Goal: Information Seeking & Learning: Learn about a topic

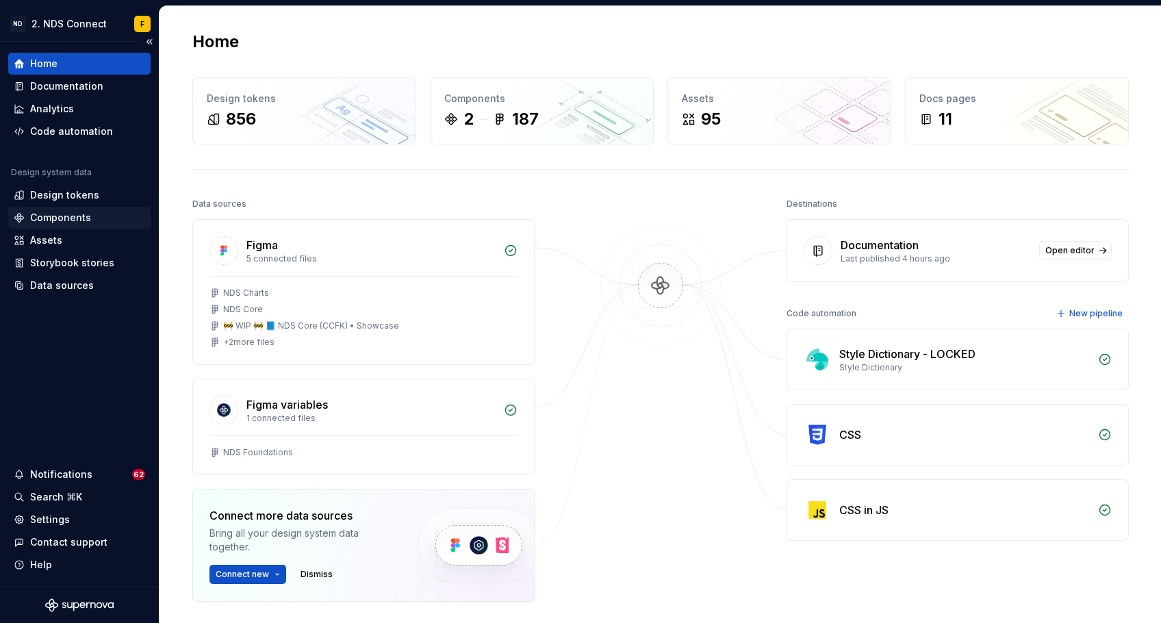
click at [69, 212] on div "Components" at bounding box center [60, 218] width 61 height 14
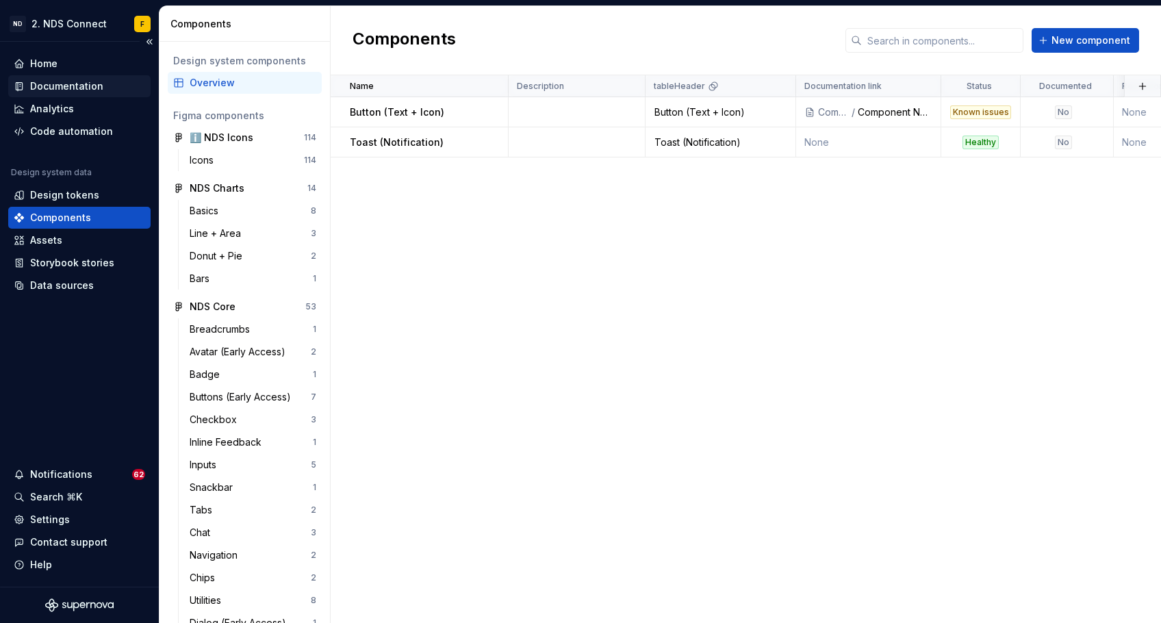
click at [90, 84] on div "Documentation" at bounding box center [66, 86] width 73 height 14
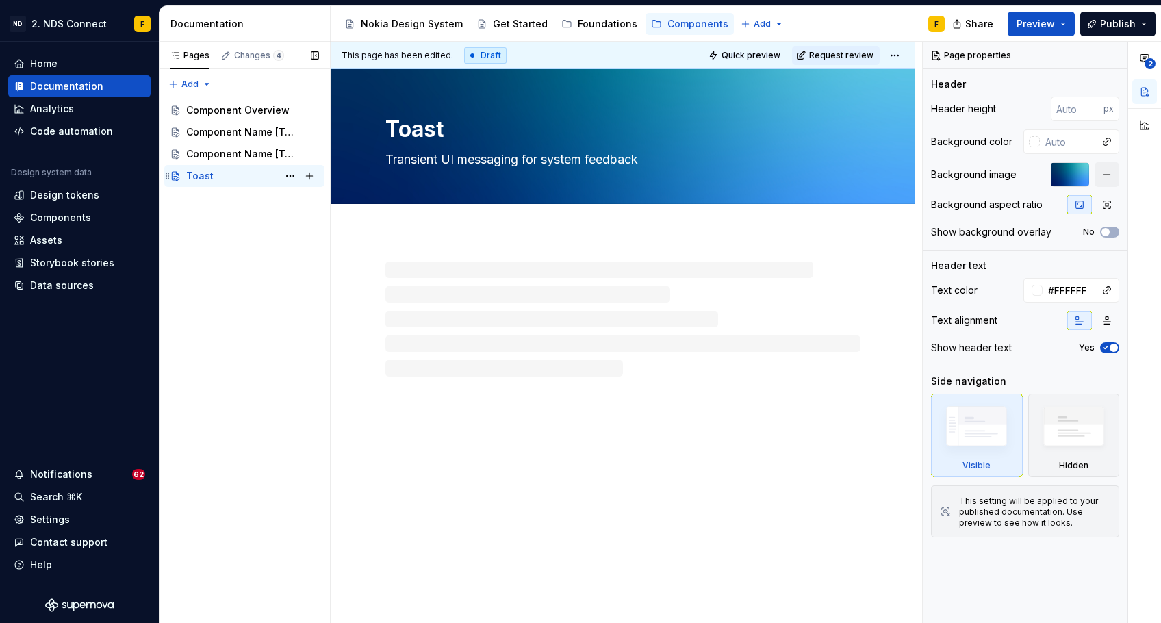
click at [221, 174] on div "Toast F" at bounding box center [252, 175] width 133 height 19
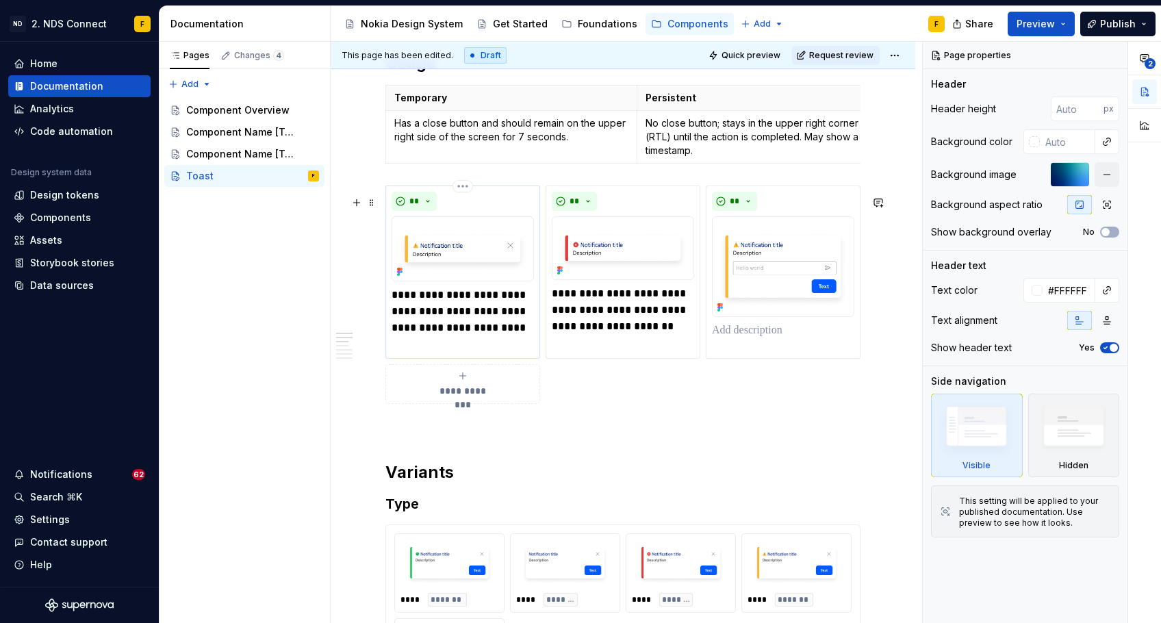
scroll to position [1148, 0]
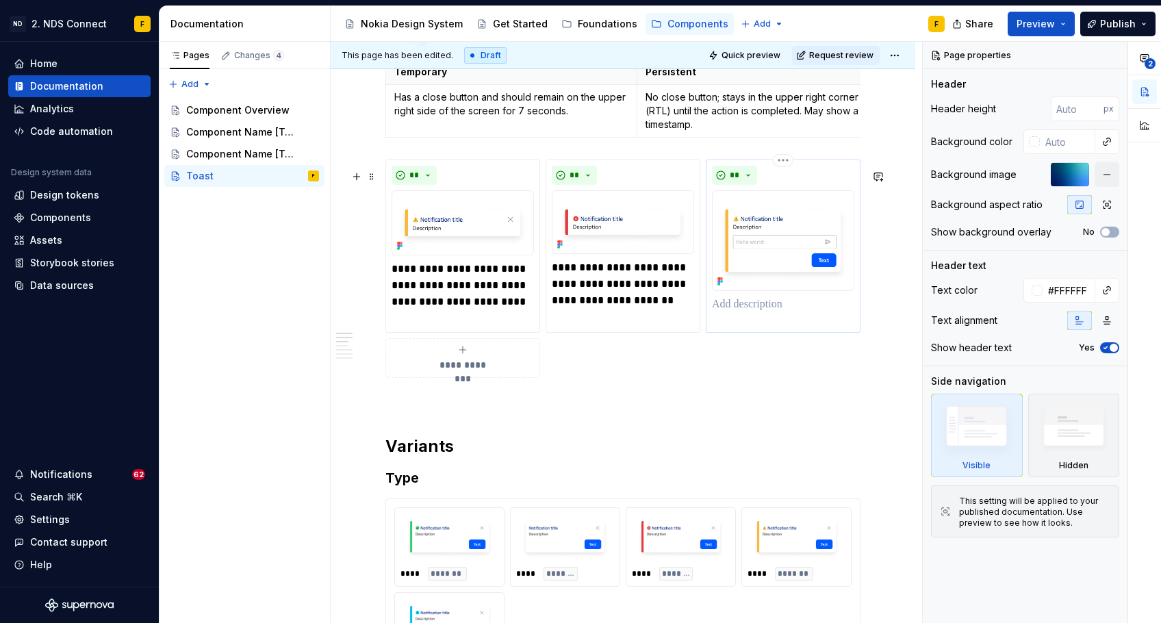
click at [756, 213] on img at bounding box center [783, 240] width 142 height 101
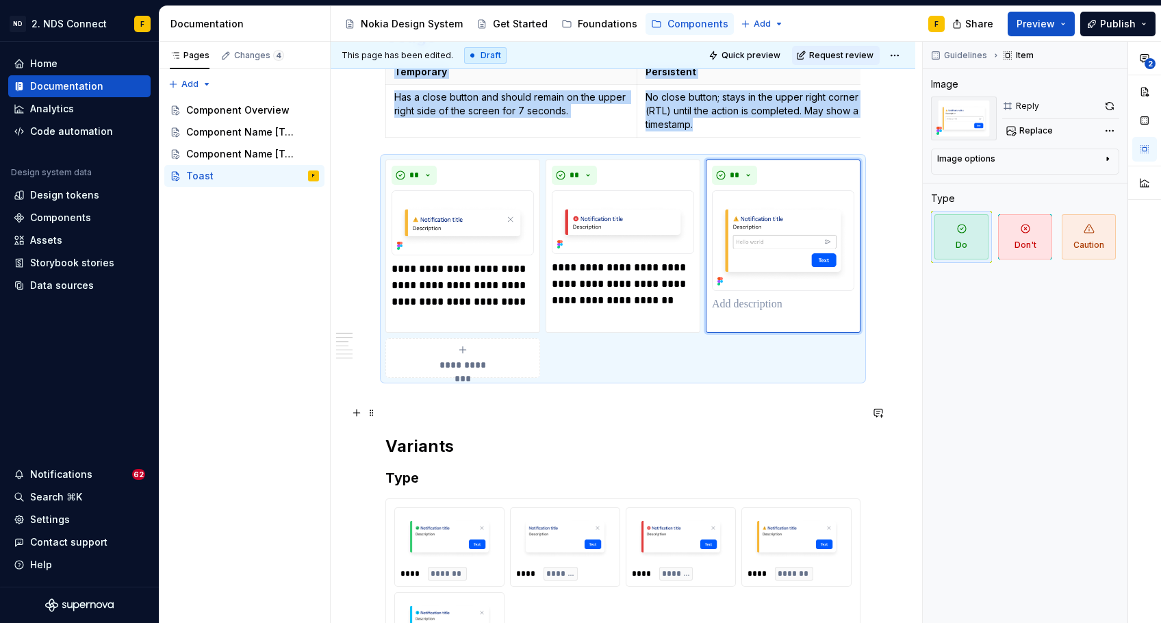
click at [752, 411] on p at bounding box center [622, 402] width 475 height 16
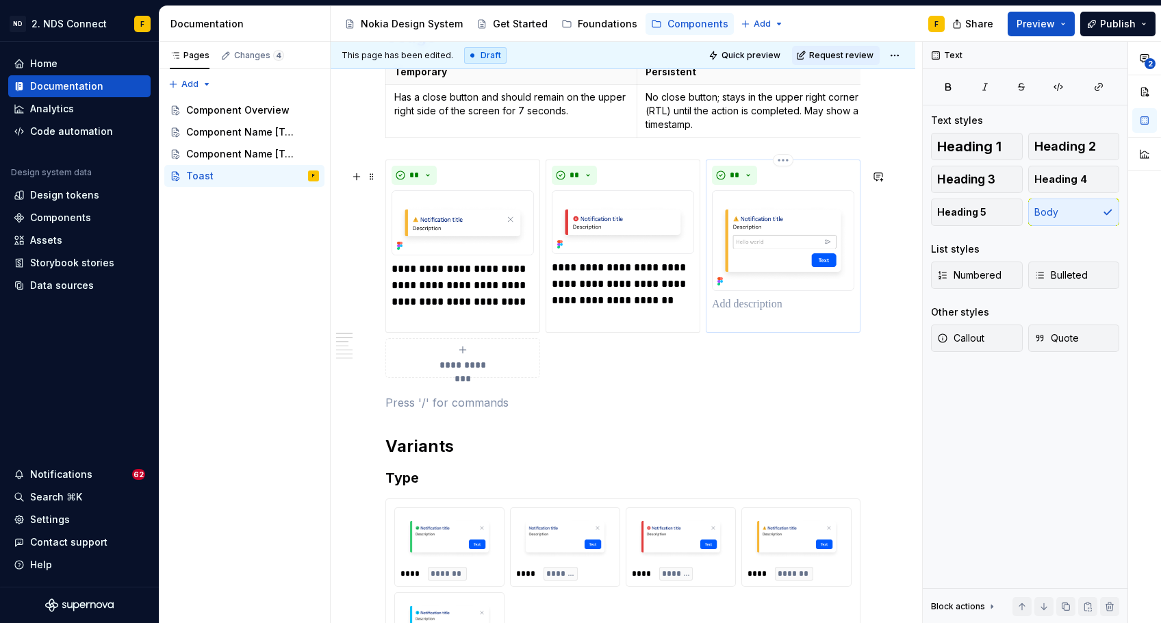
click at [786, 257] on img at bounding box center [783, 240] width 142 height 101
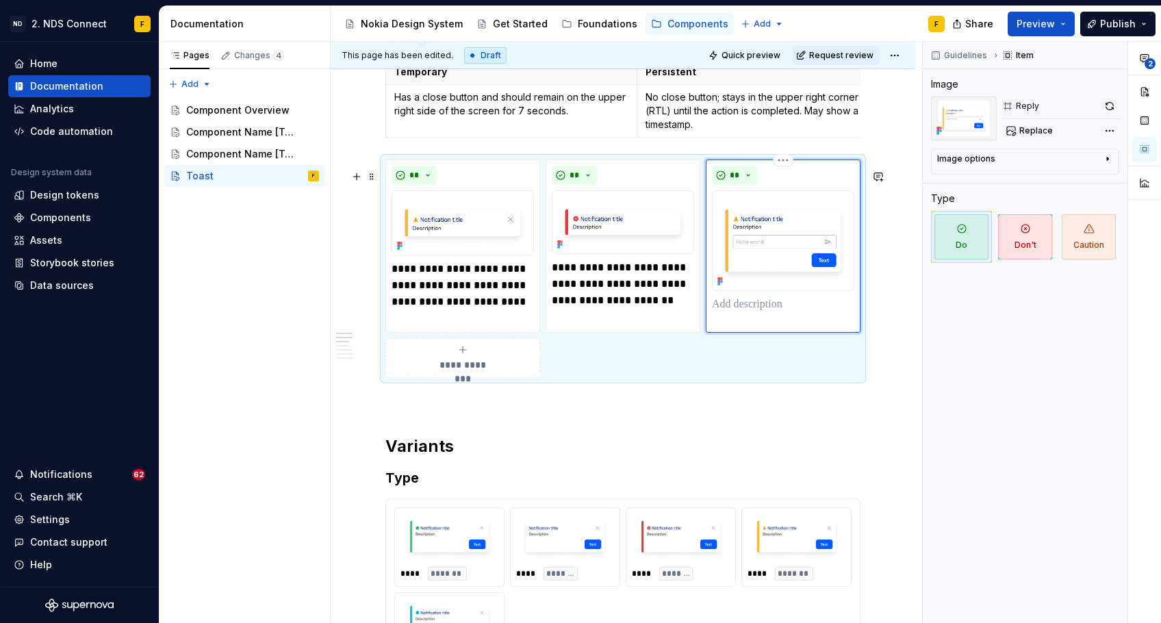
click at [783, 236] on img at bounding box center [783, 240] width 142 height 101
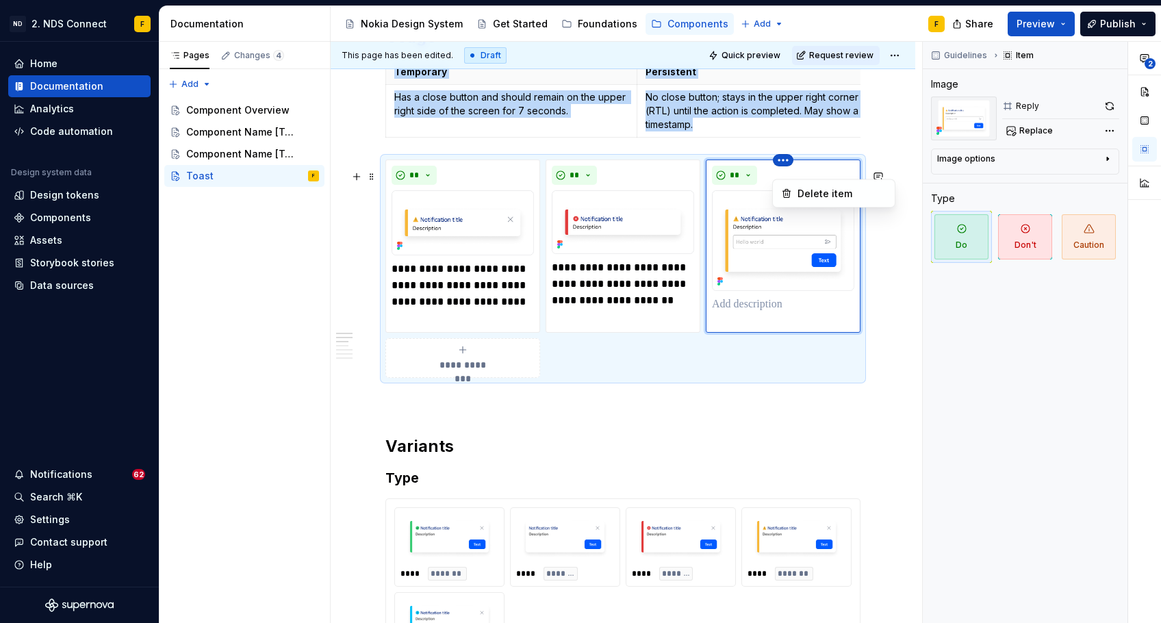
click at [790, 174] on html "ND 2. NDS Connect F Home Documentation Analytics Code automation Design system …" at bounding box center [580, 311] width 1161 height 623
click at [794, 194] on div "Delete item" at bounding box center [834, 194] width 116 height 22
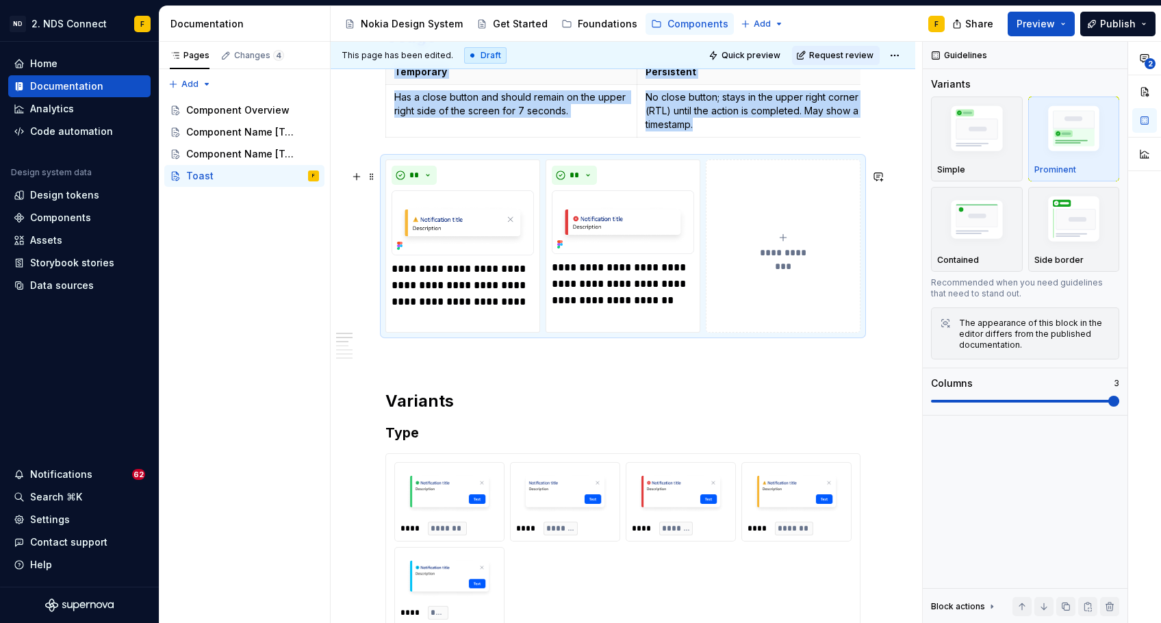
click at [786, 214] on button "**********" at bounding box center [783, 246] width 155 height 174
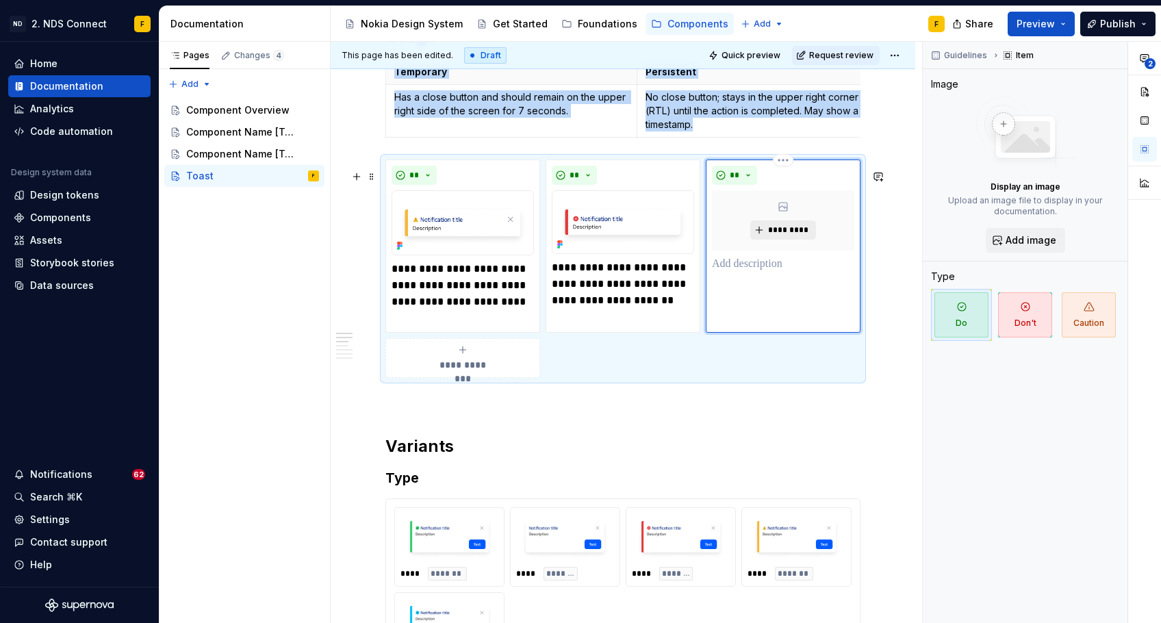
click at [765, 236] on button "*********" at bounding box center [782, 229] width 65 height 19
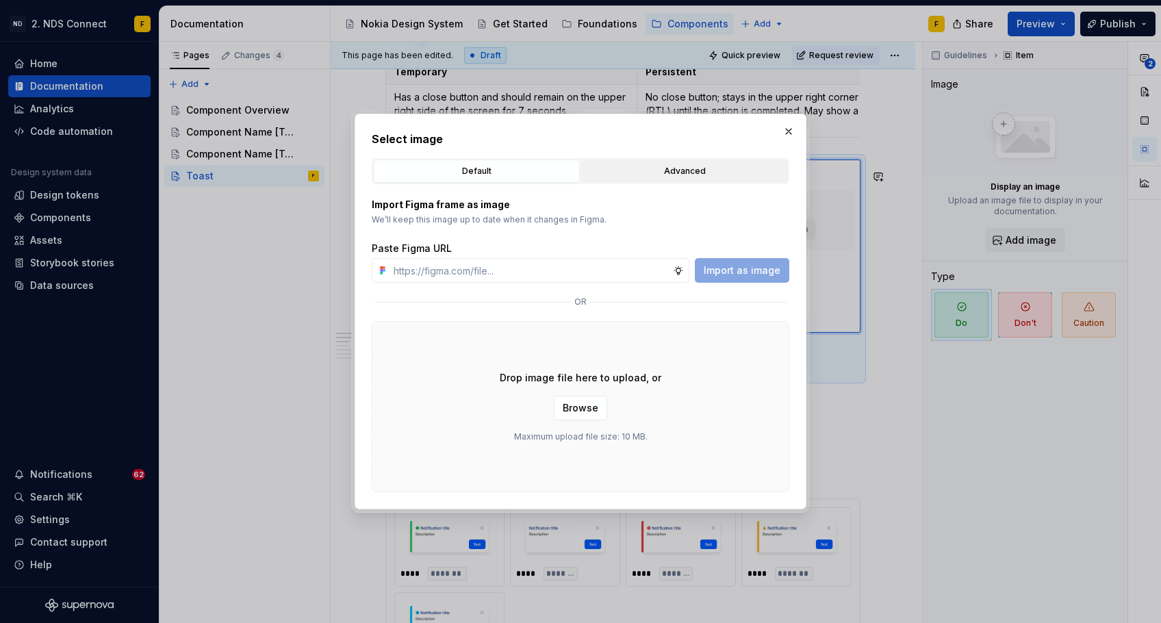
click at [674, 175] on div "Advanced" at bounding box center [684, 171] width 197 height 14
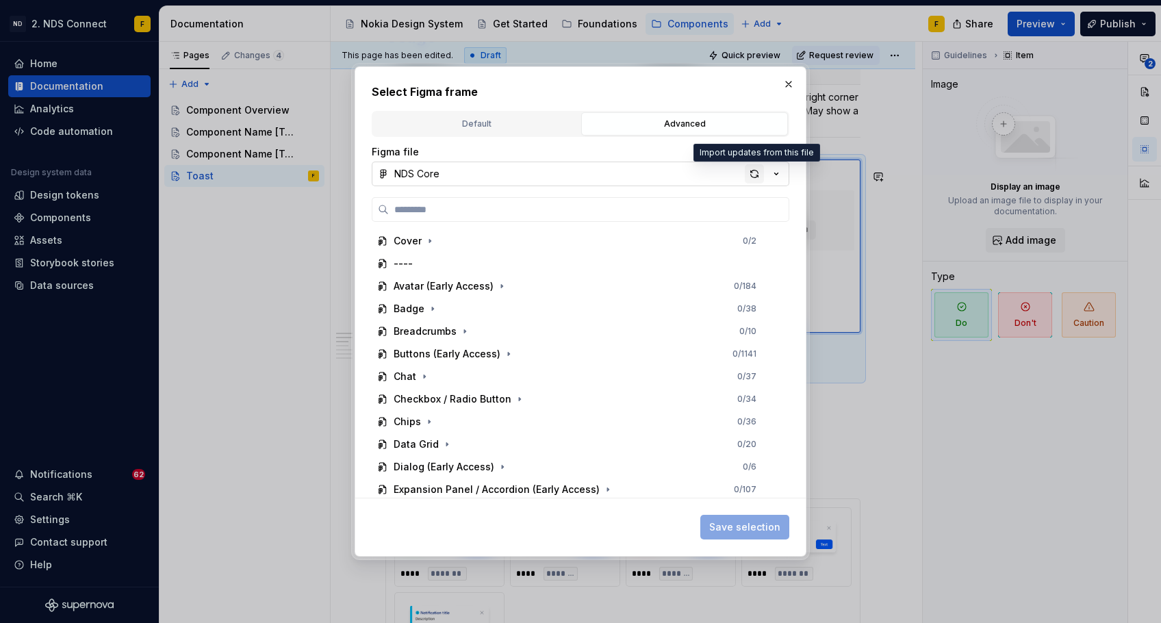
click at [753, 172] on div "button" at bounding box center [754, 173] width 19 height 19
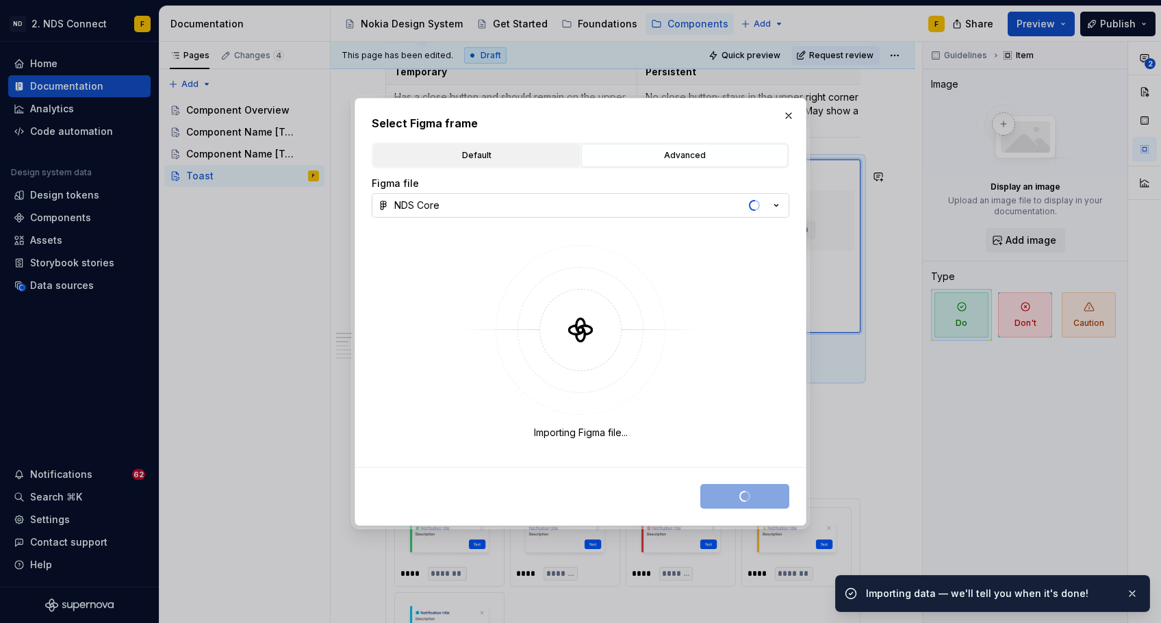
click at [462, 149] on div "Default" at bounding box center [476, 156] width 197 height 14
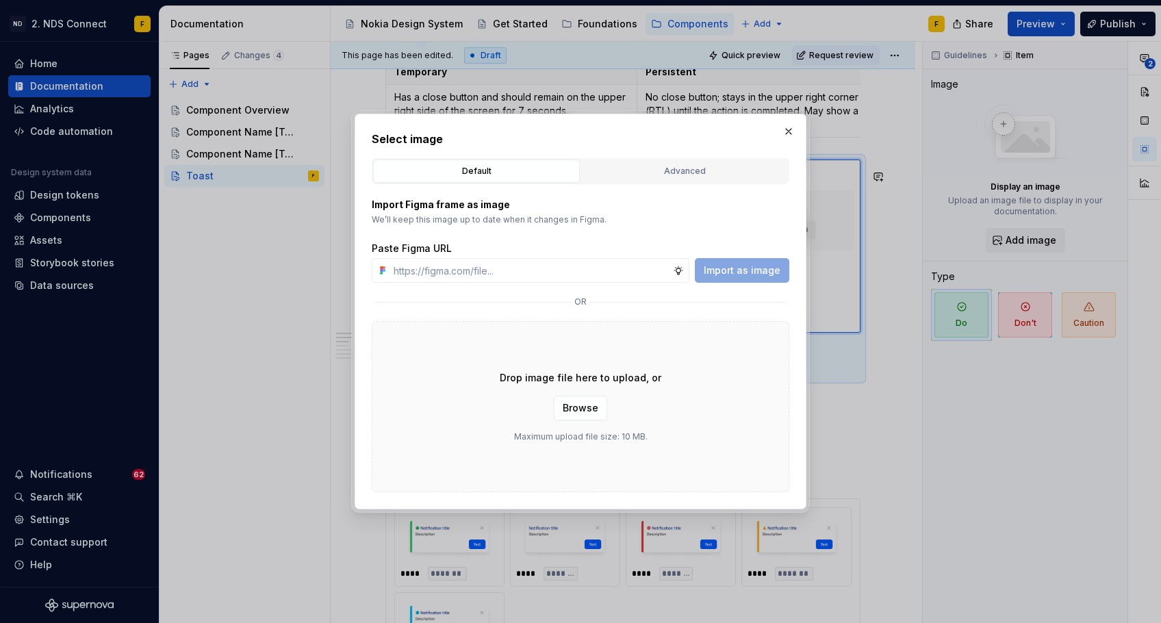
type textarea "*"
click at [550, 274] on input "text" at bounding box center [530, 270] width 285 height 25
paste input "Notification title 3m ago Description"
type input "Notification title 3m ago Description"
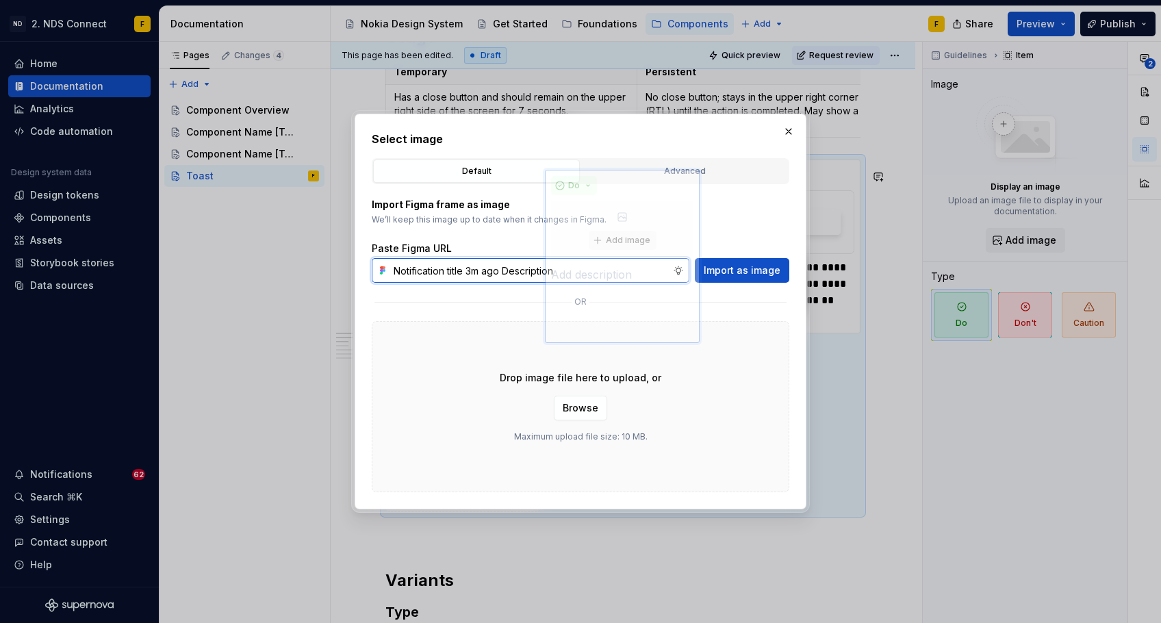
drag, startPoint x: 576, startPoint y: 267, endPoint x: 357, endPoint y: 279, distance: 220.0
click at [357, 279] on div "Select image Default Advanced Import Figma frame as image We’ll keep this image…" at bounding box center [581, 312] width 452 height 396
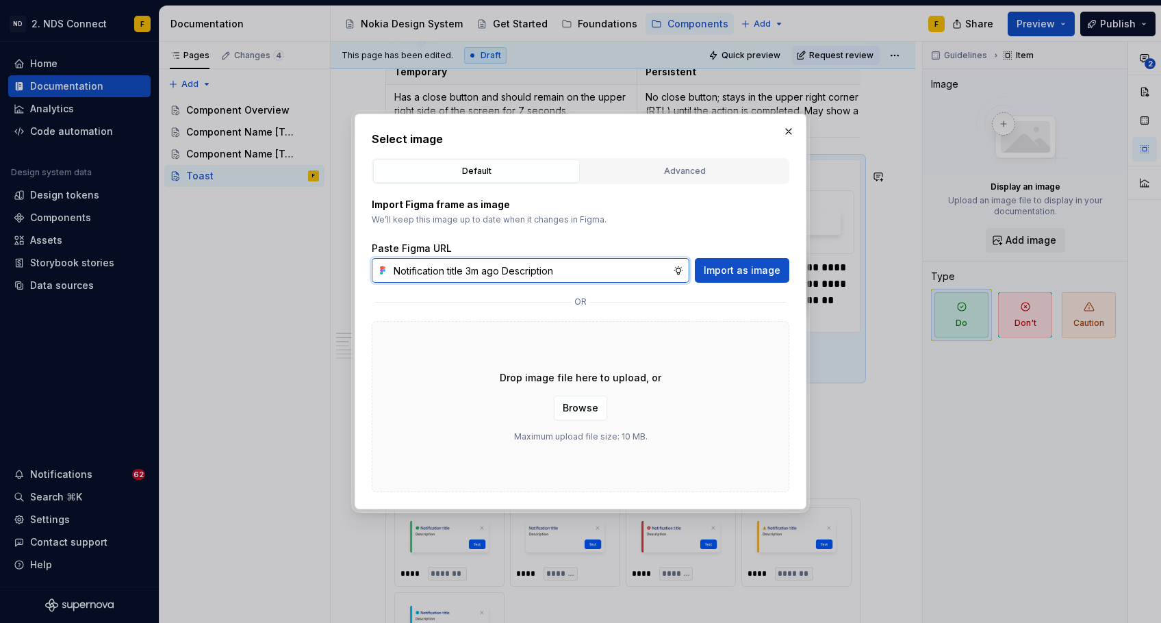
click at [581, 273] on input "Notification title 3m ago Description" at bounding box center [530, 270] width 285 height 25
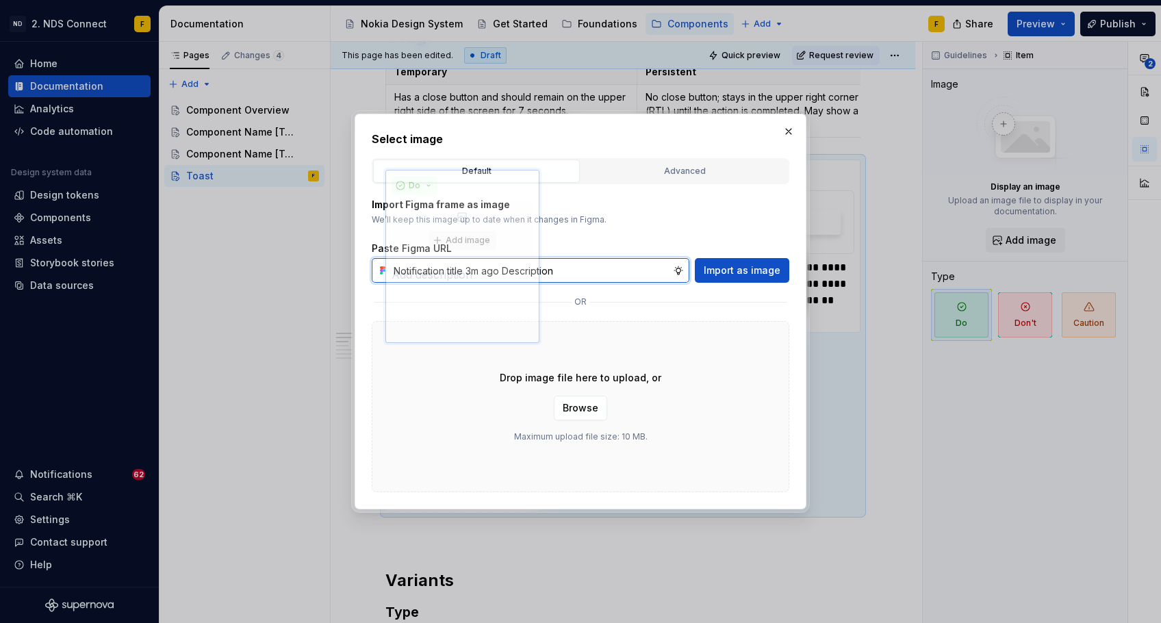
drag, startPoint x: 581, startPoint y: 273, endPoint x: 221, endPoint y: 293, distance: 360.6
click at [221, 293] on div "Select image Default Advanced Import Figma frame as image We’ll keep this image…" at bounding box center [580, 311] width 1161 height 623
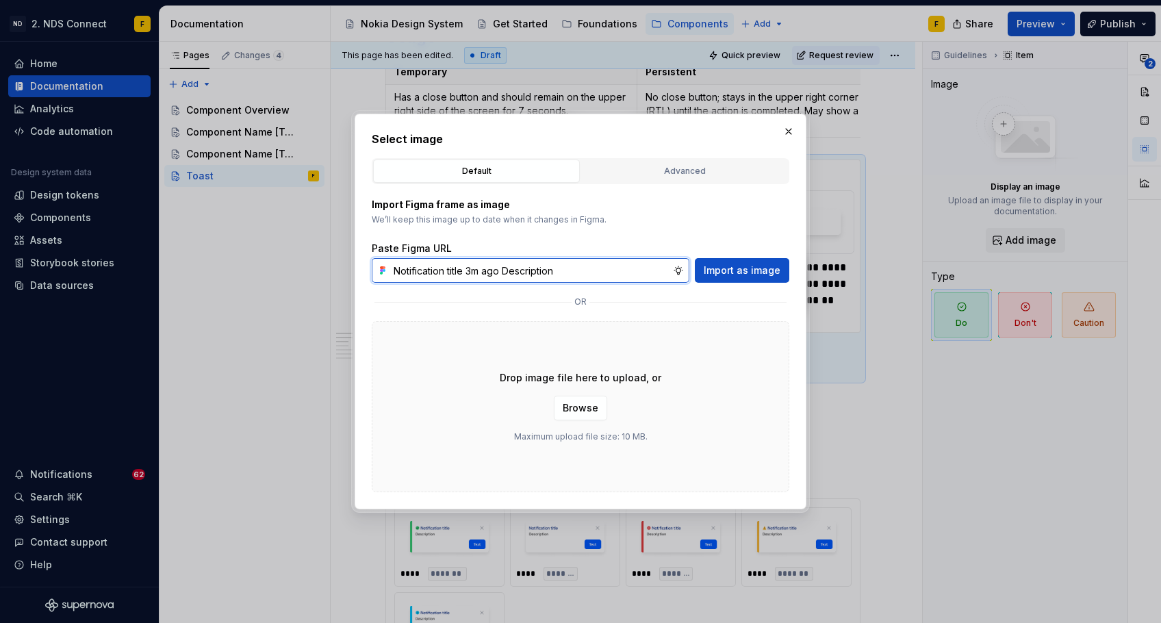
click at [487, 270] on input "Notification title 3m ago Description" at bounding box center [530, 270] width 285 height 25
type textarea "*"
paste input "[URL][DOMAIN_NAME]"
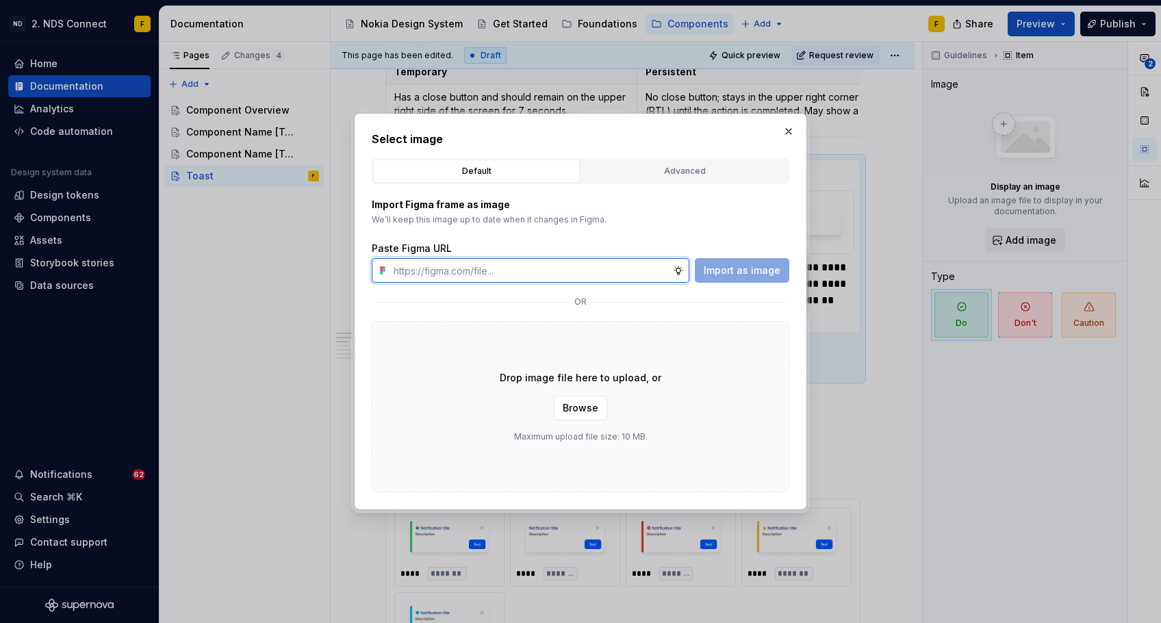
type input "[URL][DOMAIN_NAME]"
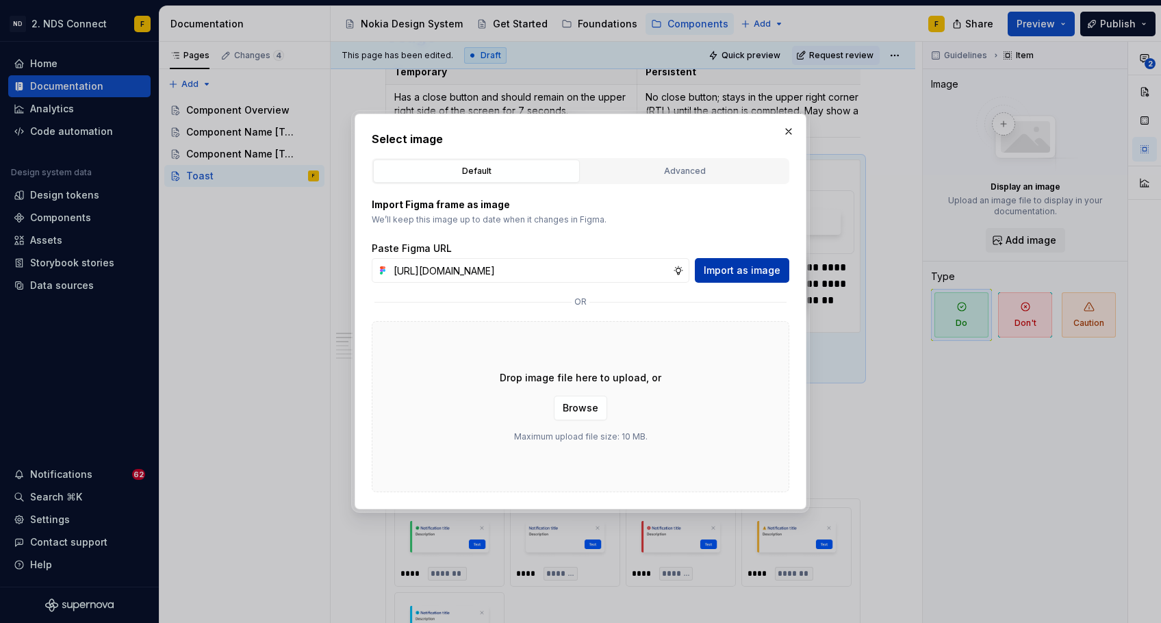
click at [732, 272] on span "Import as image" at bounding box center [742, 271] width 77 height 14
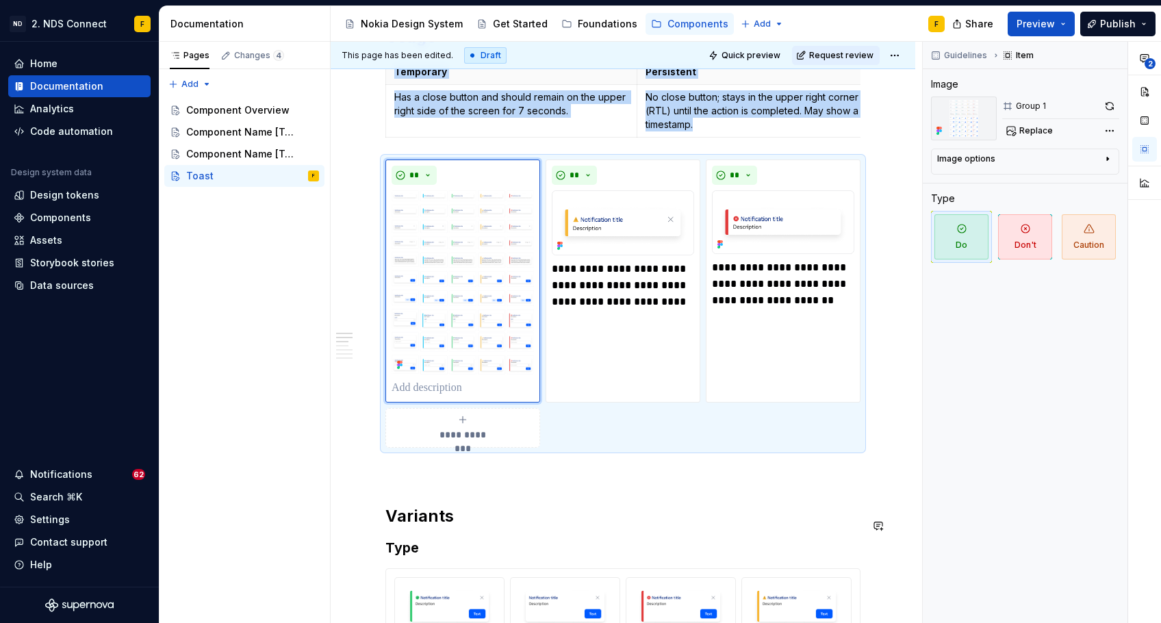
click at [518, 496] on div "**********" at bounding box center [622, 432] width 475 height 2626
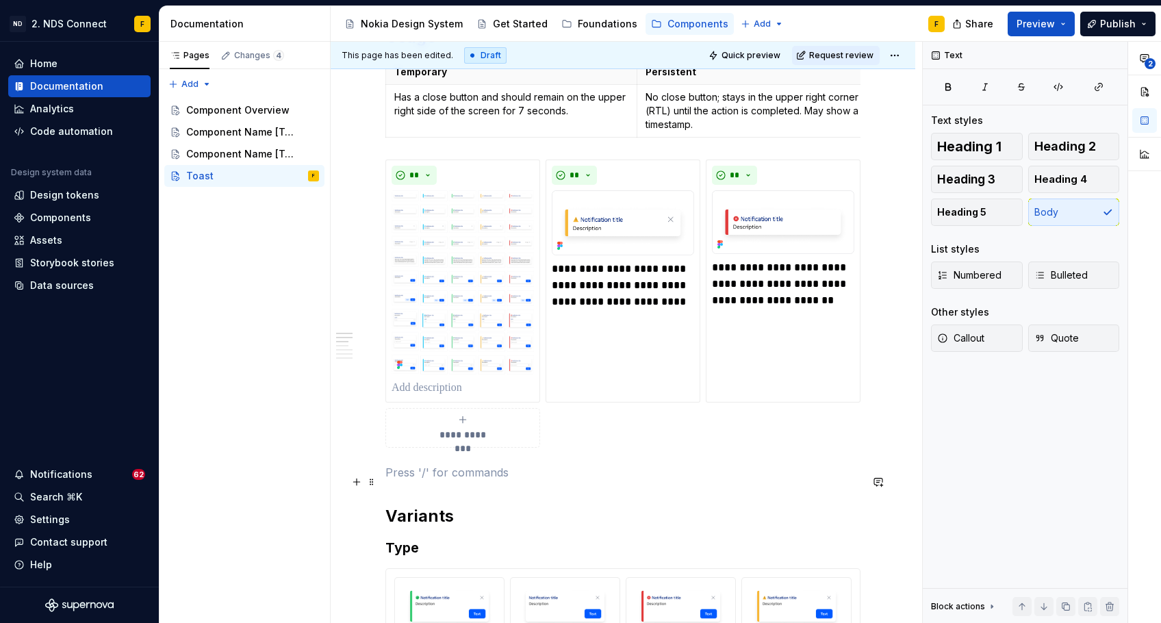
click at [517, 479] on p at bounding box center [622, 472] width 475 height 16
click at [452, 185] on div "**" at bounding box center [463, 175] width 142 height 19
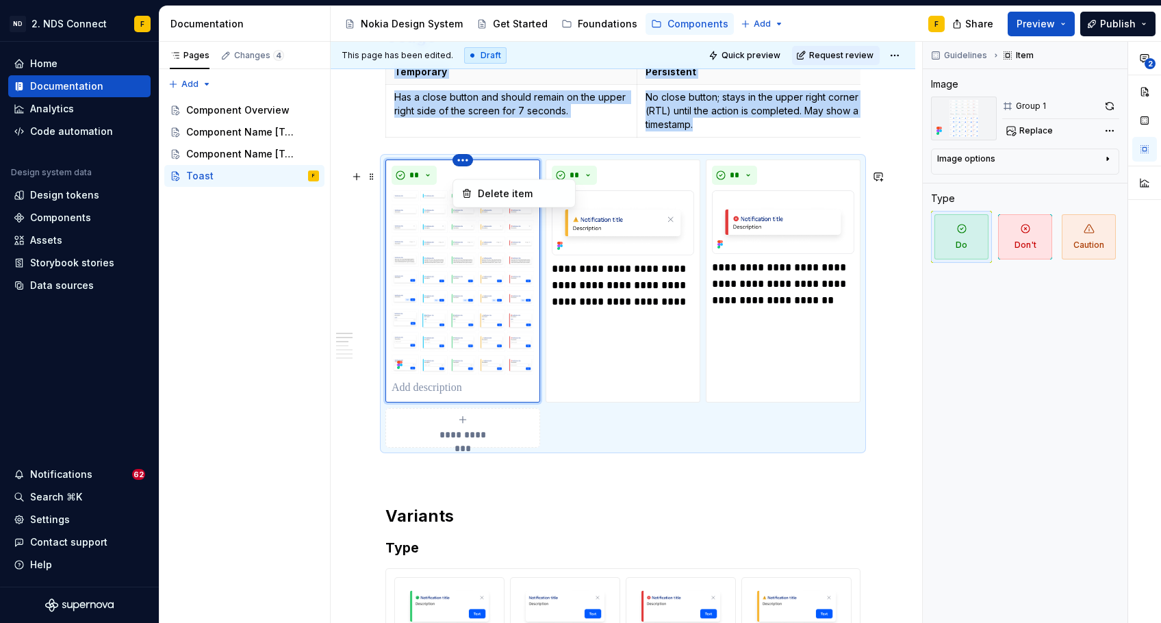
click at [459, 173] on html "ND 2. NDS Connect F Home Documentation Analytics Code automation Design system …" at bounding box center [580, 311] width 1161 height 623
click at [492, 199] on div "Delete item" at bounding box center [522, 194] width 89 height 14
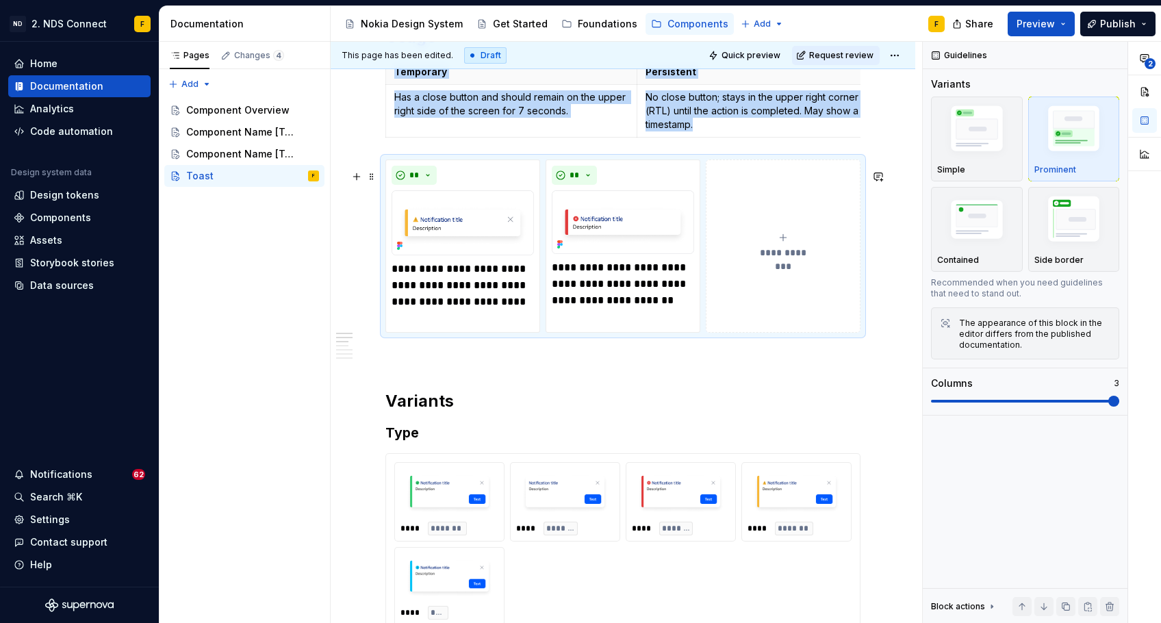
click at [787, 238] on button "**********" at bounding box center [783, 246] width 155 height 174
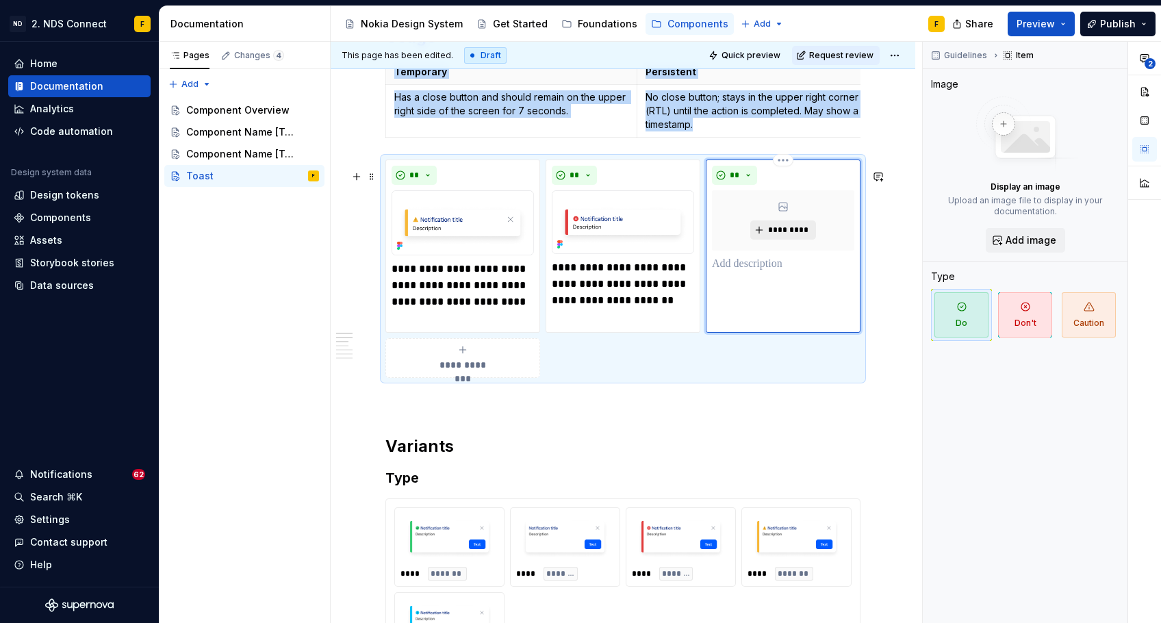
click at [762, 240] on button "*********" at bounding box center [782, 229] width 65 height 19
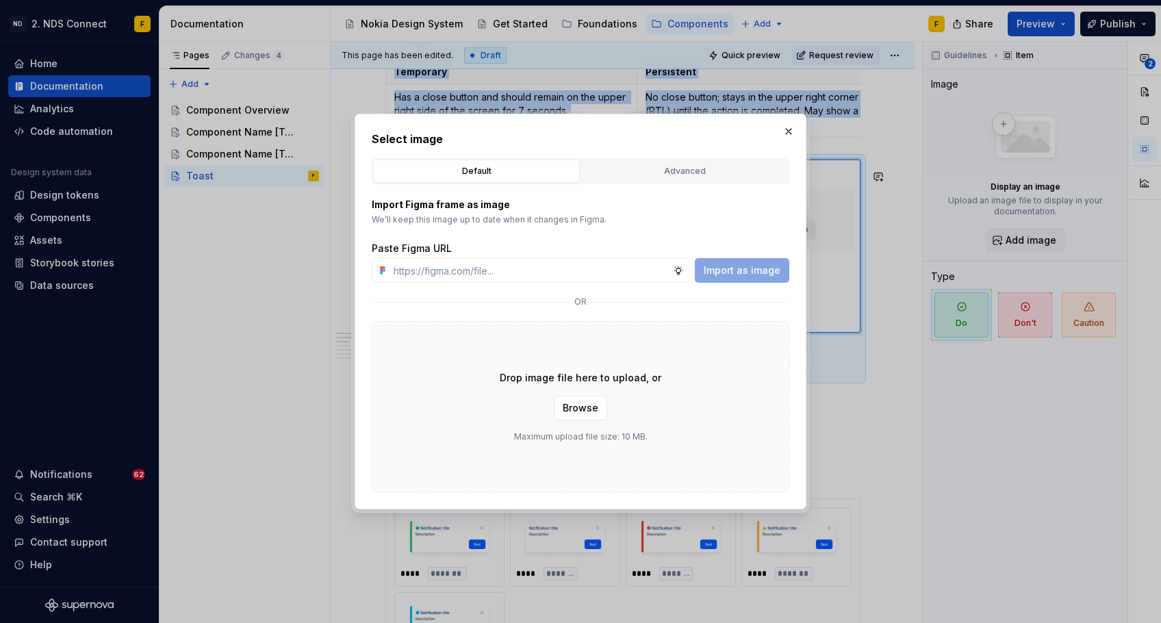
type textarea "*"
type input "[URL][DOMAIN_NAME]"
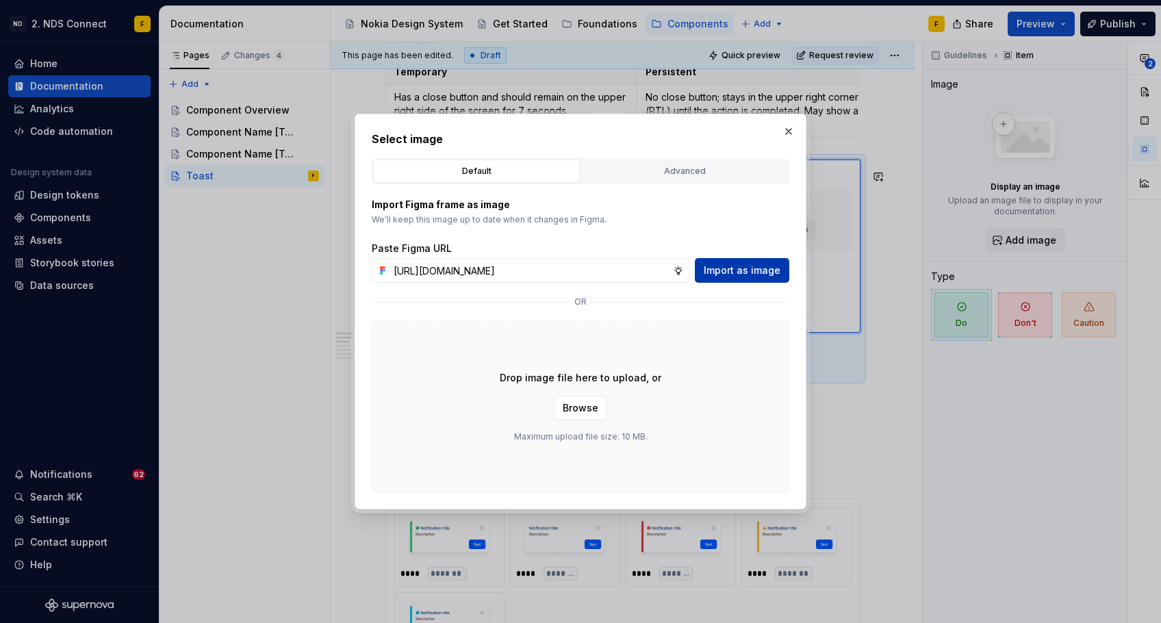
click at [752, 274] on span "Import as image" at bounding box center [742, 271] width 77 height 14
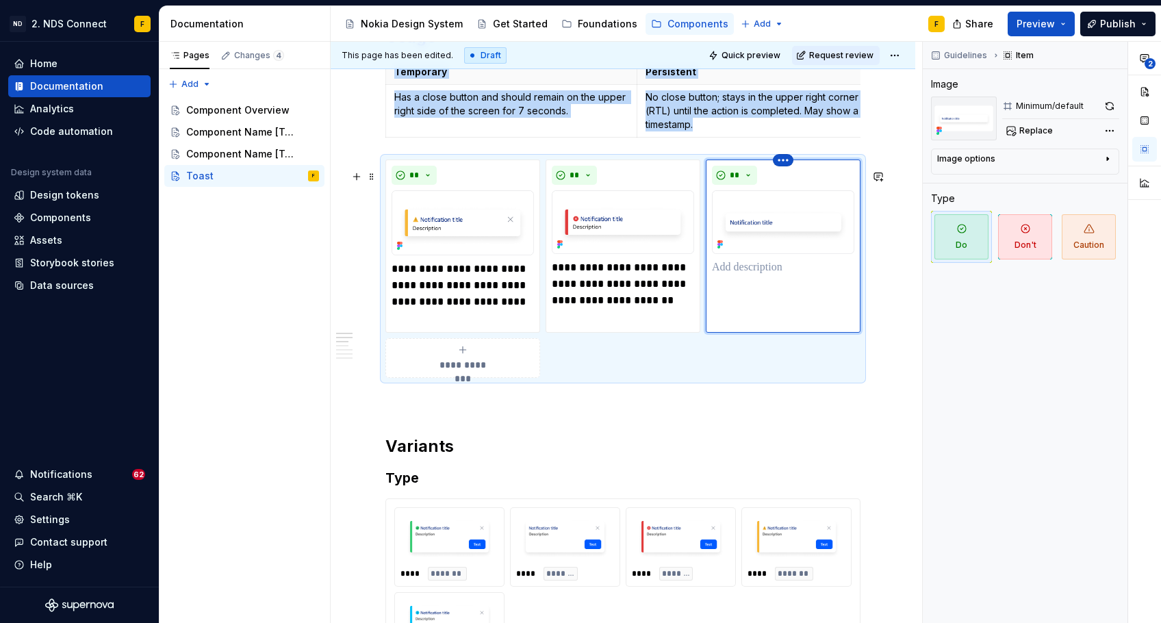
click at [782, 170] on html "ND 2. NDS Connect F Home Documentation Analytics Code automation Design system …" at bounding box center [580, 311] width 1161 height 623
click at [803, 196] on div "Delete item" at bounding box center [841, 194] width 89 height 14
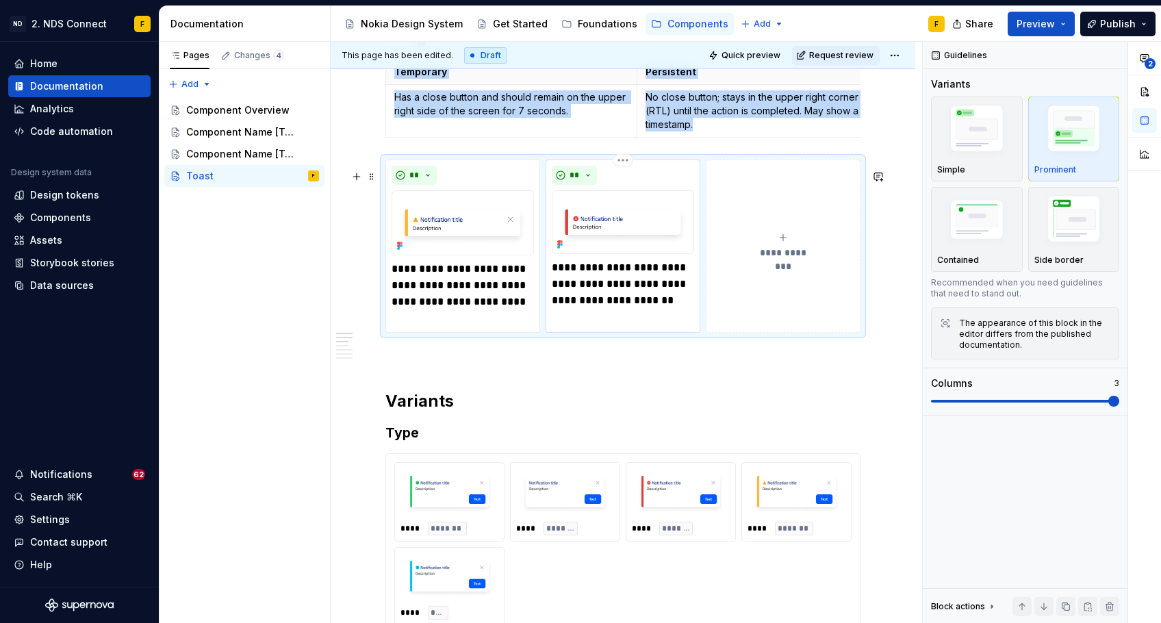
click at [615, 222] on img at bounding box center [623, 222] width 142 height 64
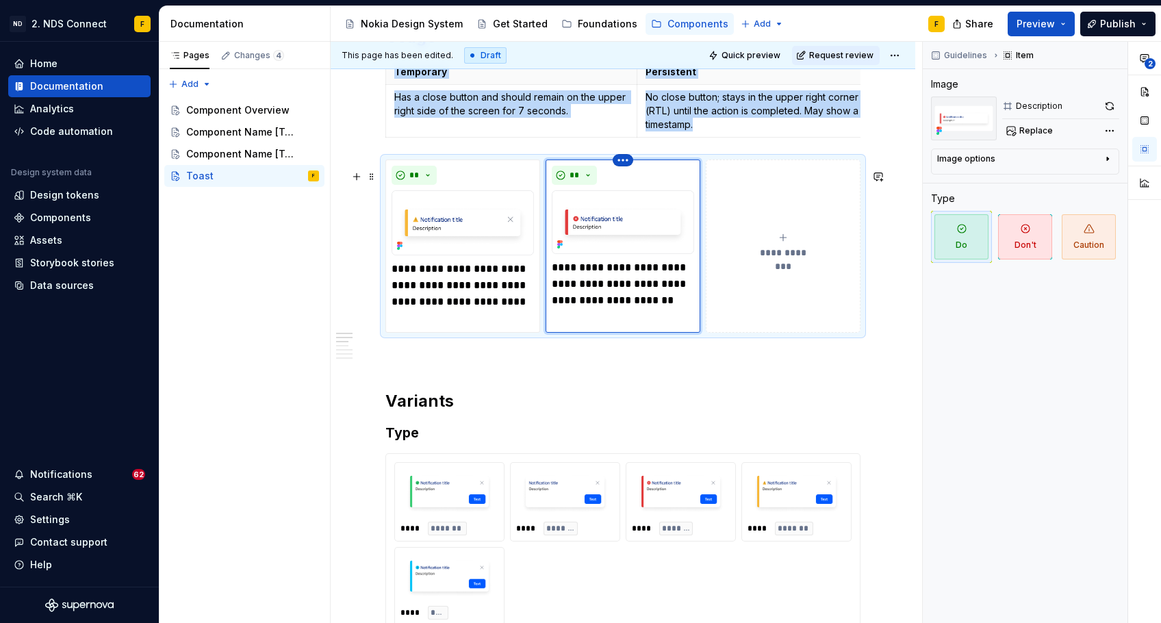
click at [622, 166] on icon "button" at bounding box center [622, 160] width 11 height 11
click at [622, 170] on html "ND 2. NDS Connect F Home Documentation Analytics Code automation Design system …" at bounding box center [580, 311] width 1161 height 623
click at [739, 239] on html "ND 2. NDS Connect F Home Documentation Analytics Code automation Design system …" at bounding box center [580, 311] width 1161 height 623
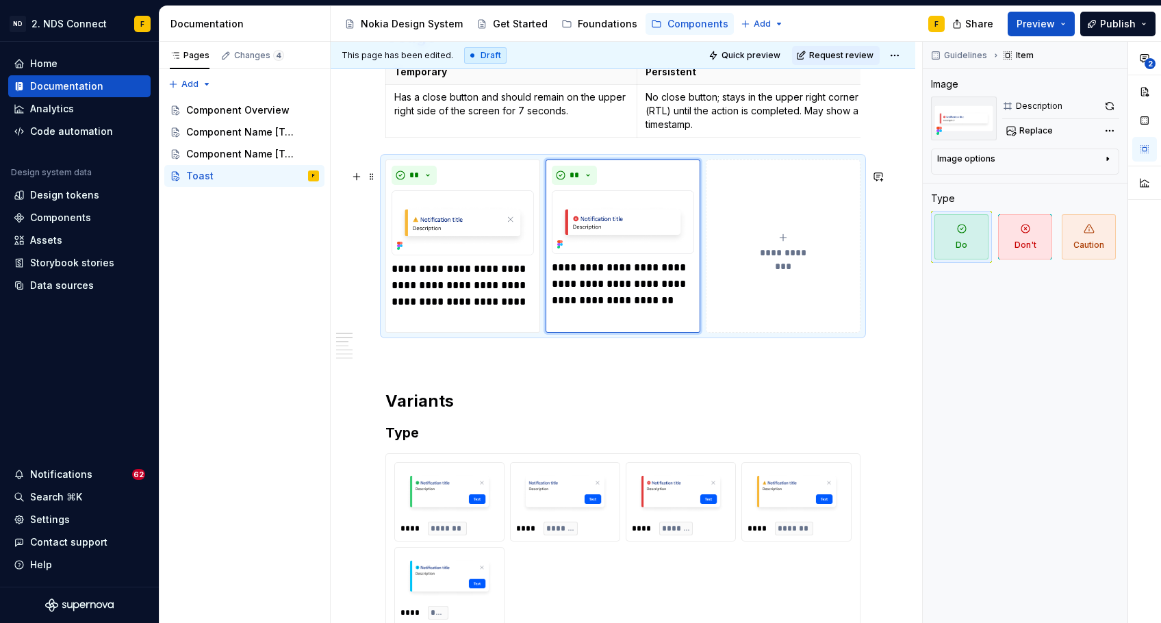
click at [783, 243] on icon "submit" at bounding box center [783, 237] width 11 height 11
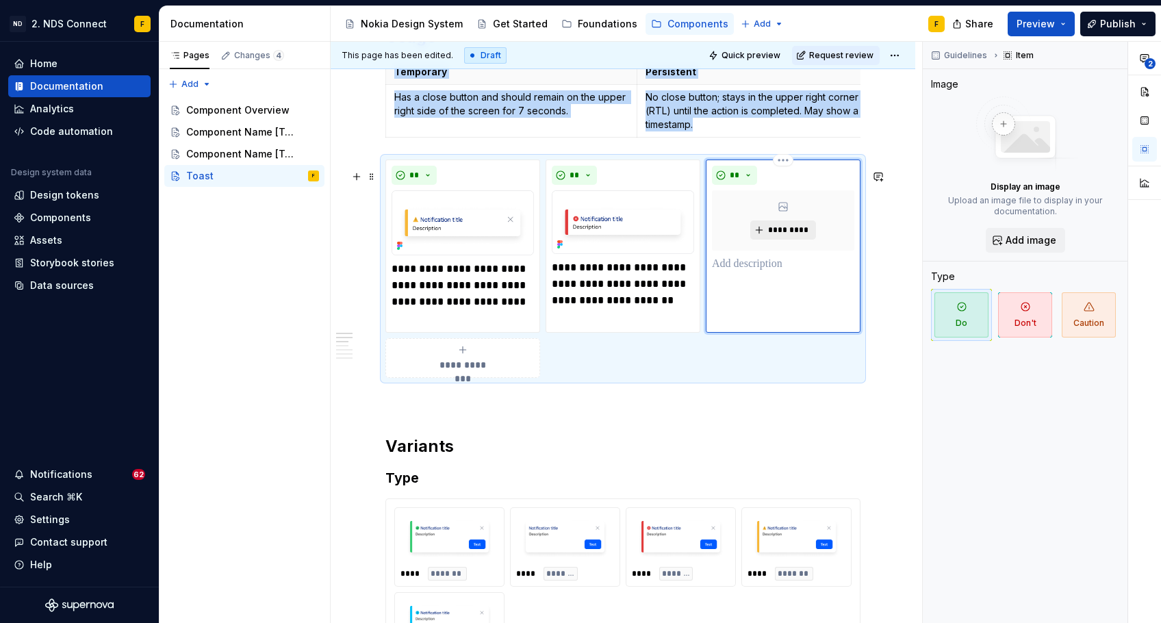
click at [756, 239] on button "*********" at bounding box center [782, 229] width 65 height 19
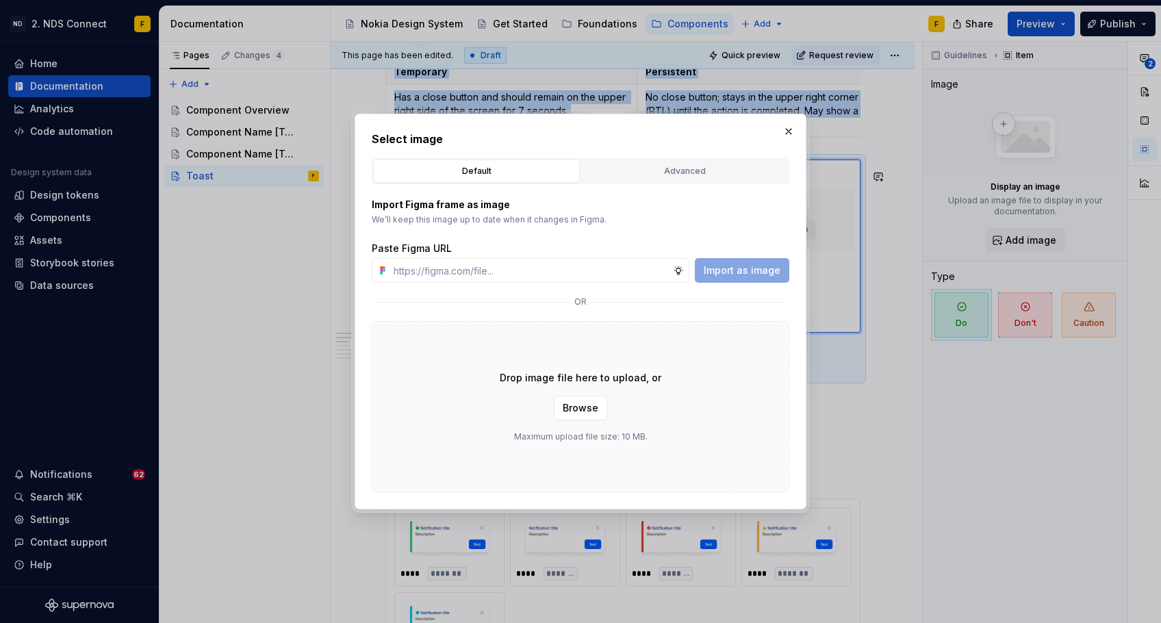
type textarea "*"
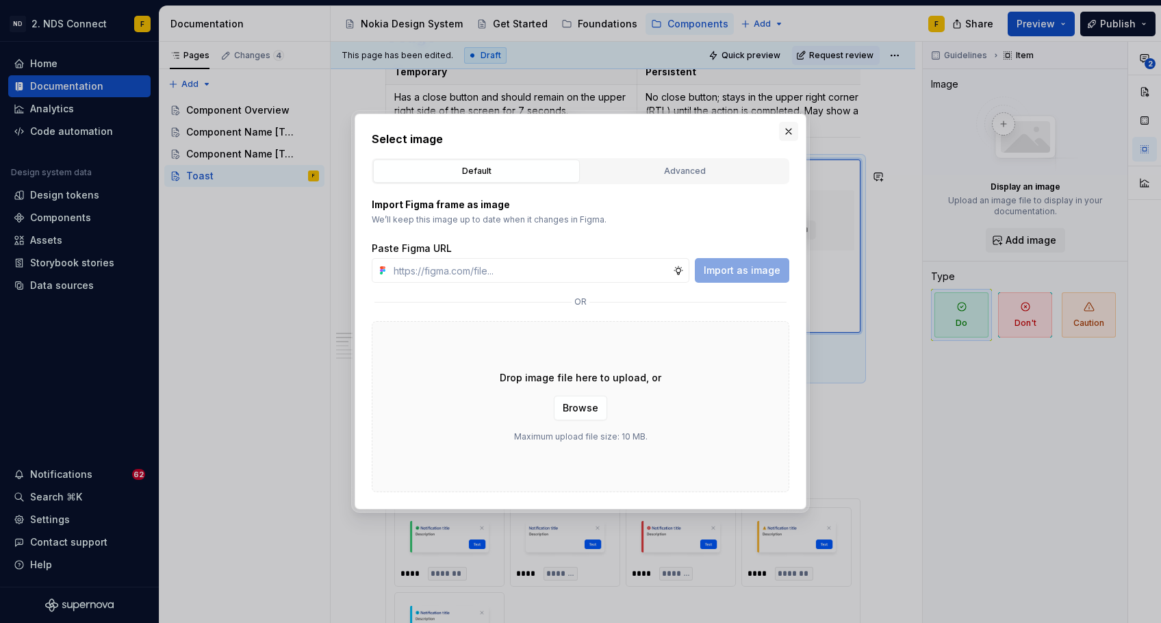
click at [785, 138] on button "button" at bounding box center [788, 131] width 19 height 19
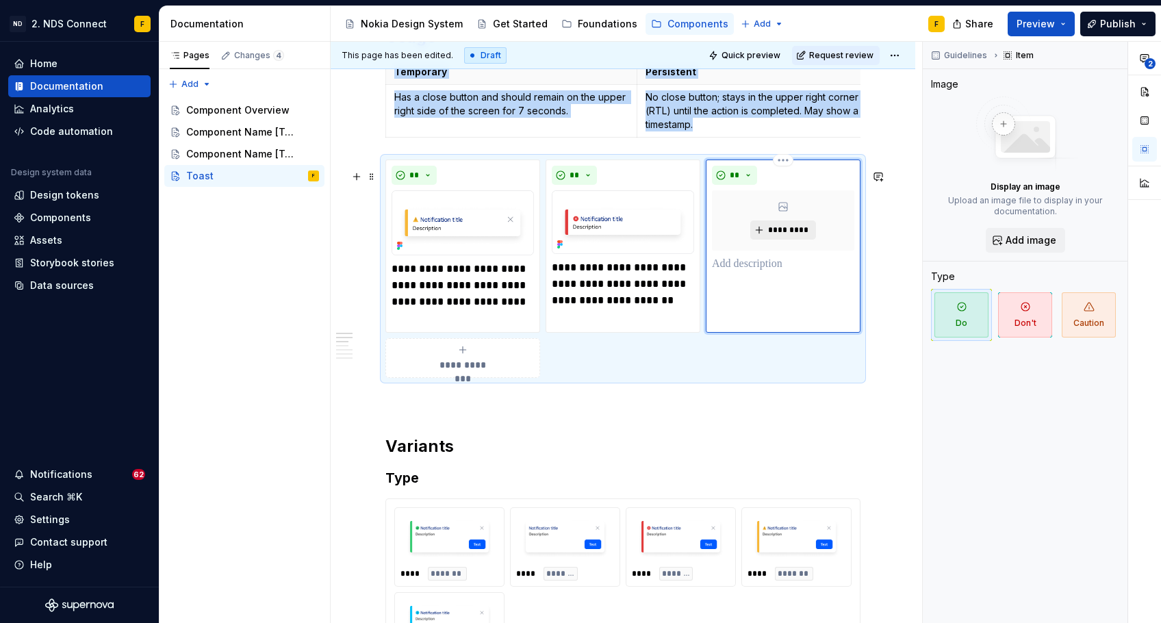
click at [769, 235] on span "*********" at bounding box center [788, 230] width 42 height 11
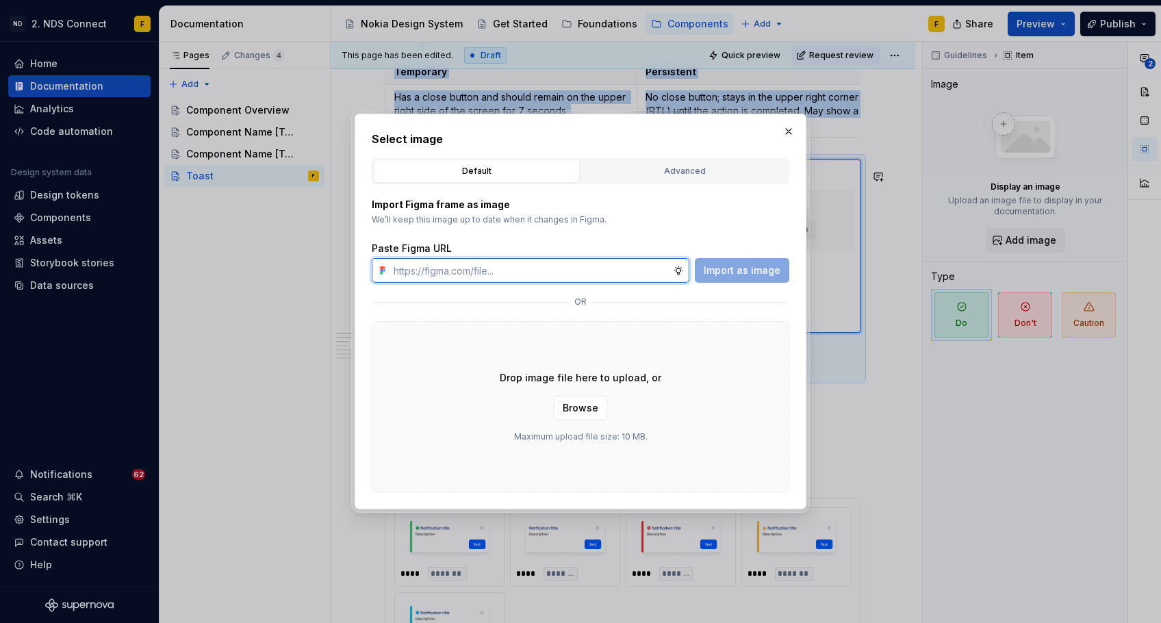
paste input "[URL][DOMAIN_NAME]"
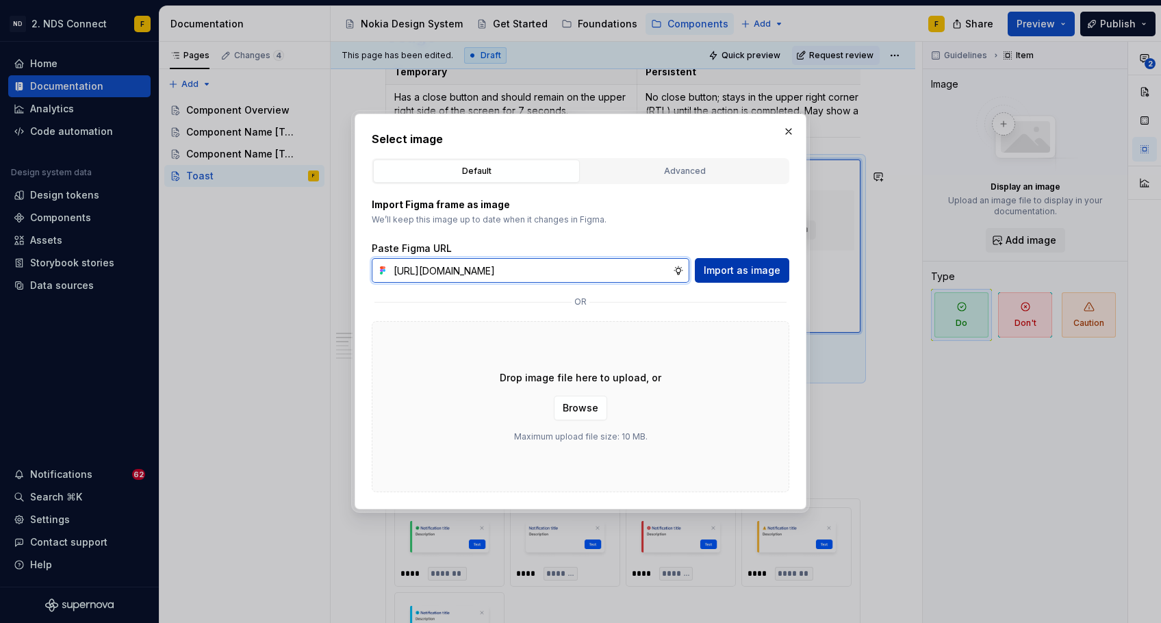
type input "[URL][DOMAIN_NAME]"
click at [732, 262] on button "Import as image" at bounding box center [742, 270] width 94 height 25
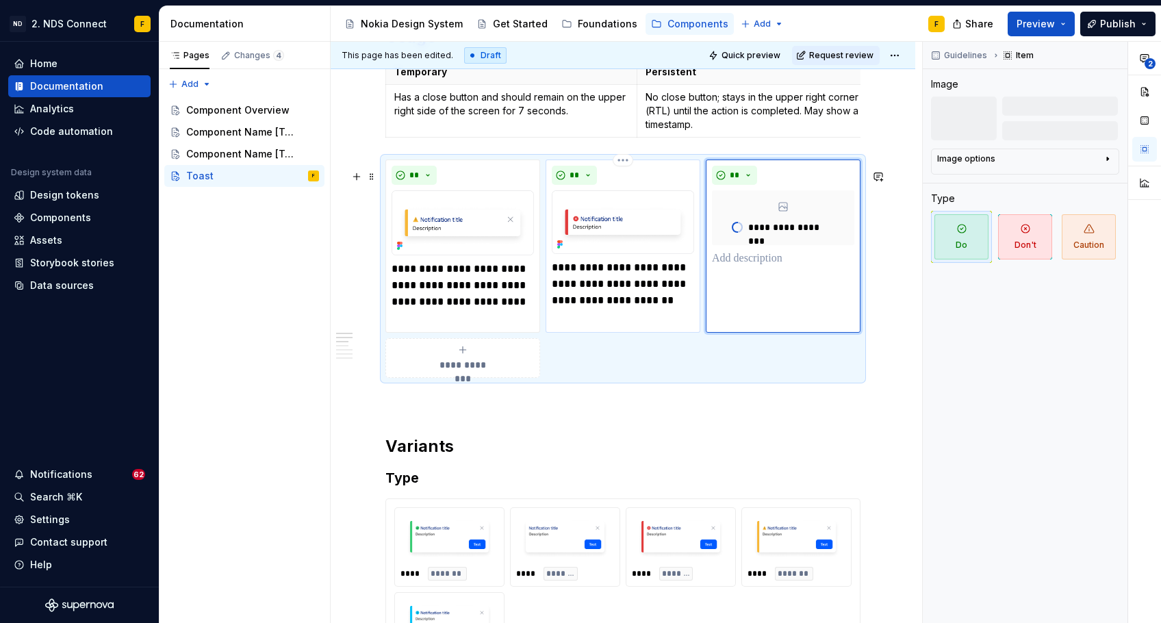
click at [625, 302] on p "**********" at bounding box center [623, 283] width 142 height 49
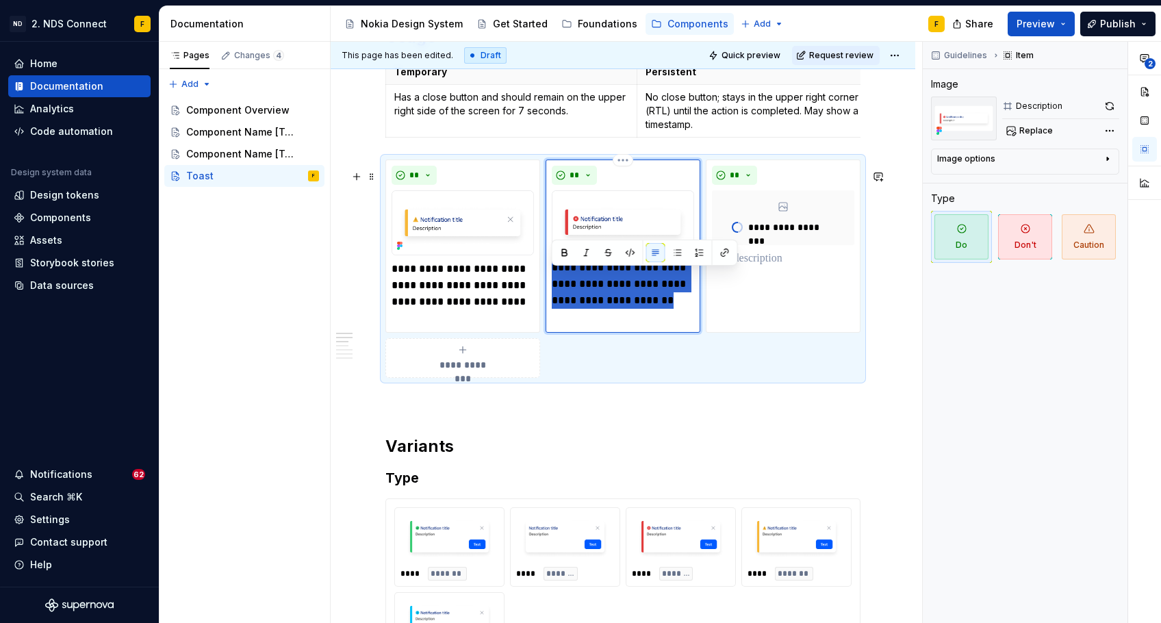
drag, startPoint x: 684, startPoint y: 315, endPoint x: 552, endPoint y: 274, distance: 137.5
click at [552, 274] on p "**********" at bounding box center [623, 283] width 142 height 49
click at [751, 267] on p at bounding box center [783, 259] width 142 height 16
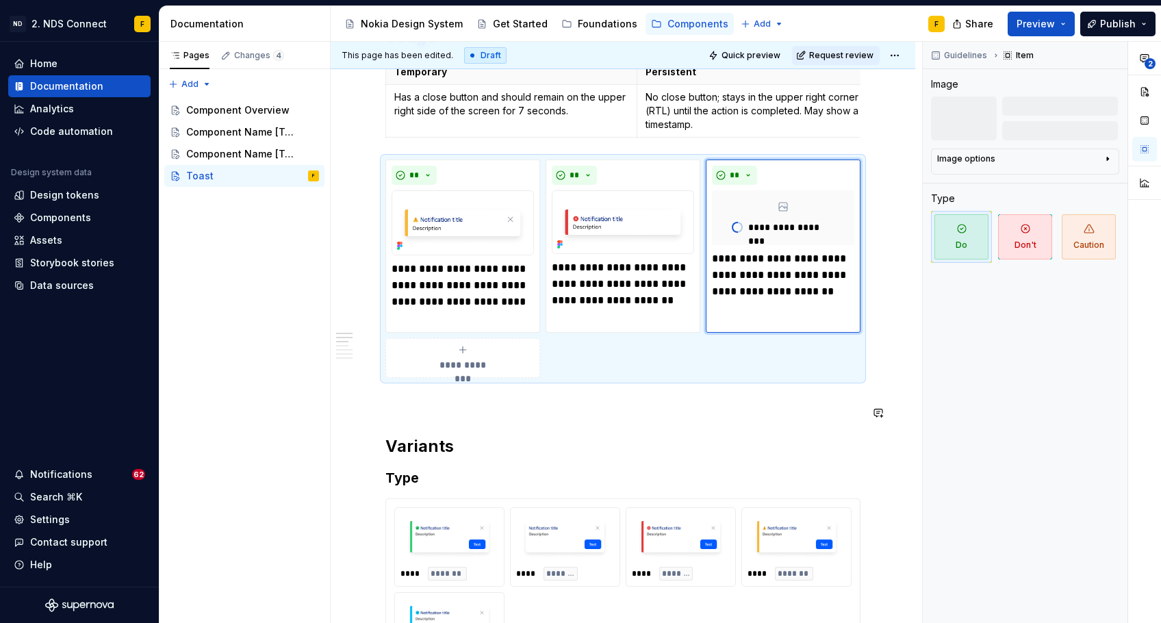
click at [651, 423] on div "**********" at bounding box center [622, 397] width 475 height 2557
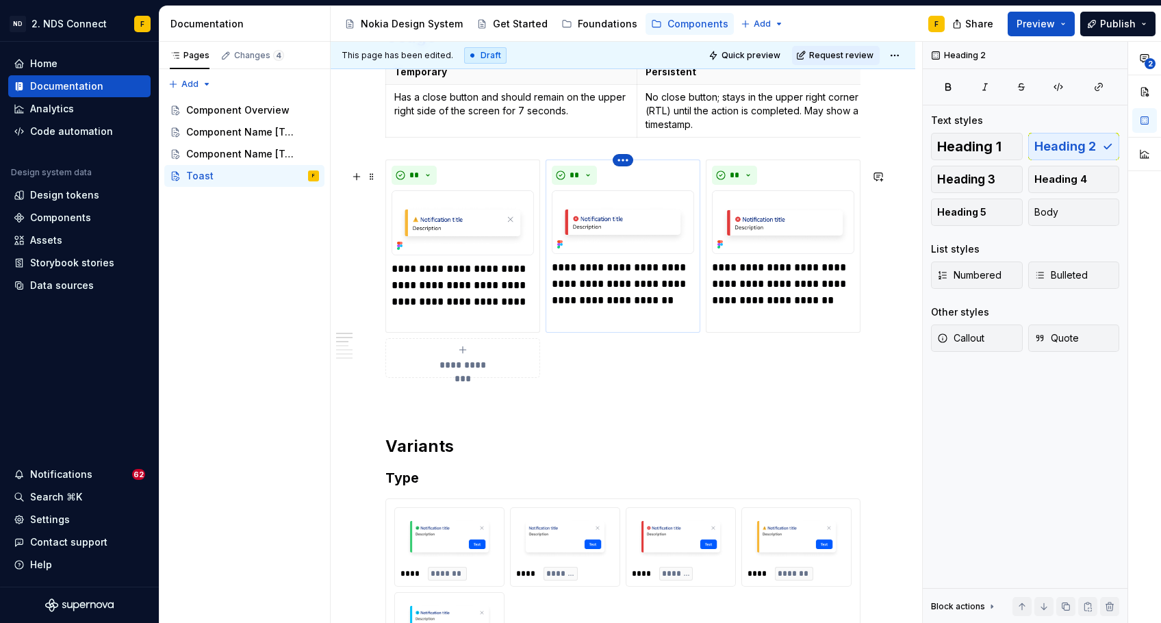
click at [632, 170] on html "ND 2. NDS Connect F Home Documentation Analytics Code automation Design system …" at bounding box center [580, 311] width 1161 height 623
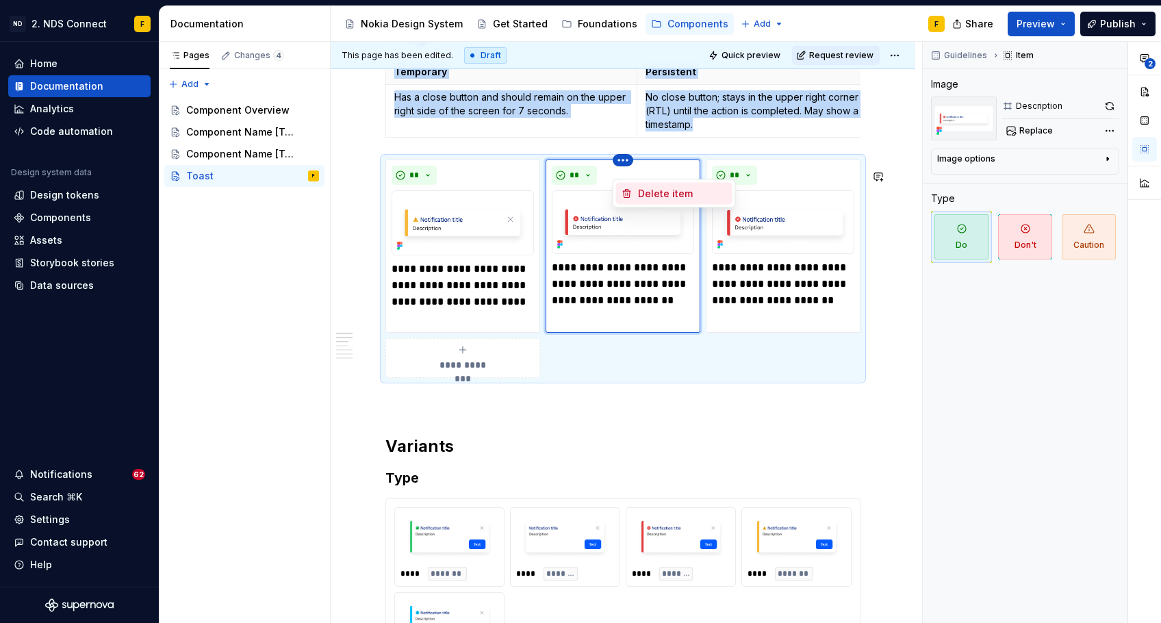
click at [643, 188] on div "Delete item" at bounding box center [682, 194] width 89 height 14
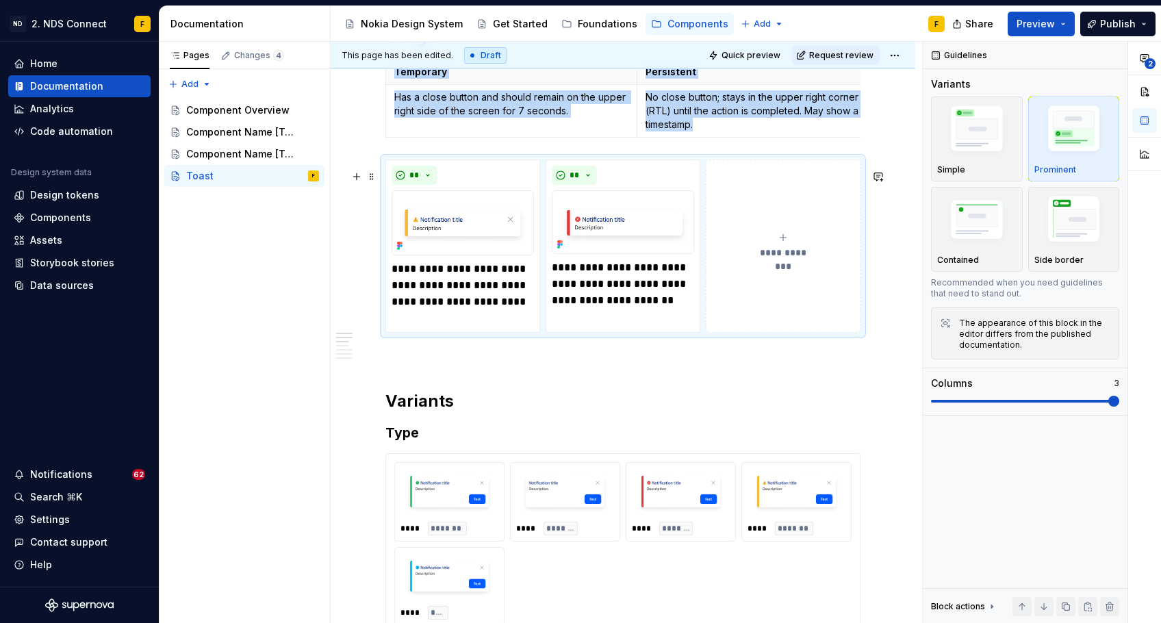
click at [781, 283] on button "**********" at bounding box center [783, 246] width 155 height 174
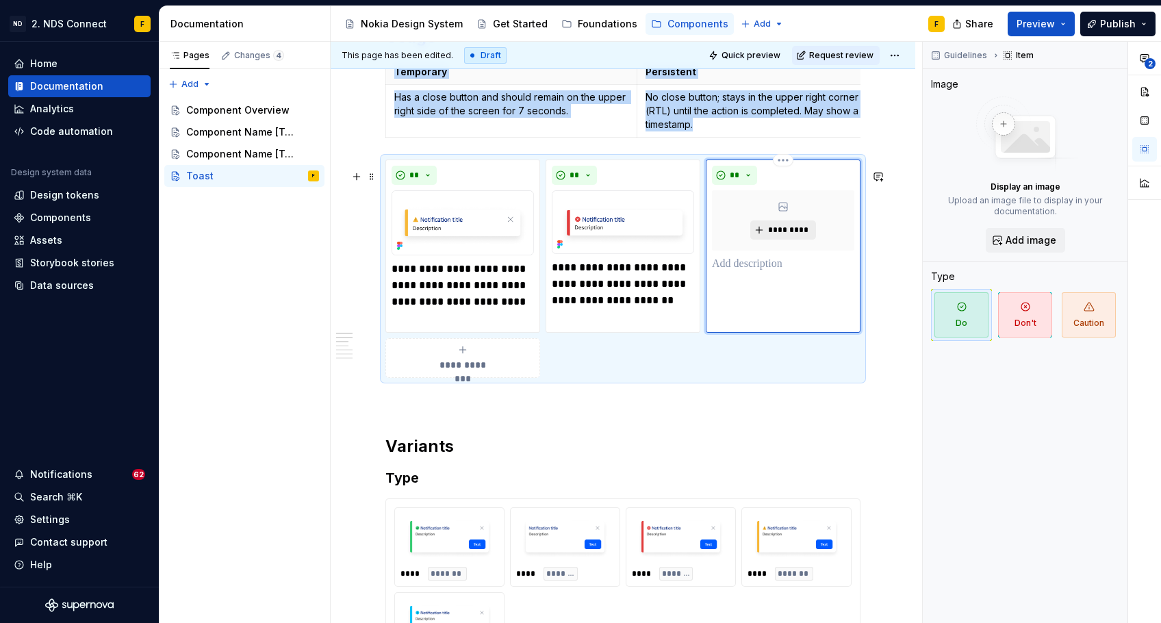
click at [773, 235] on span "*********" at bounding box center [788, 230] width 42 height 11
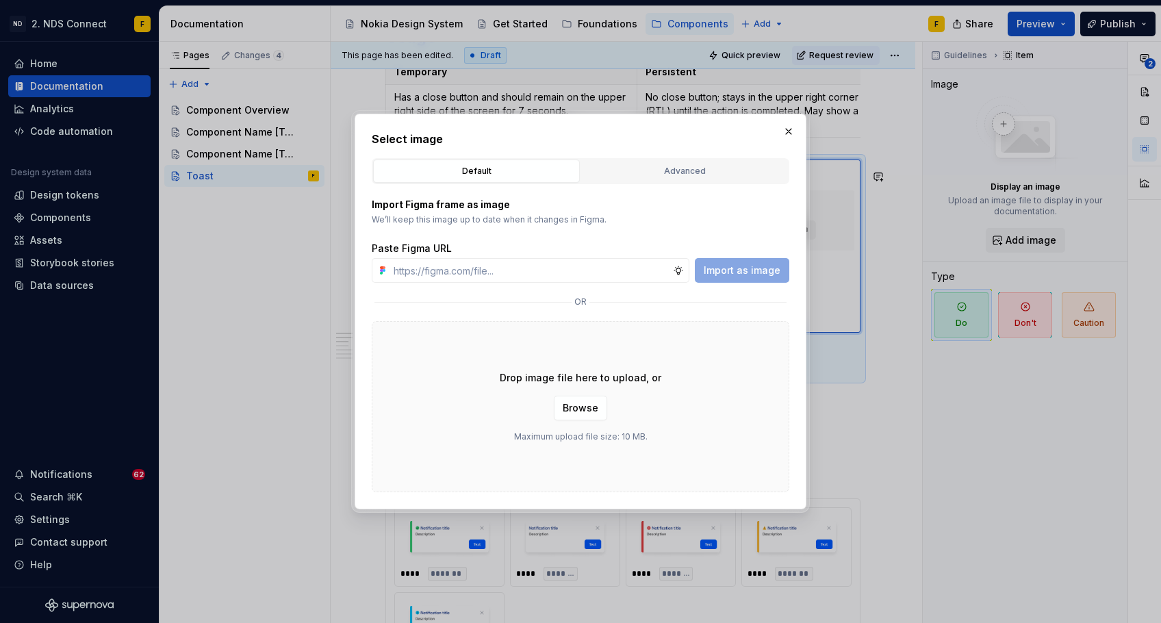
type textarea "*"
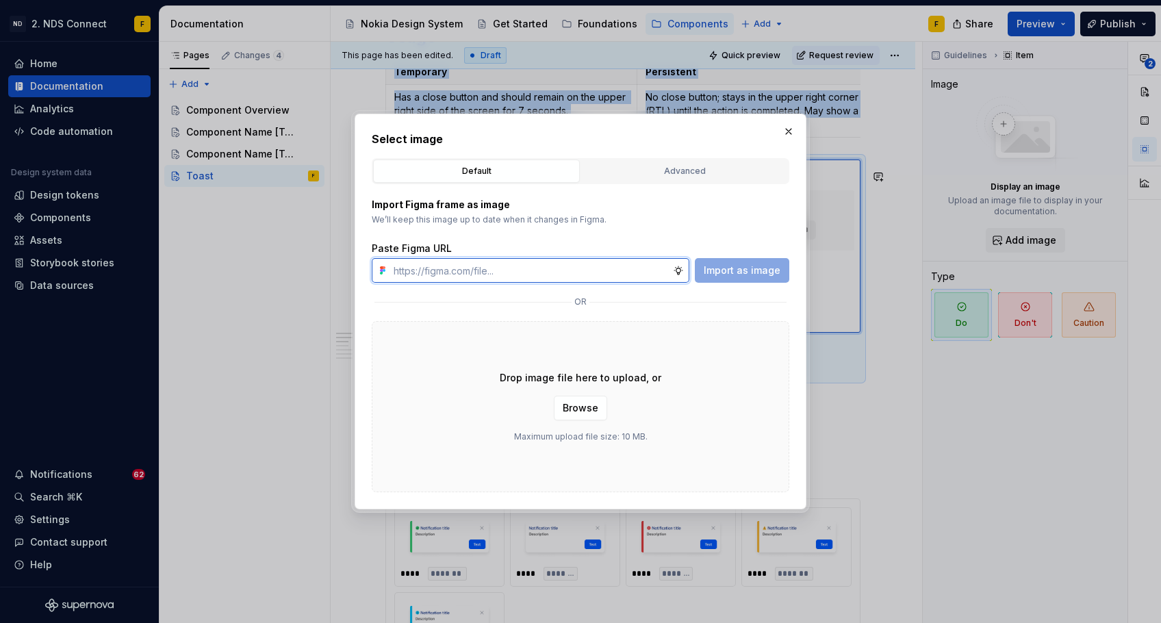
paste input "[URL][DOMAIN_NAME]"
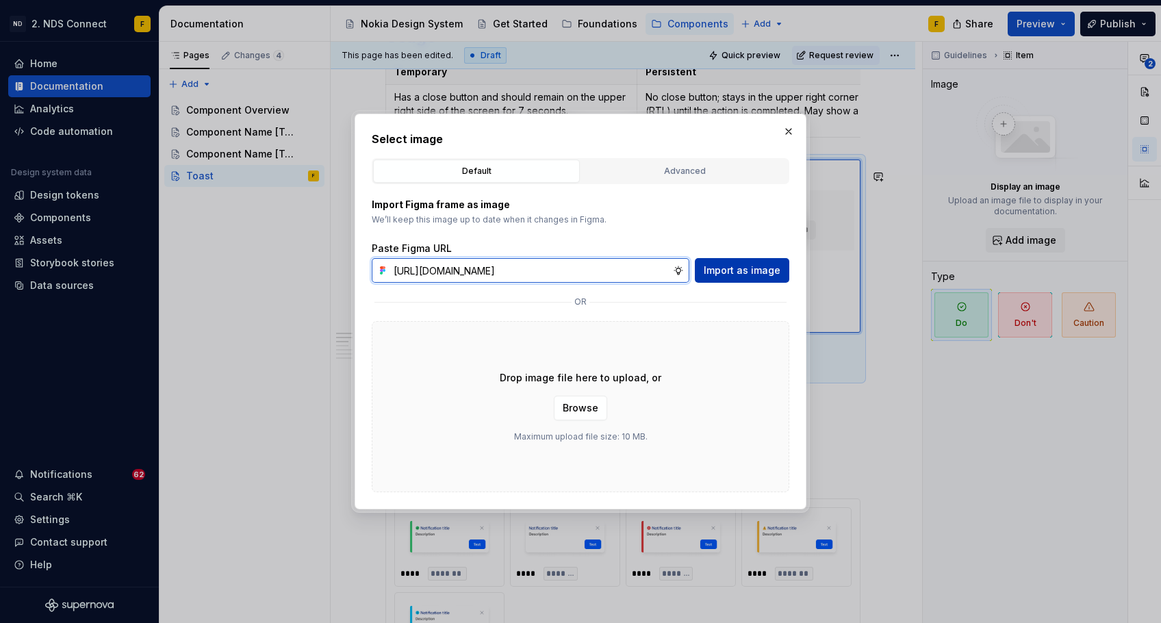
type input "[URL][DOMAIN_NAME]"
click at [744, 268] on span "Import as image" at bounding box center [742, 271] width 77 height 14
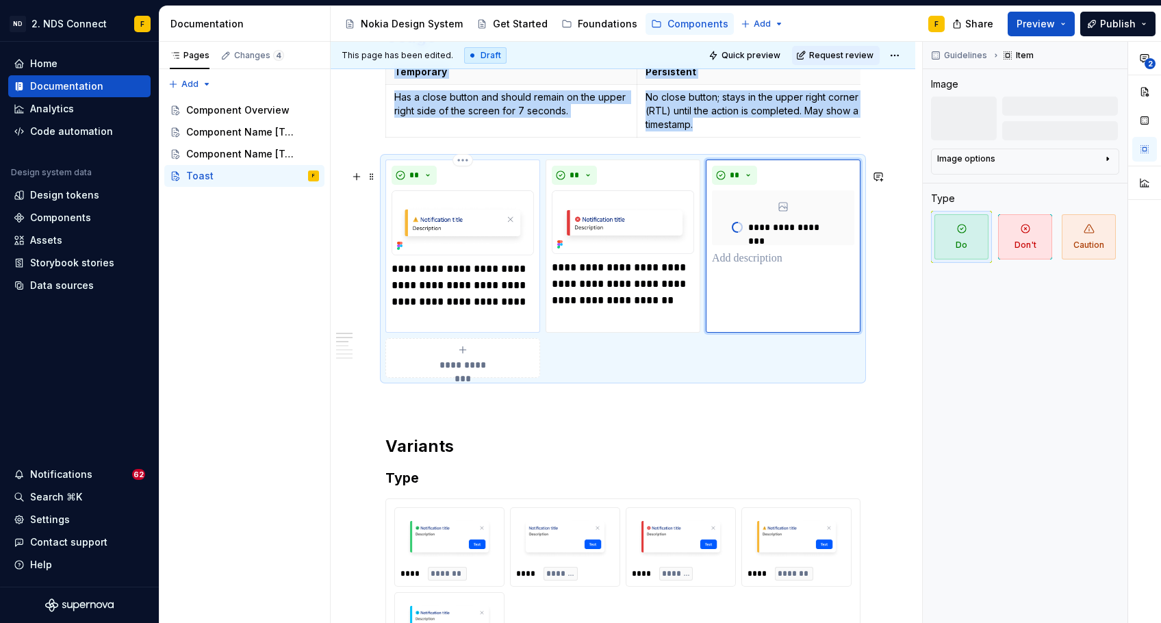
click at [498, 309] on p "**********" at bounding box center [463, 294] width 142 height 66
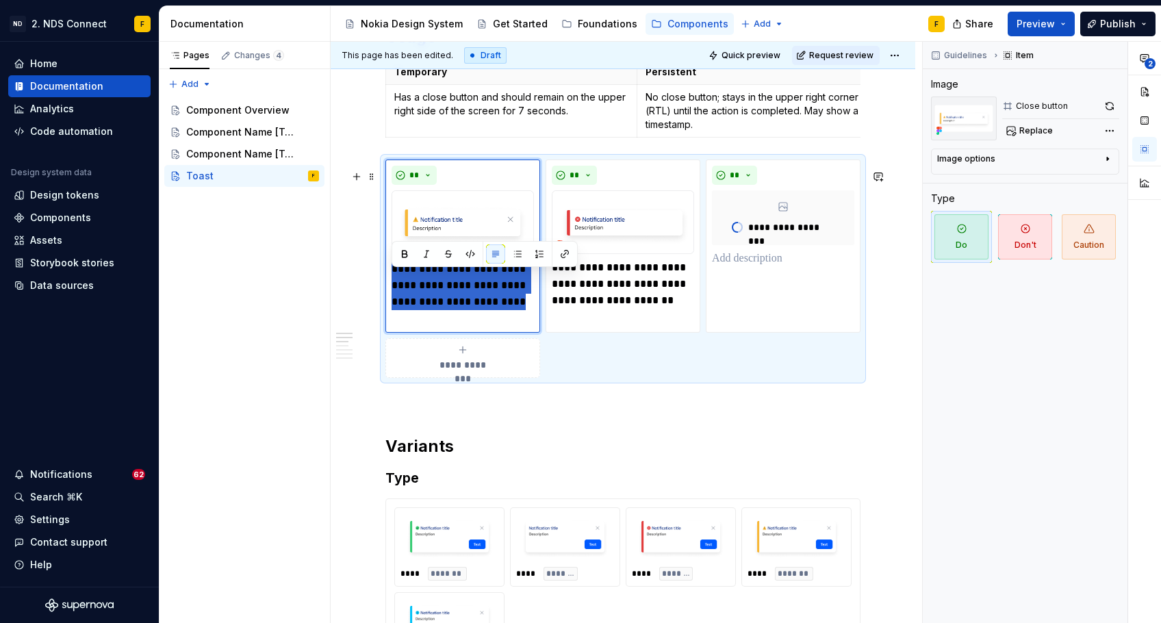
drag, startPoint x: 407, startPoint y: 312, endPoint x: 366, endPoint y: 272, distance: 57.1
click at [366, 272] on div "**********" at bounding box center [623, 482] width 585 height 2793
click at [754, 261] on p at bounding box center [783, 259] width 142 height 16
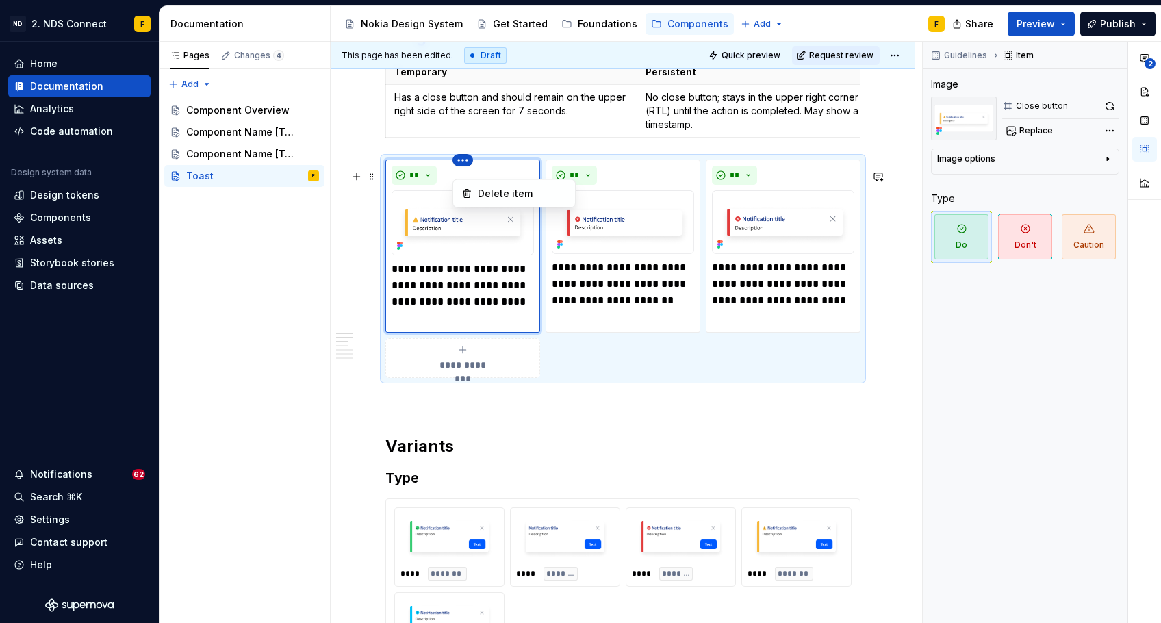
click at [465, 169] on html "ND 2. NDS Connect F Home Documentation Analytics Code automation Design system …" at bounding box center [580, 311] width 1161 height 623
click at [500, 193] on div "Delete item" at bounding box center [522, 194] width 89 height 14
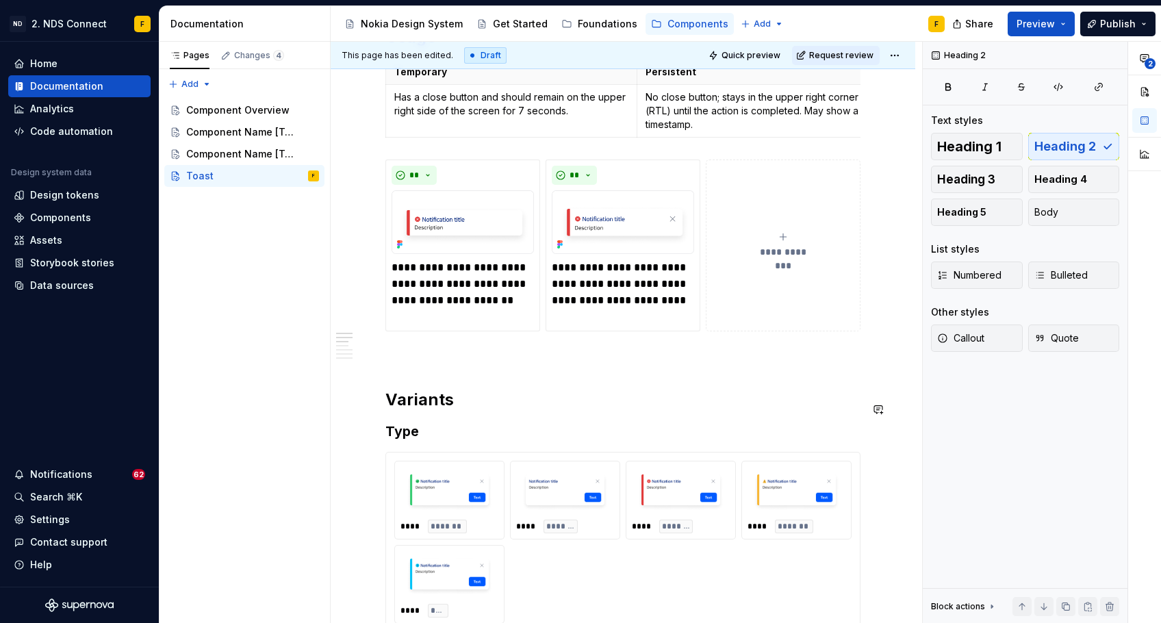
click at [537, 392] on div "**********" at bounding box center [622, 373] width 475 height 2509
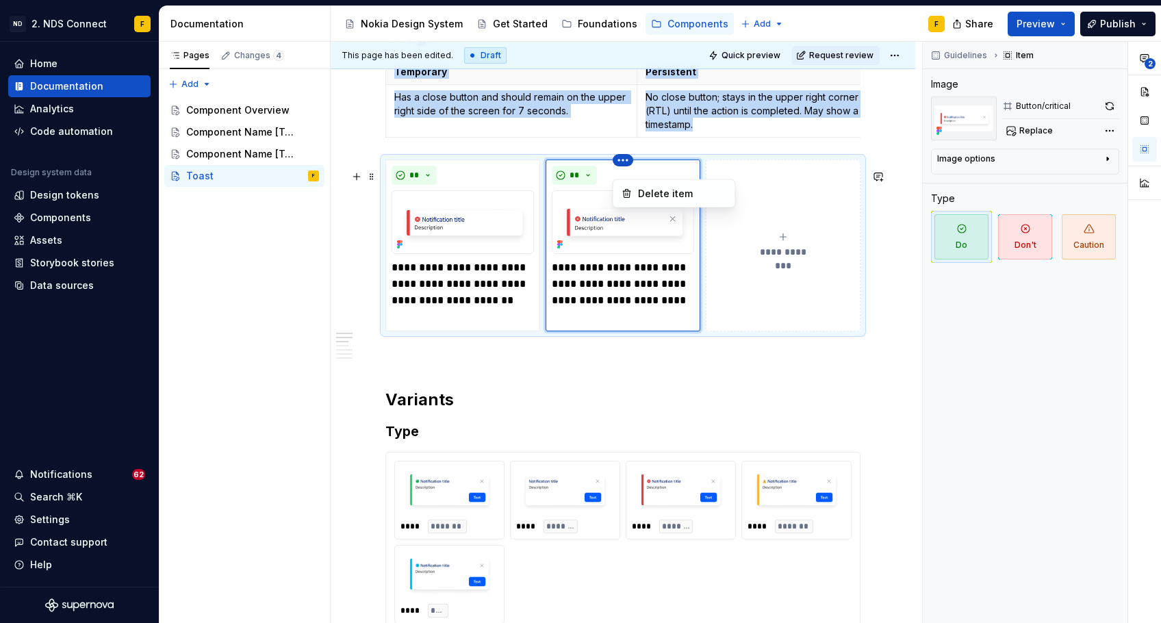
click at [460, 164] on html "ND 2. NDS Connect F Home Documentation Analytics Code automation Design system …" at bounding box center [580, 311] width 1161 height 623
click at [618, 389] on html "ND 2. NDS Connect F Home Documentation Analytics Code automation Design system …" at bounding box center [580, 311] width 1161 height 623
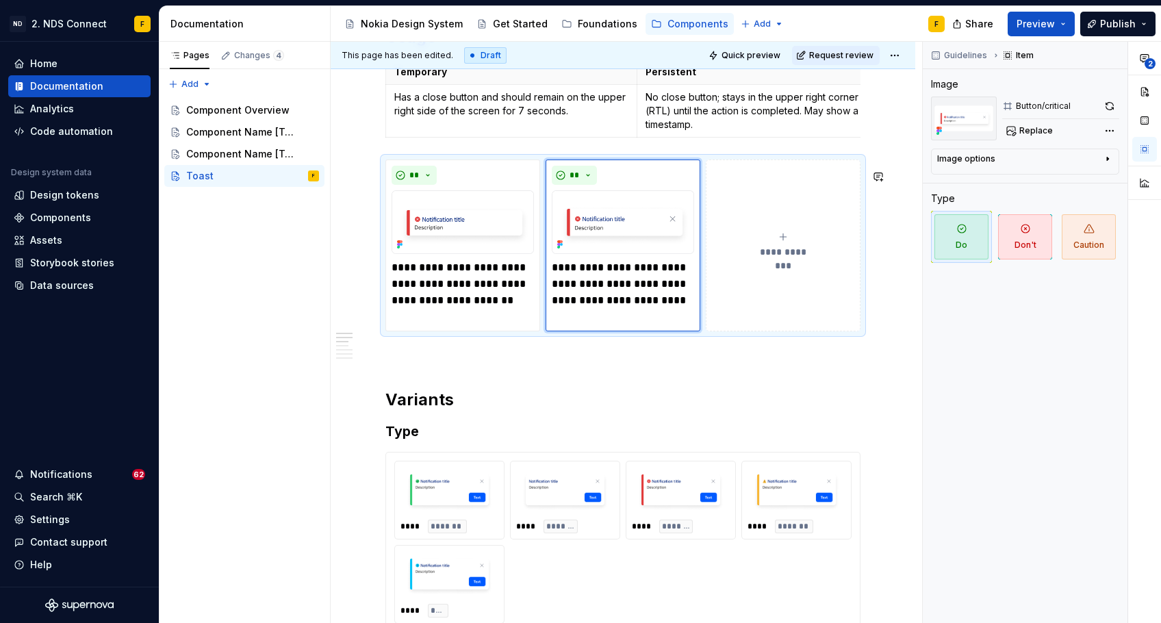
type textarea "*"
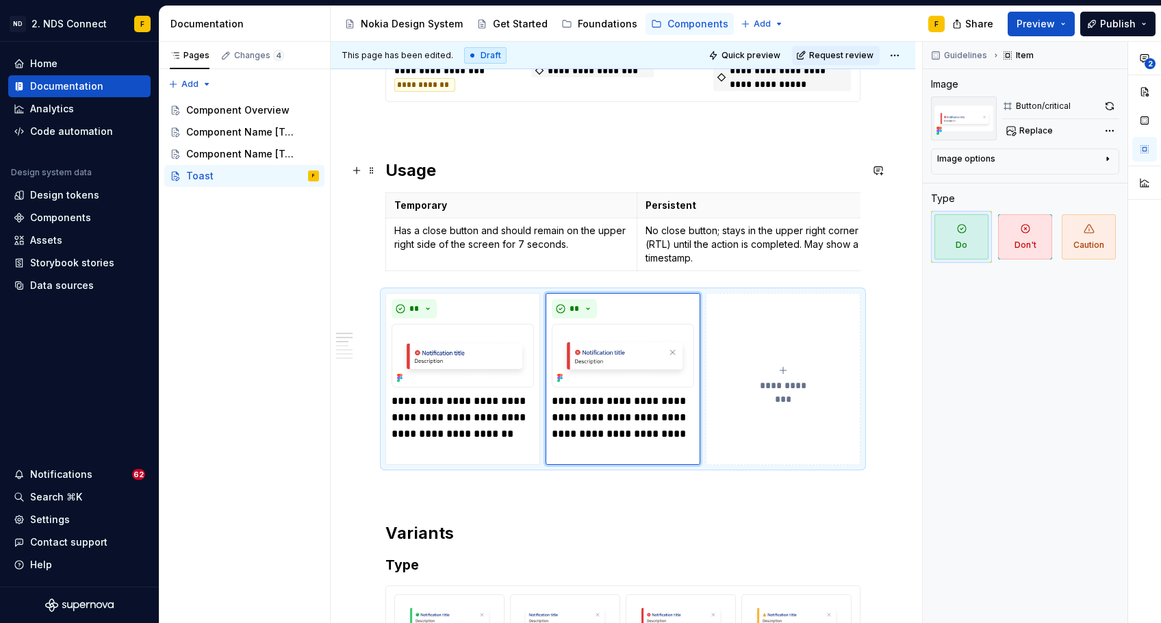
click at [602, 168] on h2 "Usage" at bounding box center [622, 170] width 475 height 22
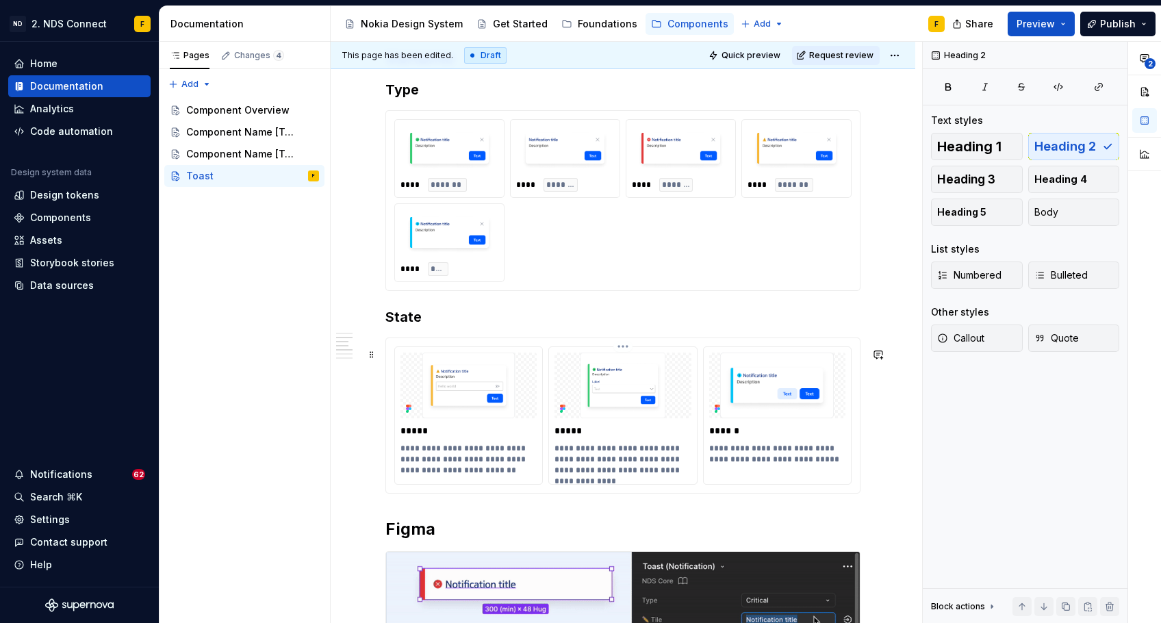
scroll to position [1513, 0]
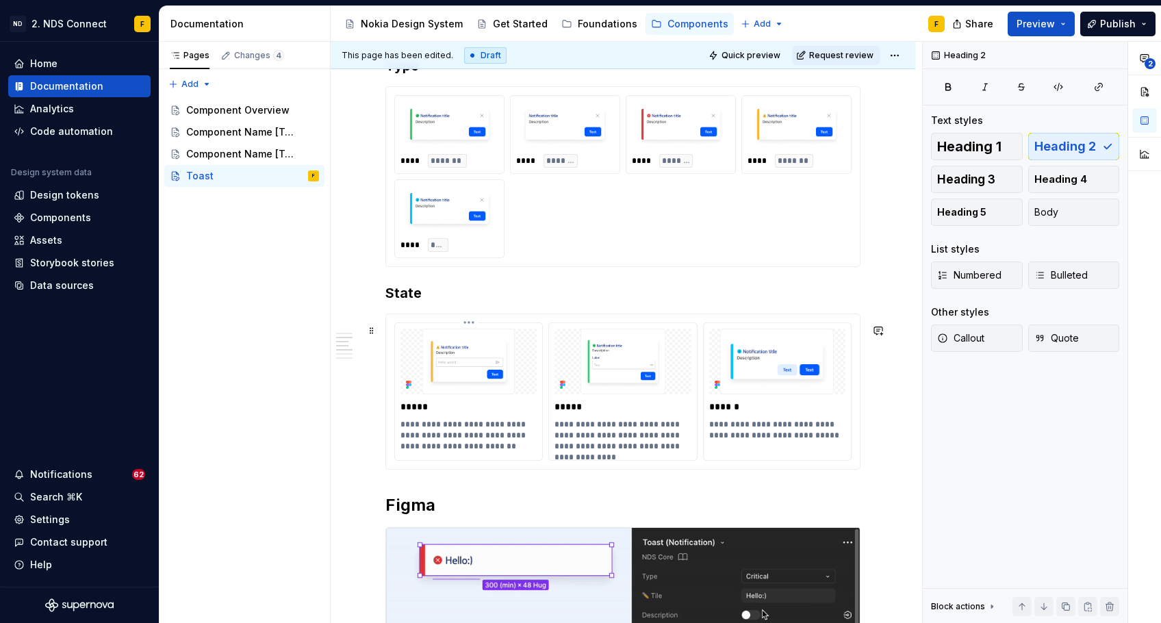
click at [489, 387] on img at bounding box center [468, 362] width 136 height 66
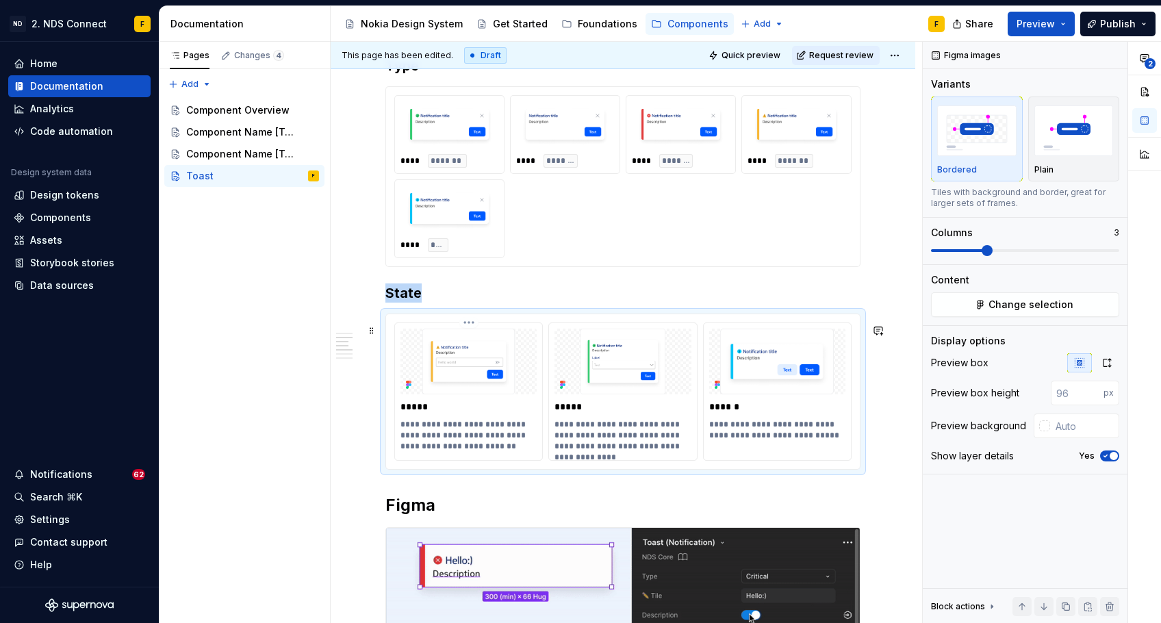
click at [466, 331] on html "ND 2. NDS Connect F Home Documentation Analytics Code automation Design system …" at bounding box center [580, 311] width 1161 height 623
click at [512, 280] on html "ND 2. NDS Connect F Home Documentation Analytics Code automation Design system …" at bounding box center [580, 311] width 1161 height 623
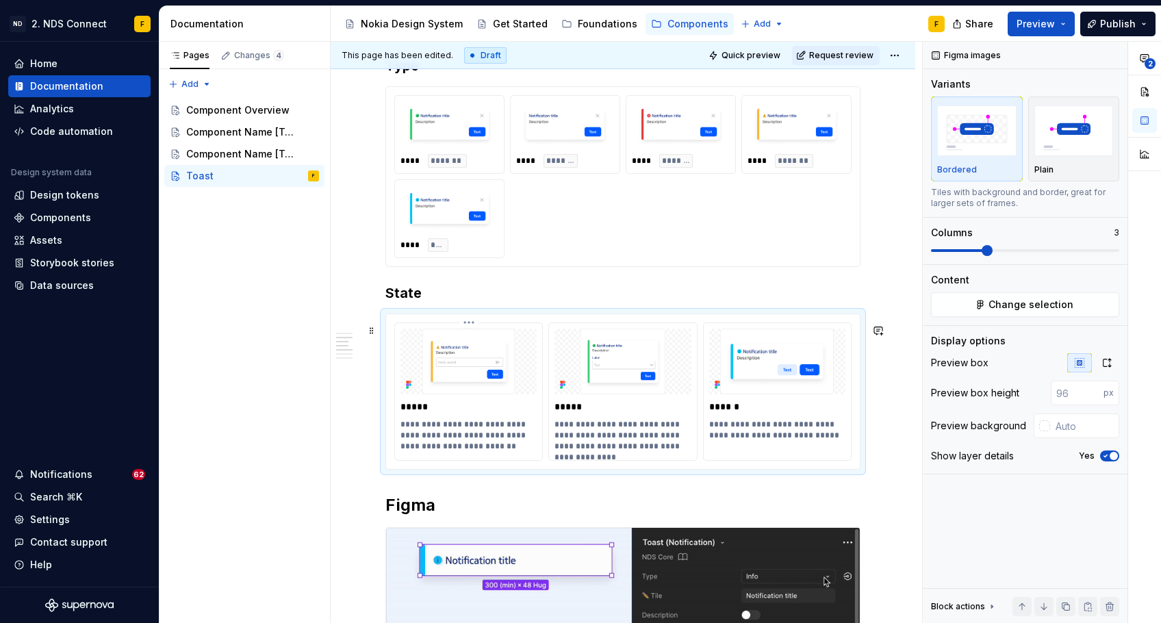
click at [471, 331] on html "ND 2. NDS Connect F Home Documentation Analytics Code automation Design system …" at bounding box center [580, 311] width 1161 height 623
click at [417, 424] on html "ND 2. NDS Connect F Home Documentation Analytics Code automation Design system …" at bounding box center [580, 311] width 1161 height 623
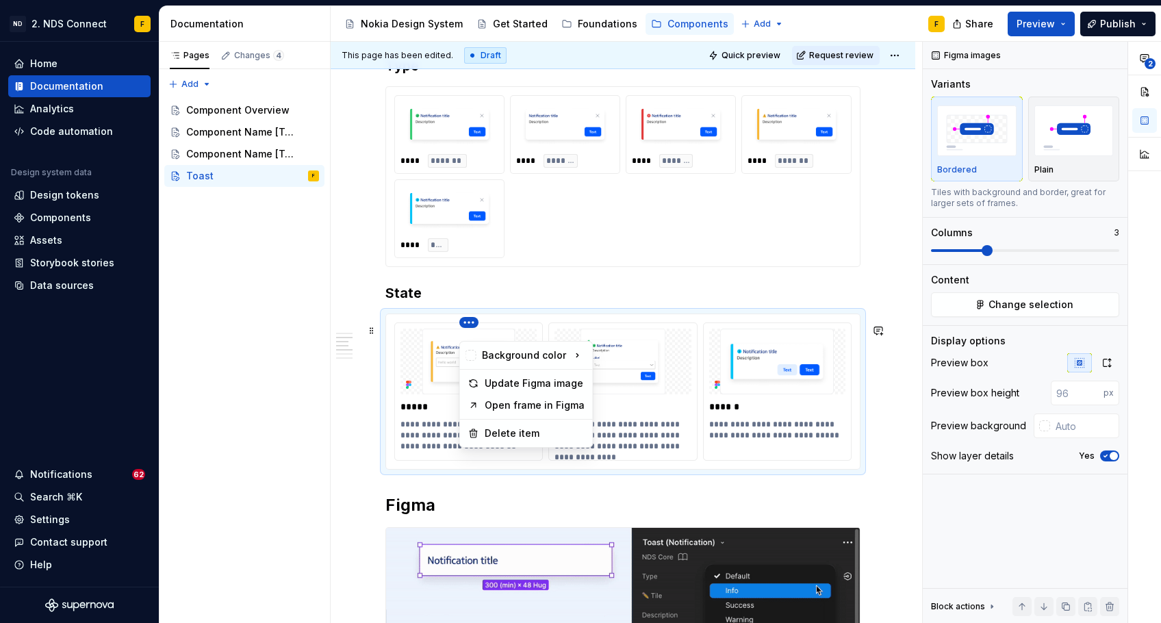
click at [465, 333] on html "ND 2. NDS Connect F Home Documentation Analytics Code automation Design system …" at bounding box center [580, 311] width 1161 height 623
click at [502, 389] on div "Update Figma image" at bounding box center [535, 383] width 100 height 14
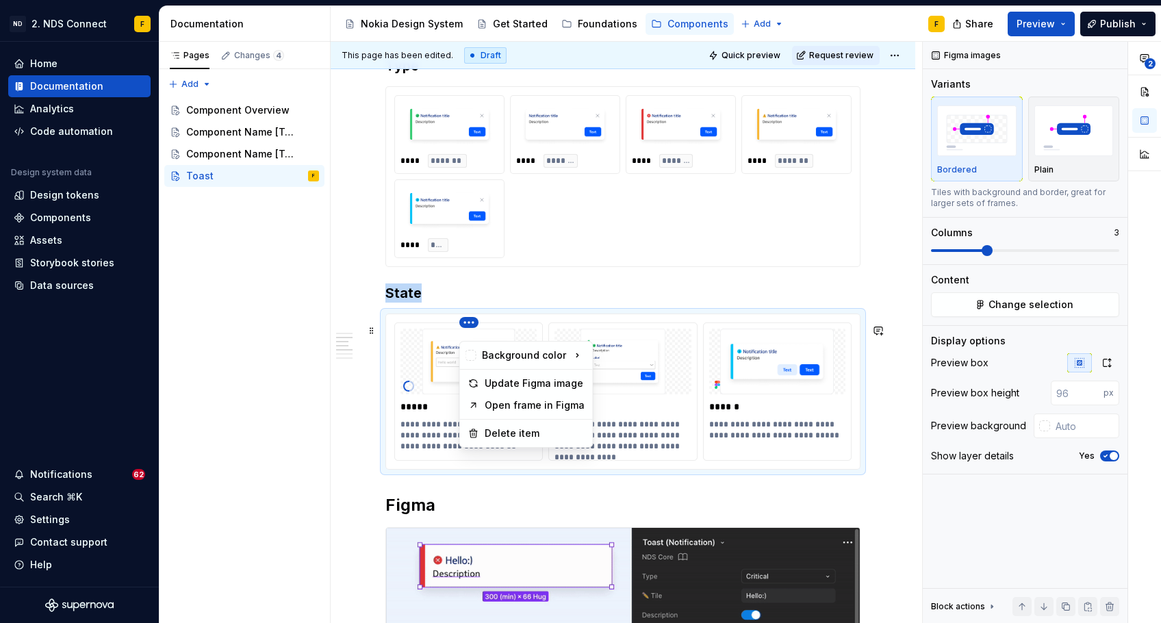
click at [474, 331] on html "ND 2. NDS Connect F Home Documentation Analytics Code automation Design system …" at bounding box center [580, 311] width 1161 height 623
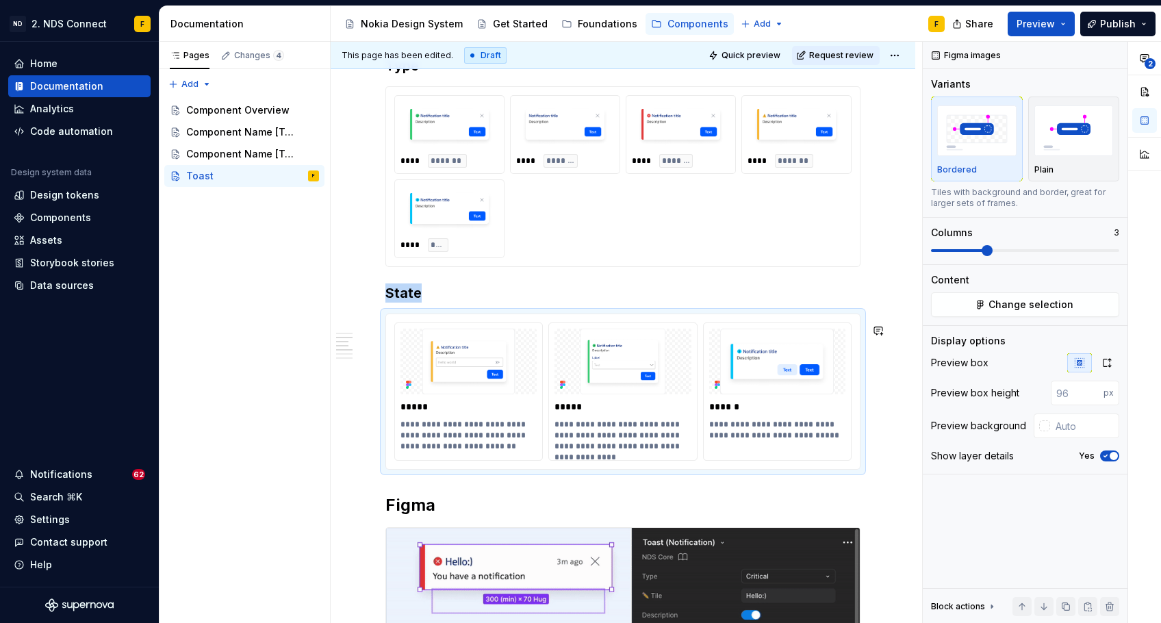
click at [431, 456] on html "ND 2. NDS Connect F Home Documentation Analytics Code automation Design system …" at bounding box center [580, 311] width 1161 height 623
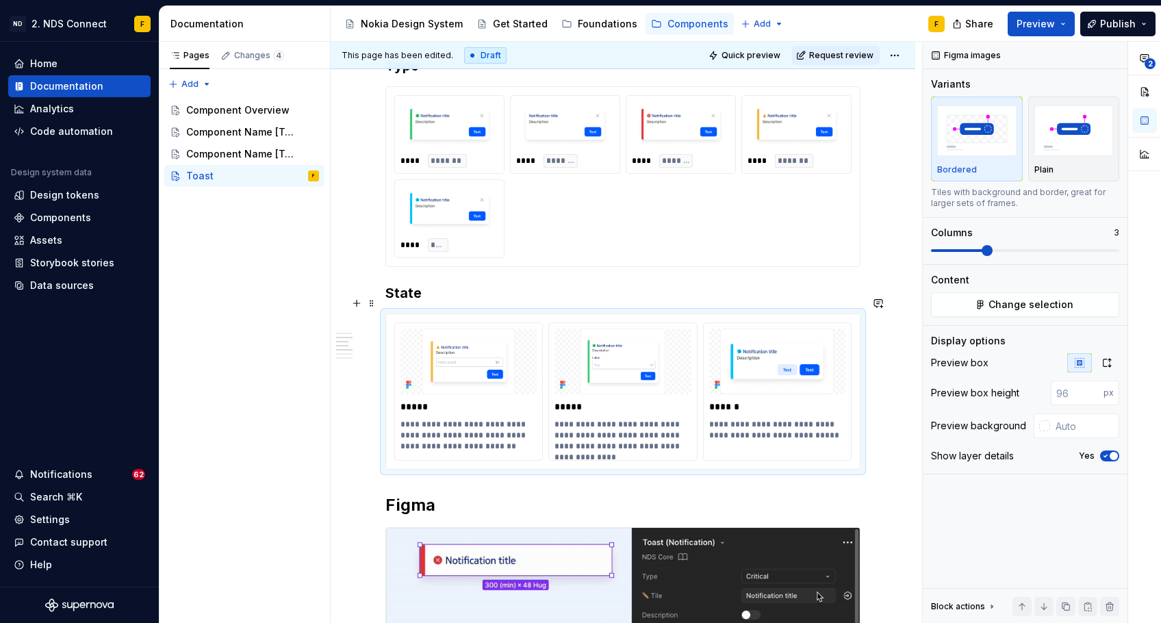
click at [464, 303] on h3 "State" at bounding box center [622, 292] width 475 height 19
click at [460, 369] on img at bounding box center [468, 362] width 136 height 66
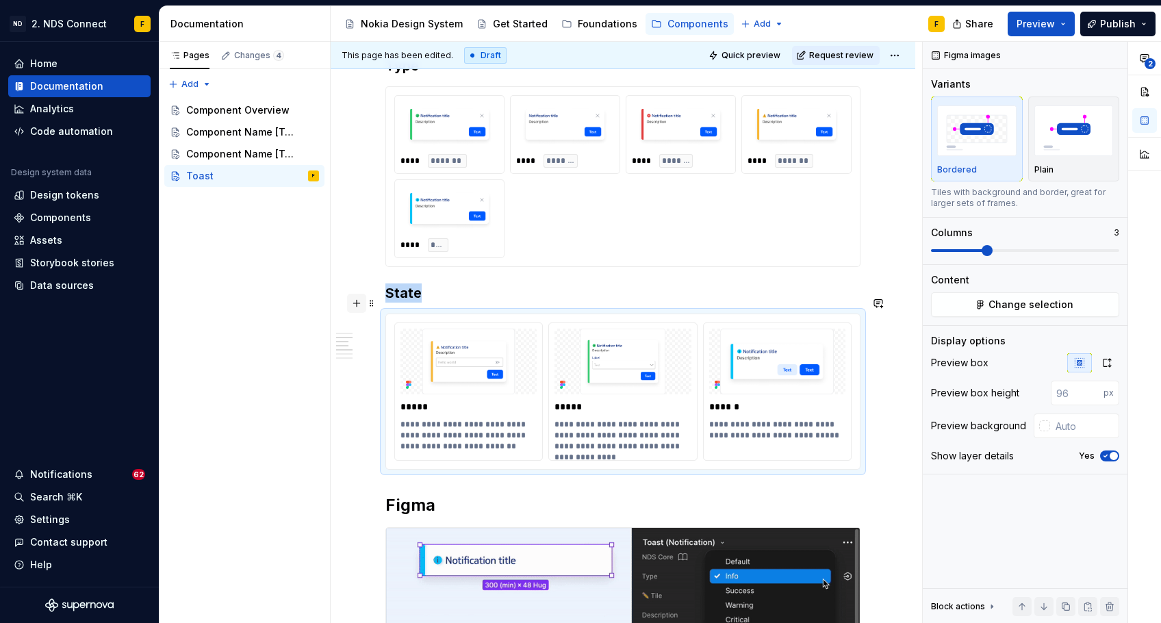
click at [353, 307] on button "button" at bounding box center [356, 303] width 19 height 19
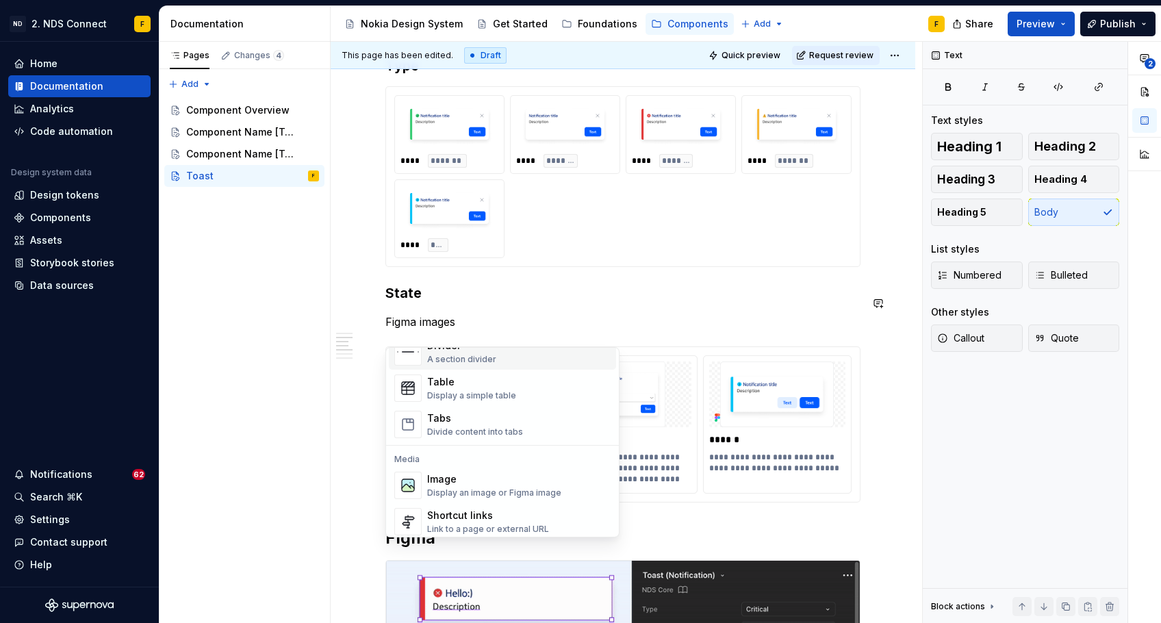
scroll to position [576, 0]
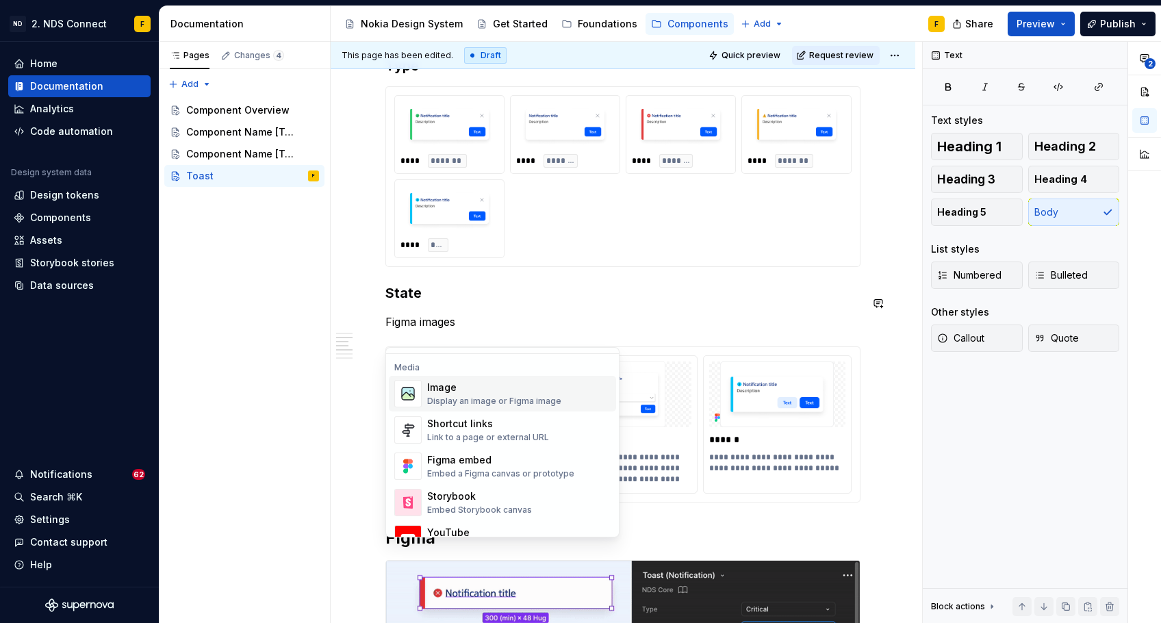
click at [466, 396] on div "Display an image or Figma image" at bounding box center [494, 401] width 134 height 11
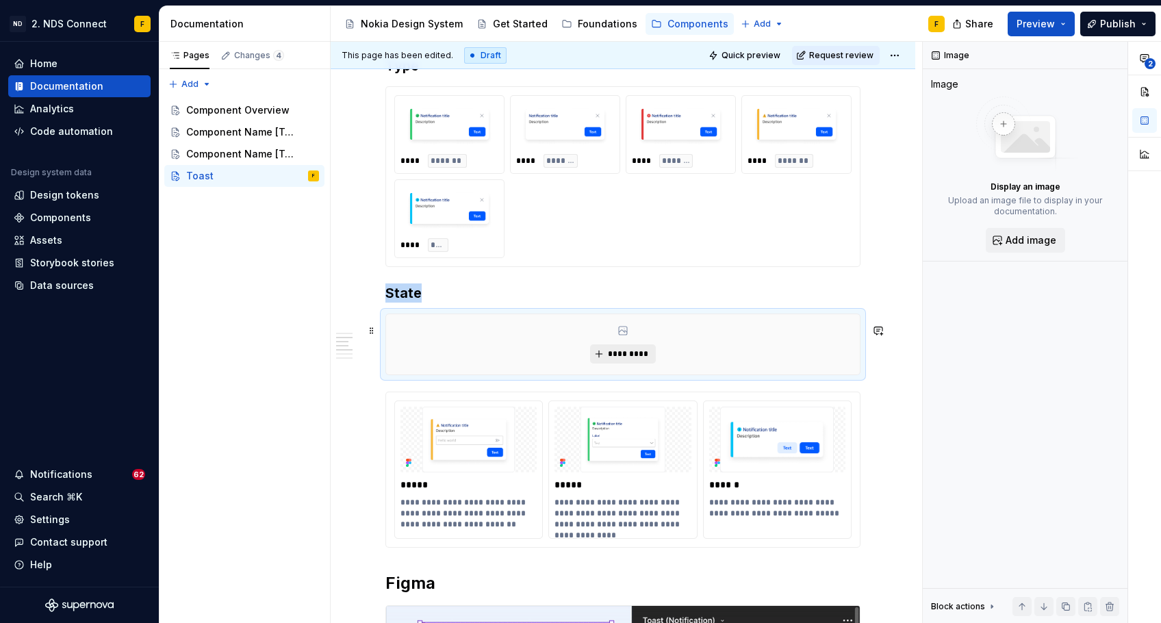
click at [618, 363] on button "*********" at bounding box center [622, 353] width 65 height 19
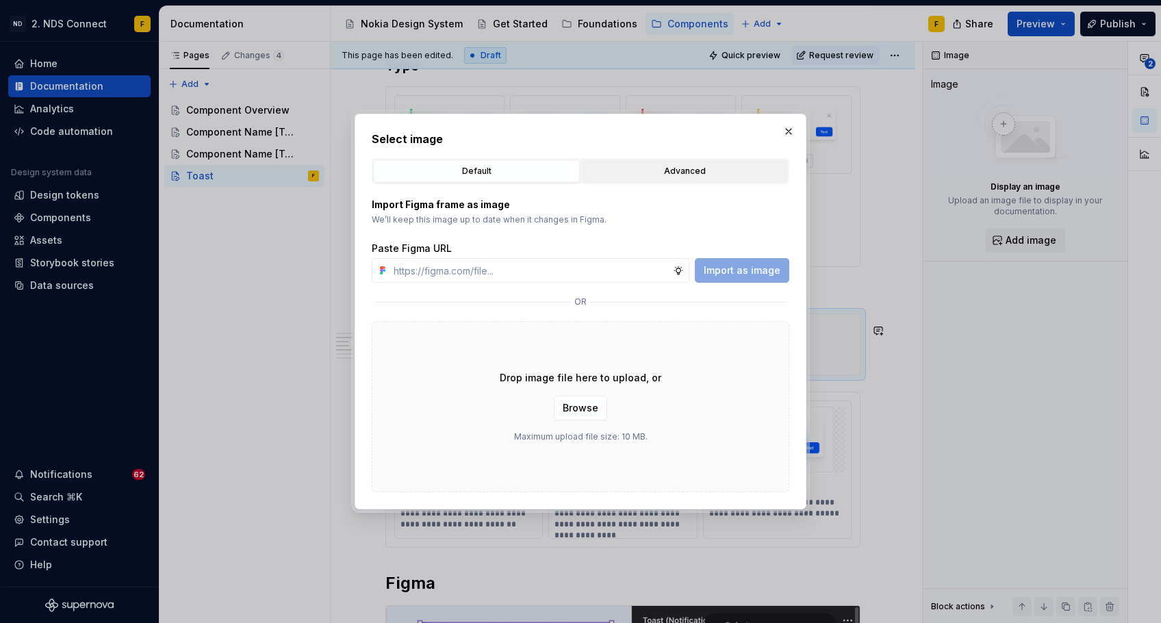
type textarea "*"
click at [780, 125] on button "button" at bounding box center [788, 131] width 19 height 19
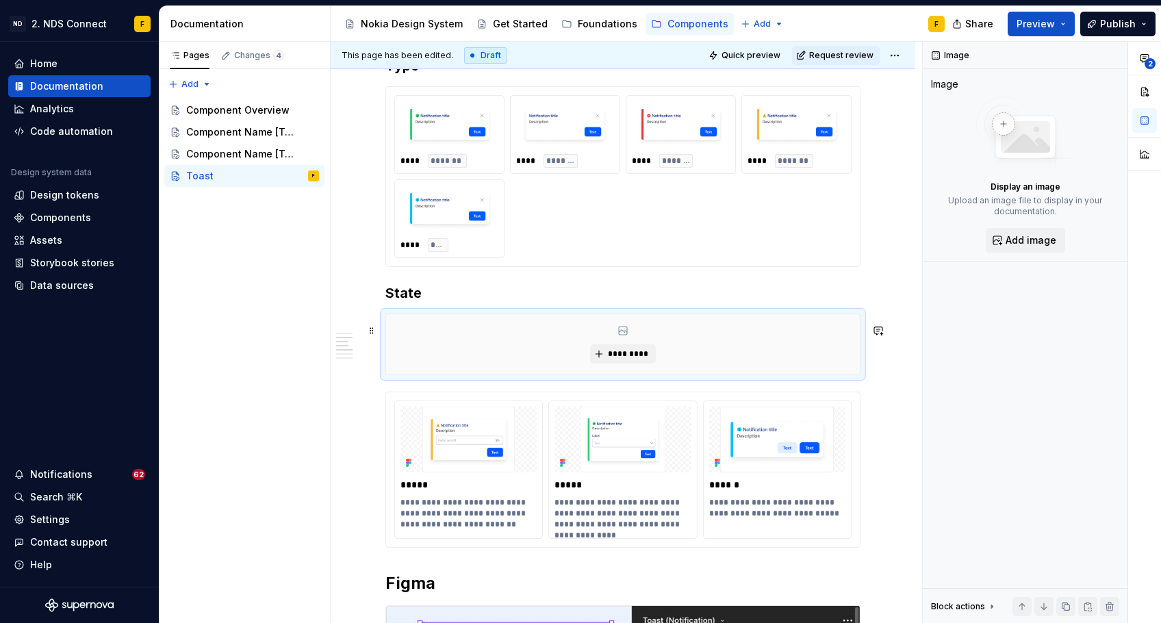
click at [716, 348] on div "*********" at bounding box center [623, 344] width 474 height 60
click at [433, 332] on div "*********" at bounding box center [623, 344] width 474 height 60
click at [1013, 235] on span "Add image" at bounding box center [1031, 240] width 51 height 14
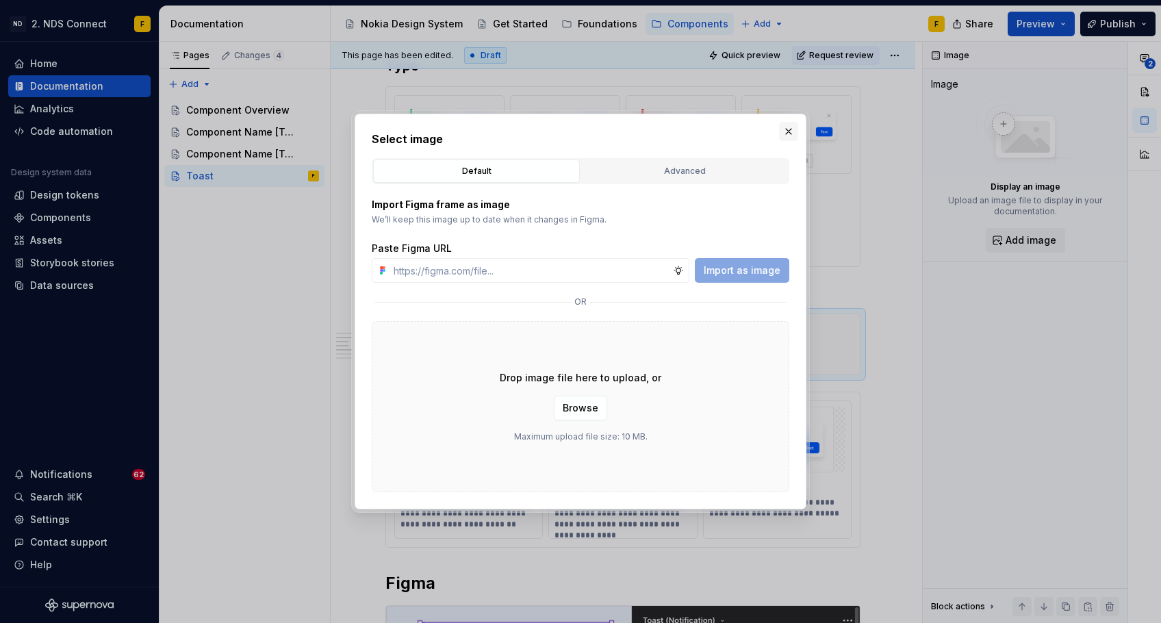
click at [793, 129] on button "button" at bounding box center [788, 131] width 19 height 19
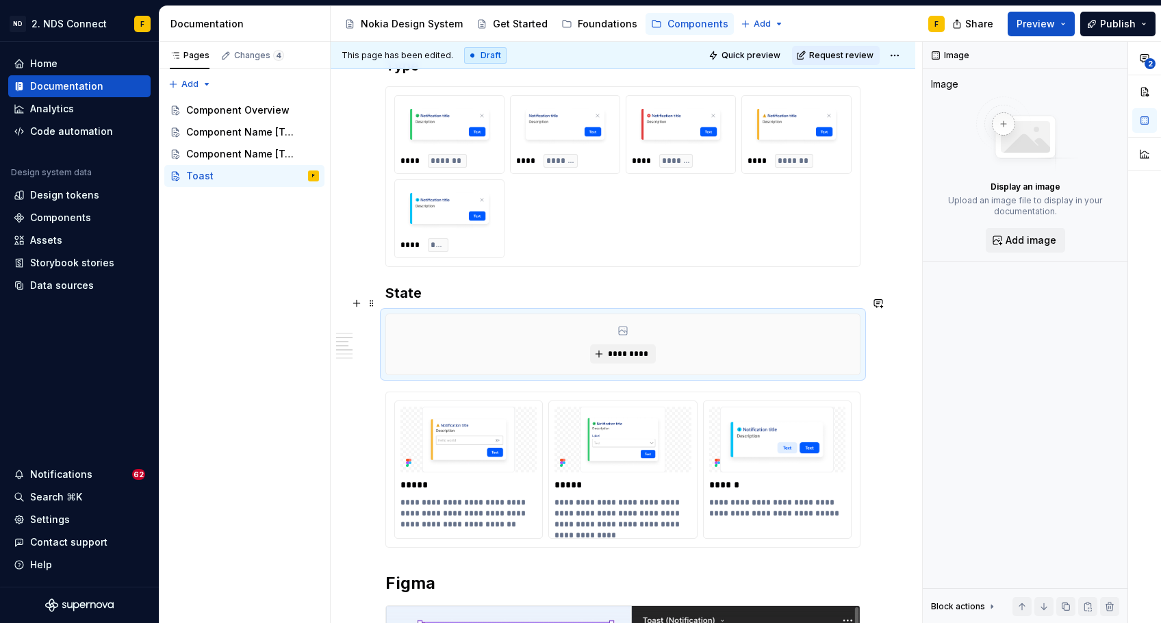
click at [458, 300] on h3 "State" at bounding box center [622, 292] width 475 height 19
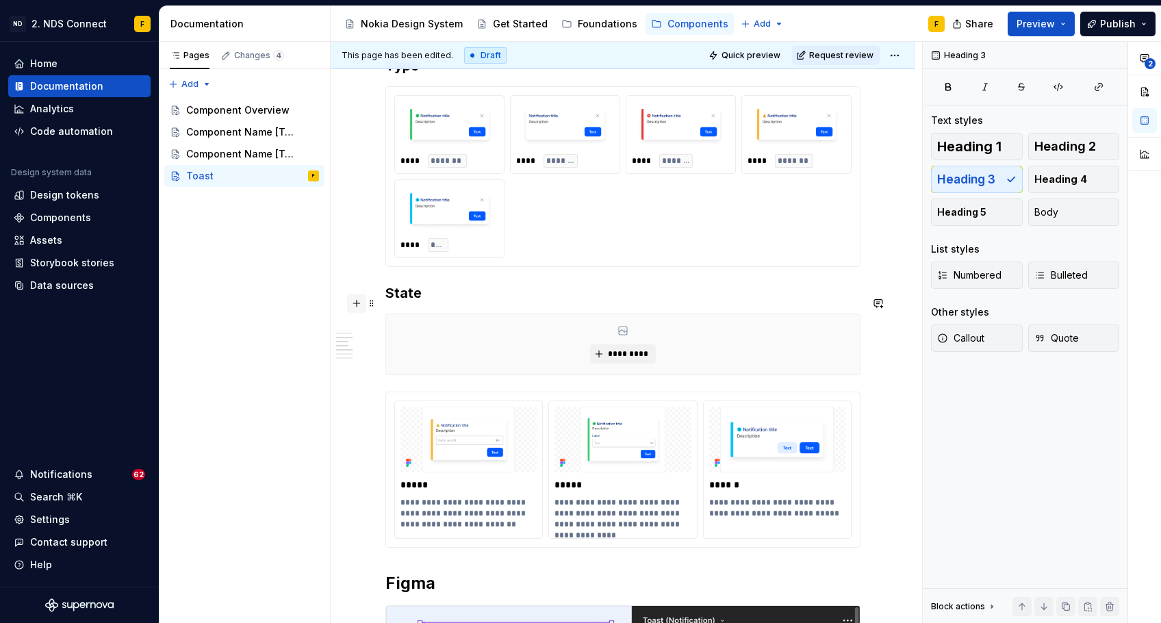
click at [359, 305] on button "button" at bounding box center [356, 303] width 19 height 19
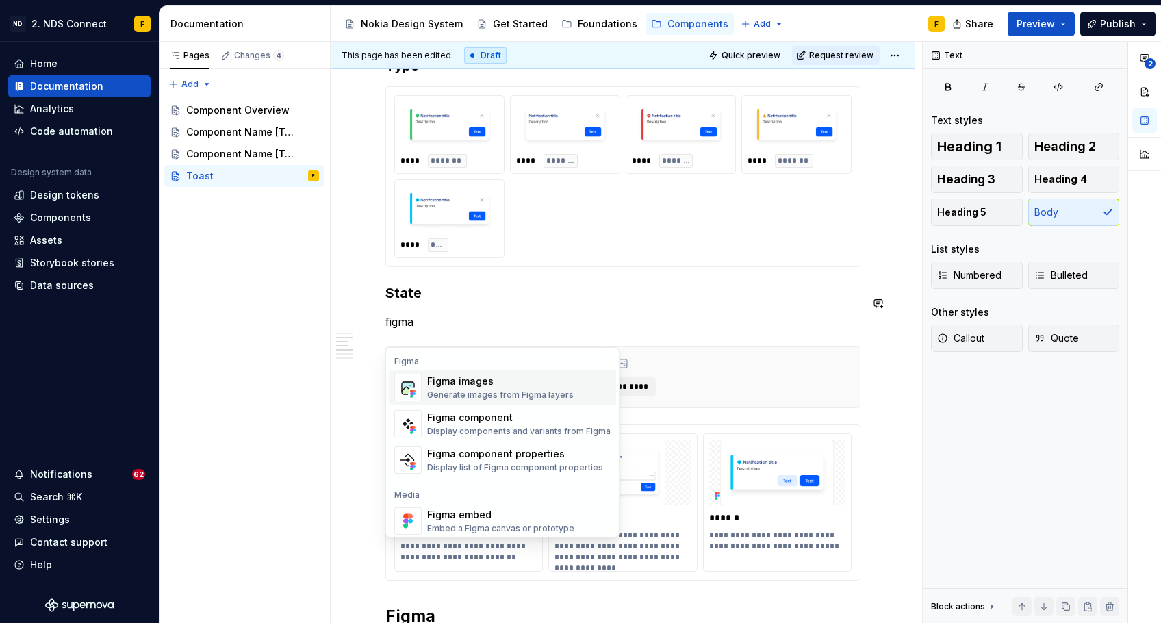
drag, startPoint x: 445, startPoint y: 356, endPoint x: 643, endPoint y: 499, distance: 244.7
click at [643, 499] on img at bounding box center [622, 472] width 136 height 66
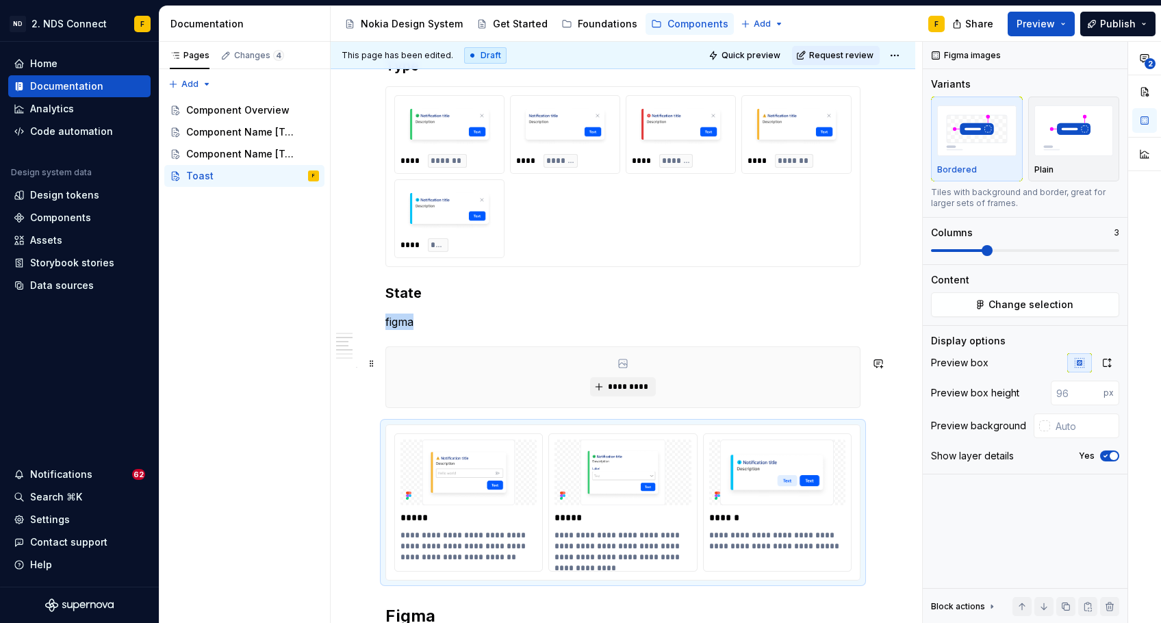
click at [474, 360] on div "*********" at bounding box center [623, 377] width 474 height 60
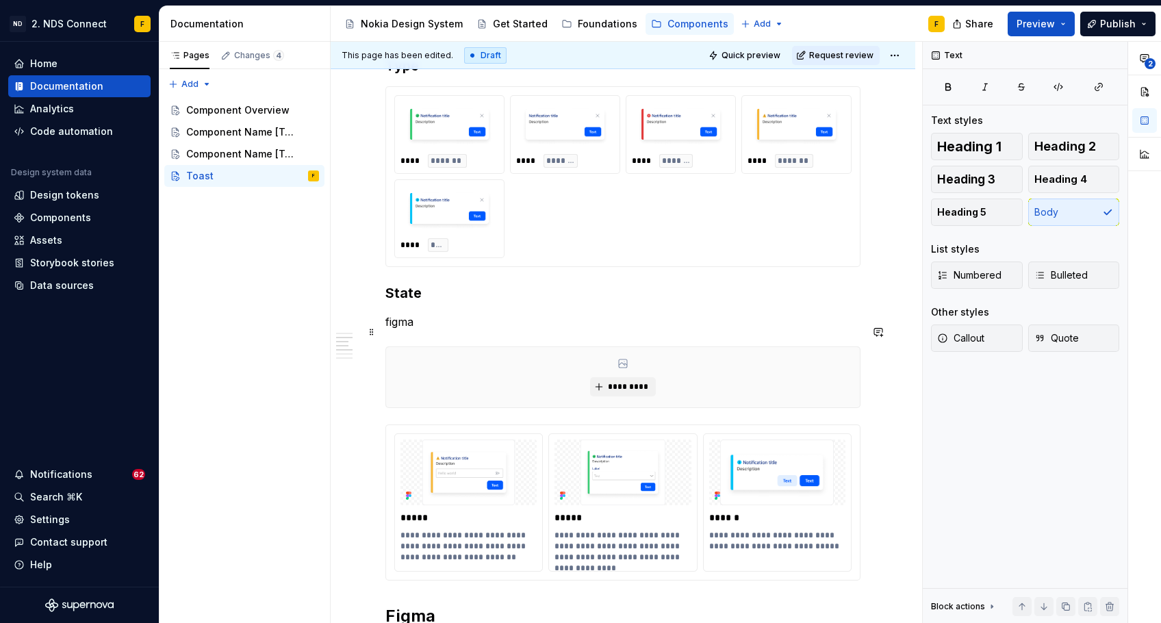
click at [417, 324] on p "figma" at bounding box center [622, 322] width 475 height 16
click at [405, 330] on p "figma" at bounding box center [622, 322] width 475 height 16
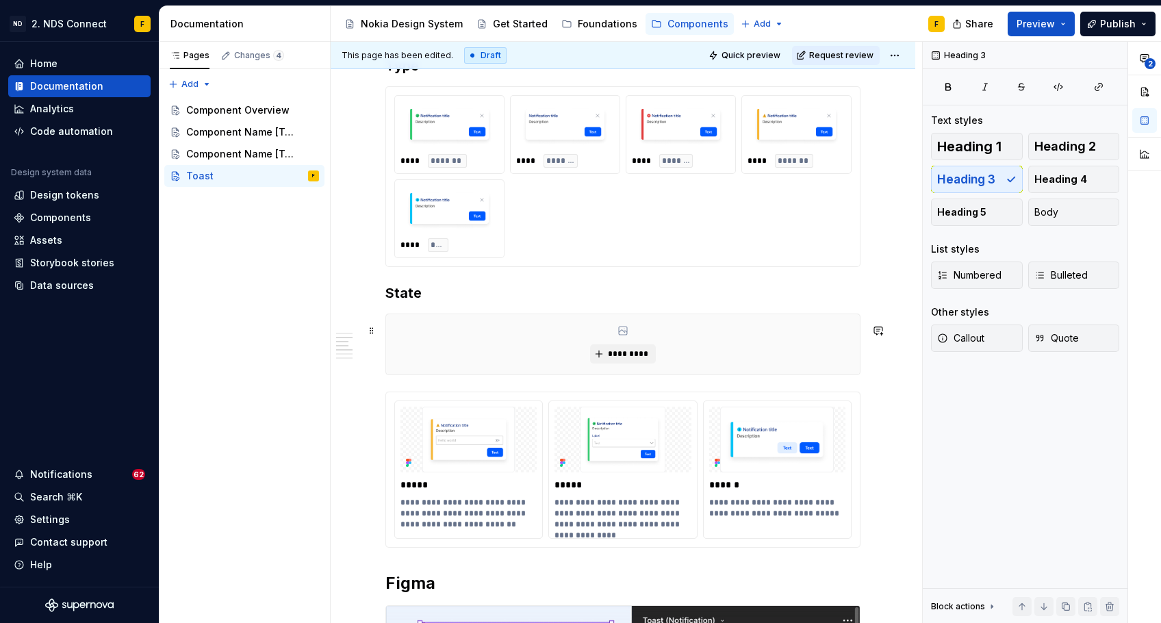
click at [498, 368] on div "*********" at bounding box center [623, 344] width 474 height 60
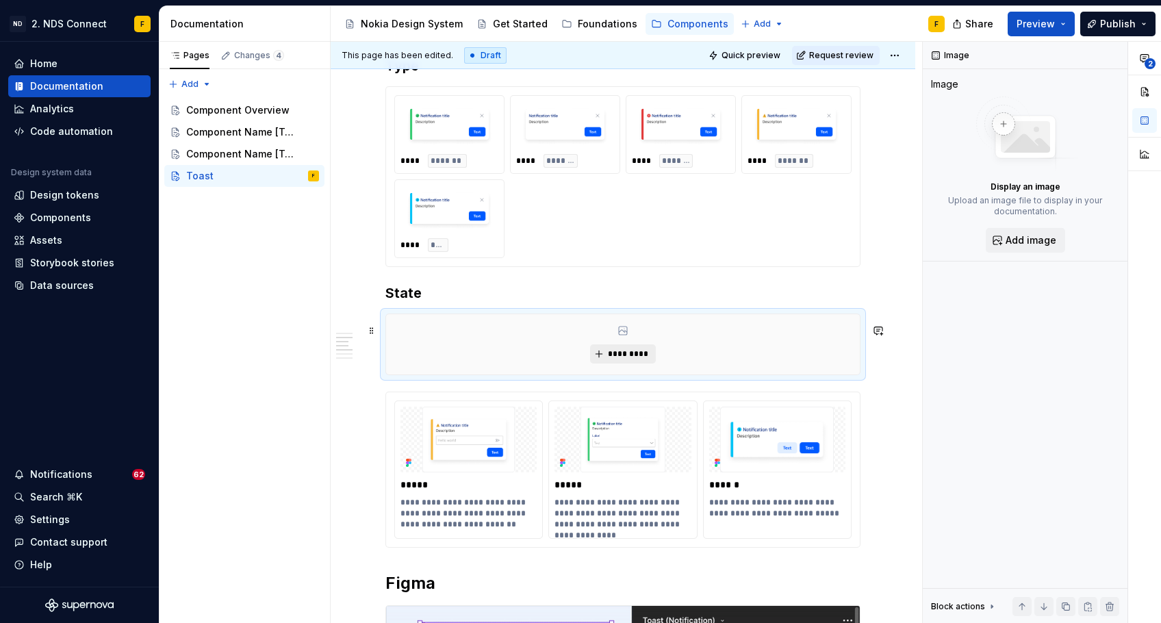
click at [599, 363] on button "*********" at bounding box center [622, 353] width 65 height 19
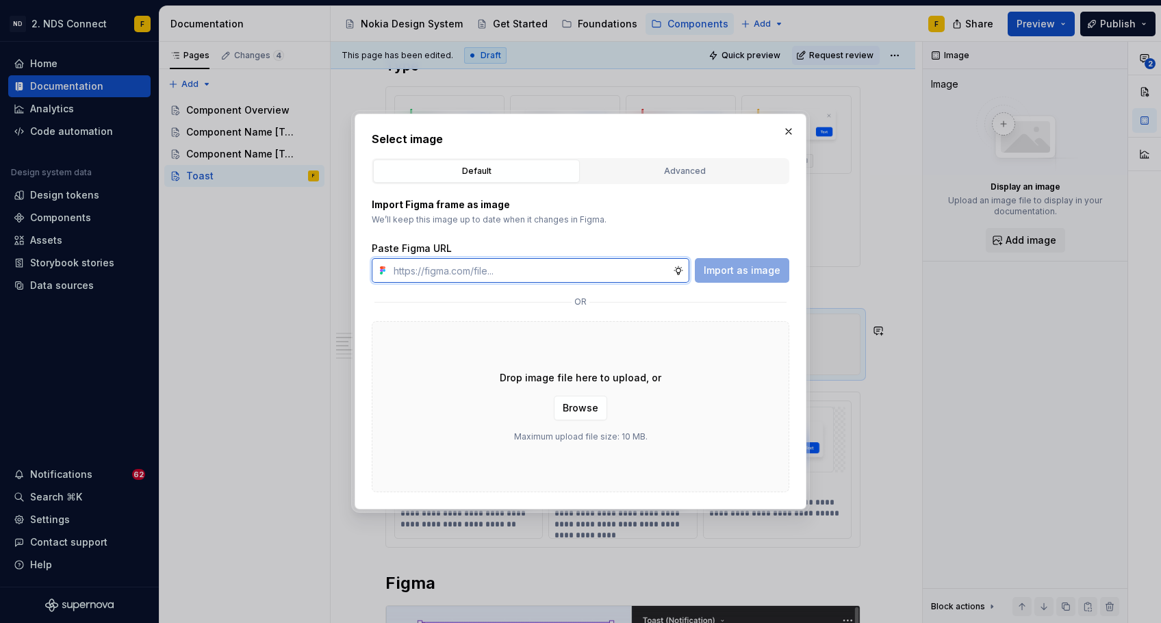
paste input "[URL][DOMAIN_NAME]"
type input "[URL][DOMAIN_NAME]"
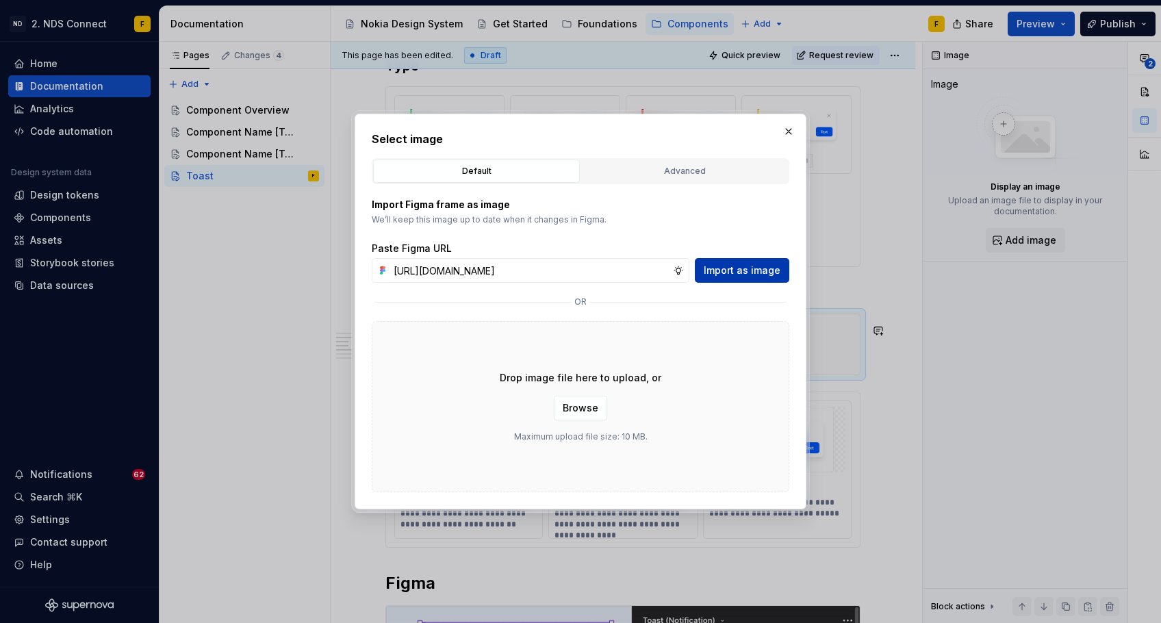
click at [723, 279] on button "Import as image" at bounding box center [742, 270] width 94 height 25
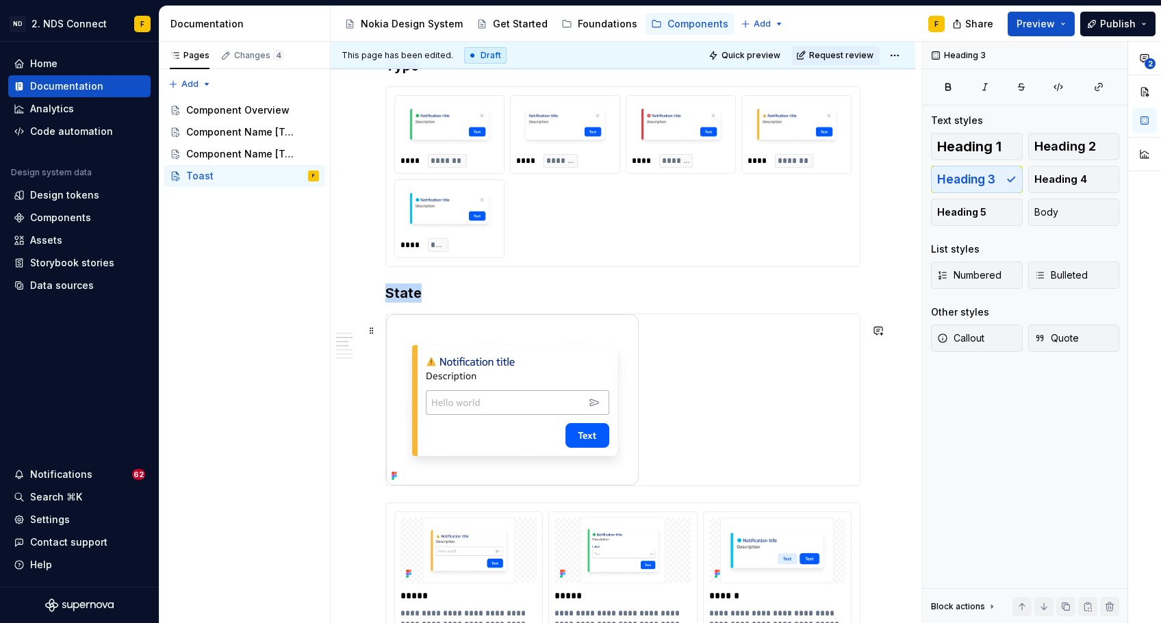
click at [712, 383] on div at bounding box center [623, 399] width 474 height 171
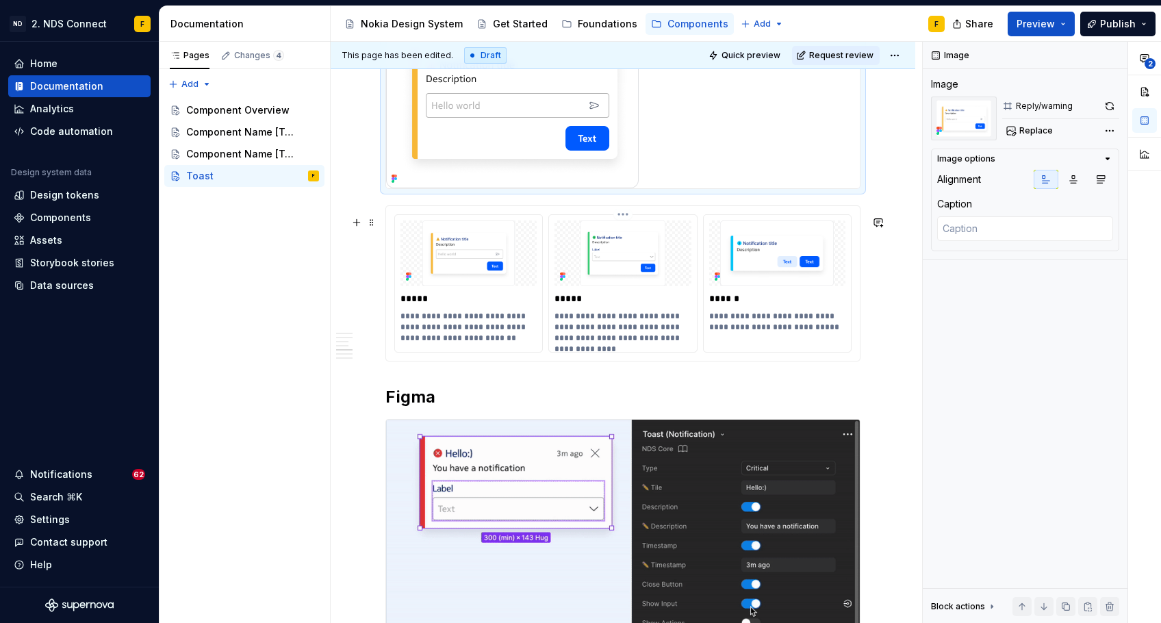
scroll to position [1722, 0]
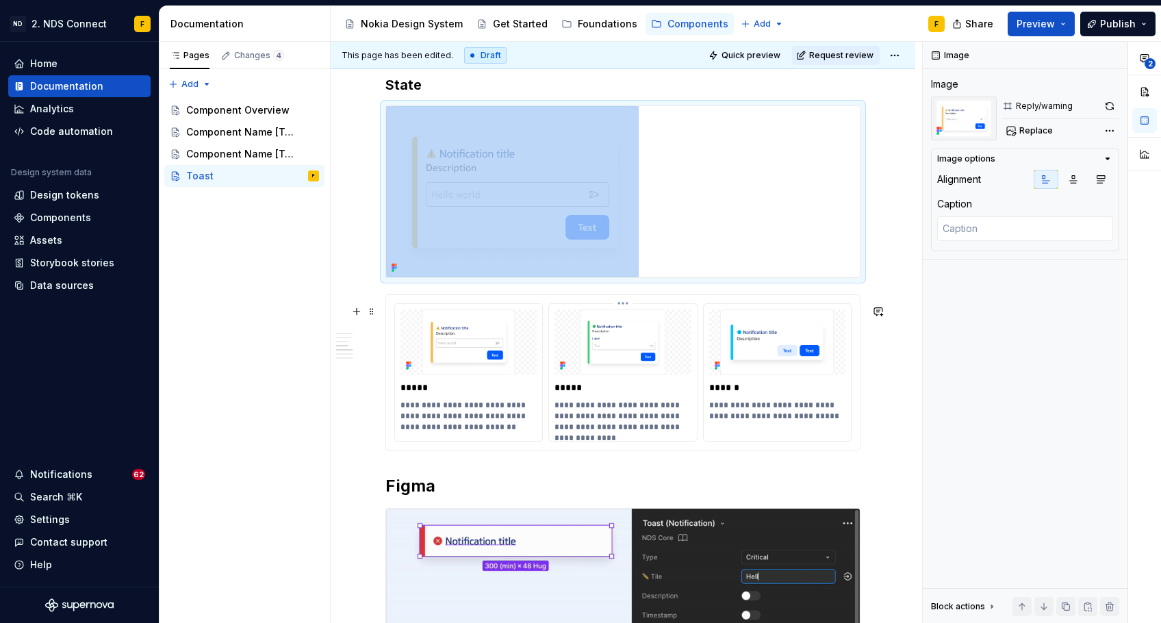
click at [636, 321] on img at bounding box center [622, 342] width 136 height 66
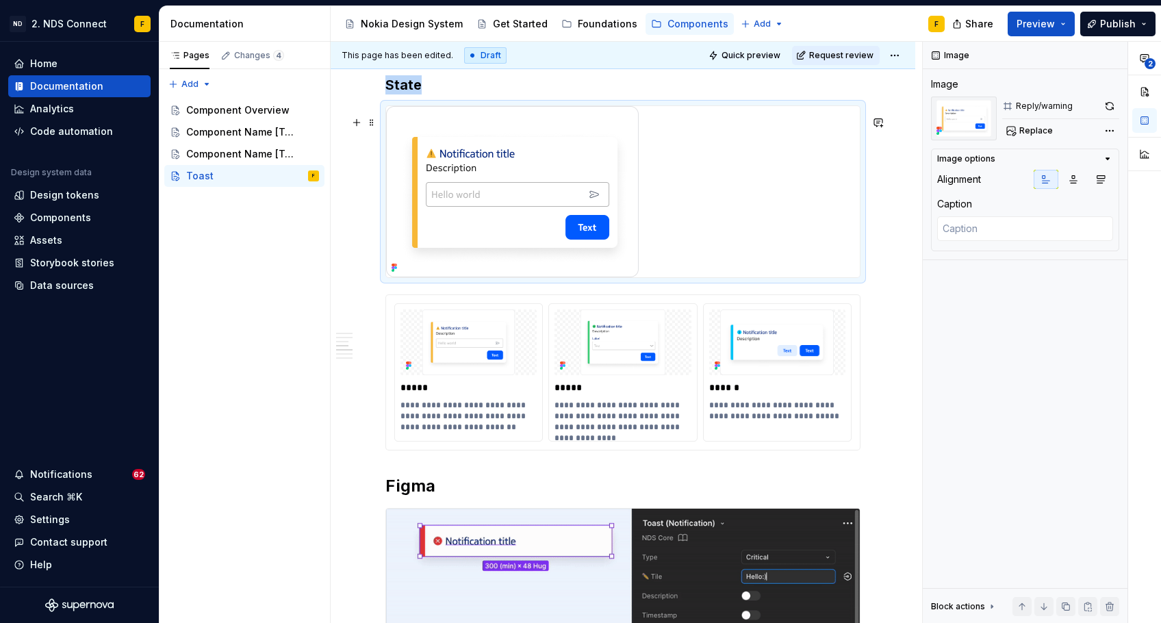
click at [719, 229] on div at bounding box center [623, 191] width 474 height 171
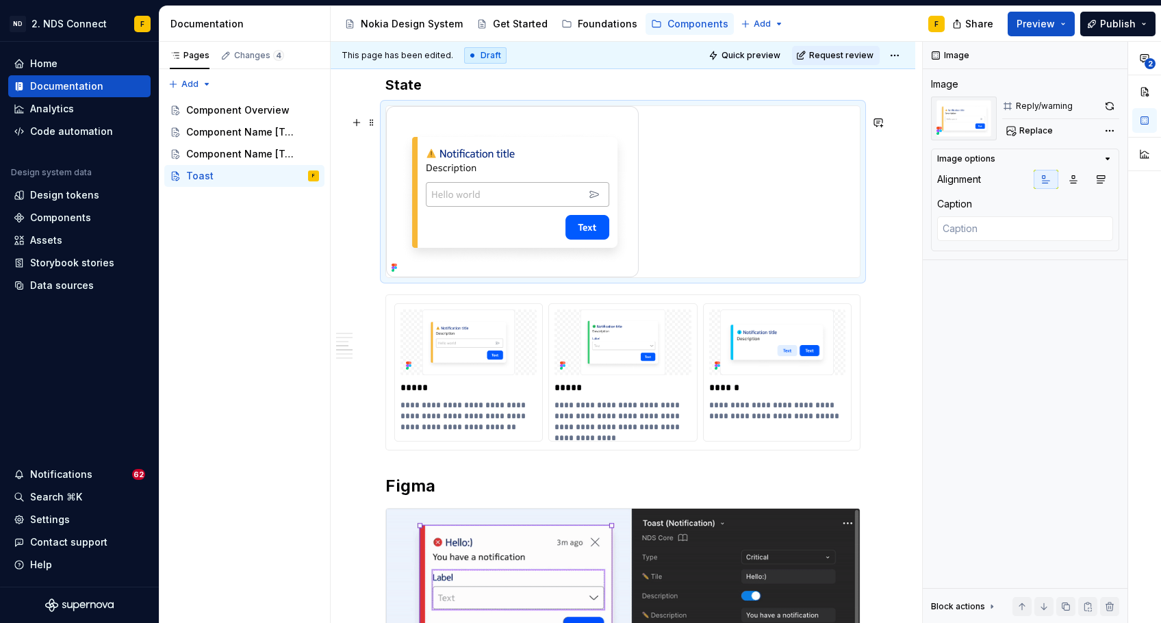
click at [623, 216] on img at bounding box center [512, 191] width 253 height 171
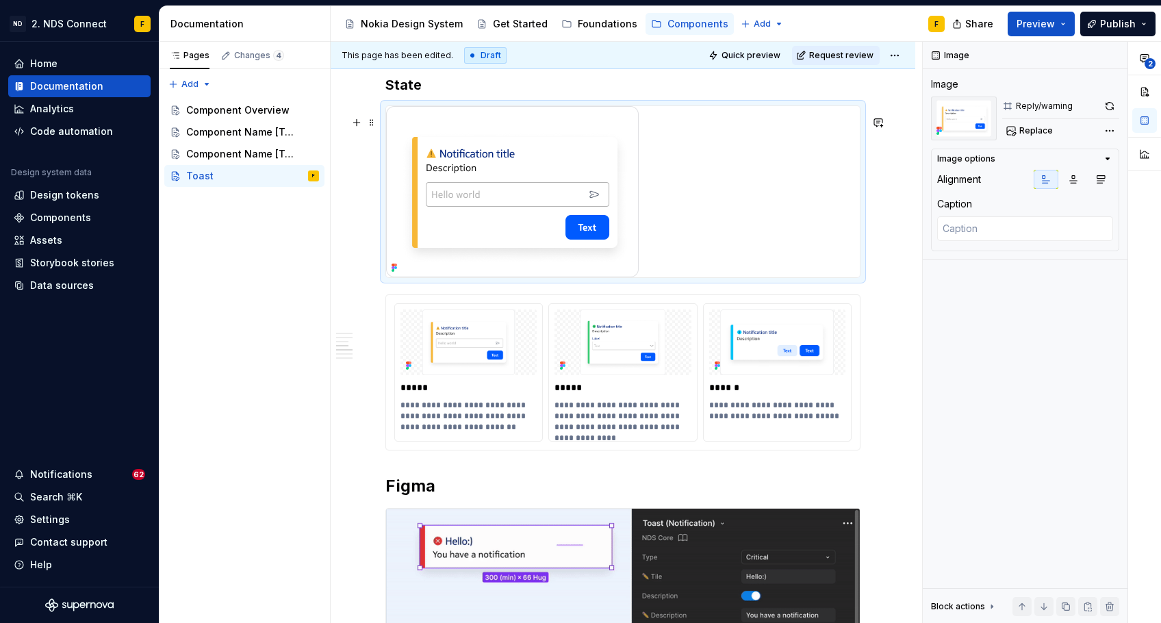
click at [623, 216] on img at bounding box center [512, 191] width 253 height 171
click at [1116, 131] on div "**********" at bounding box center [1042, 333] width 238 height 582
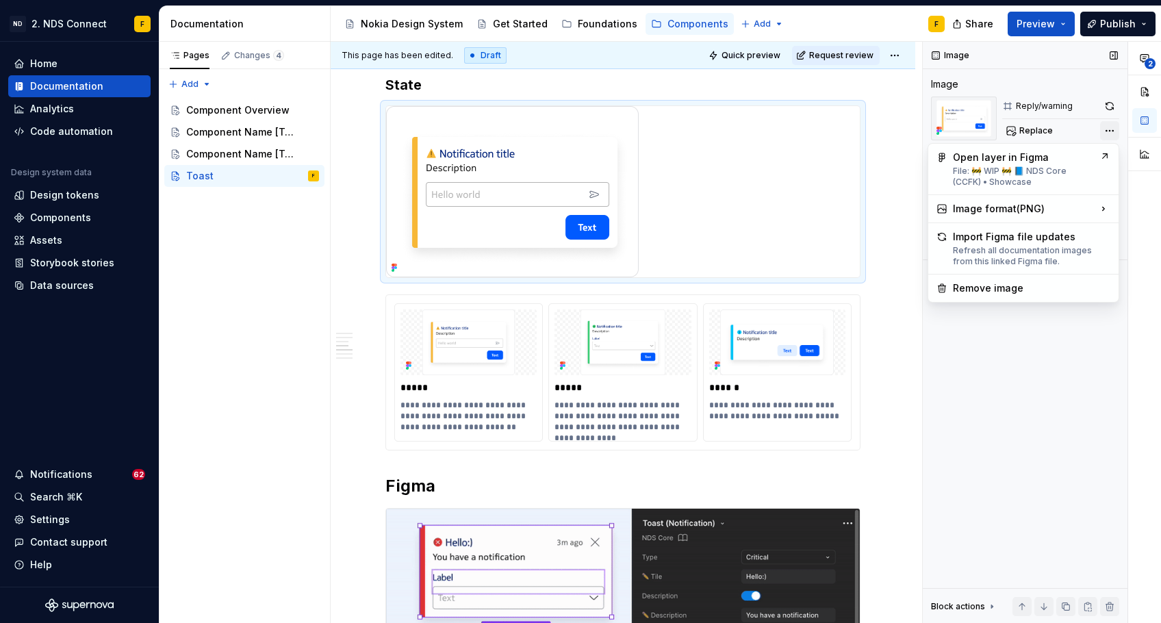
click at [1116, 131] on div "**********" at bounding box center [1042, 333] width 238 height 582
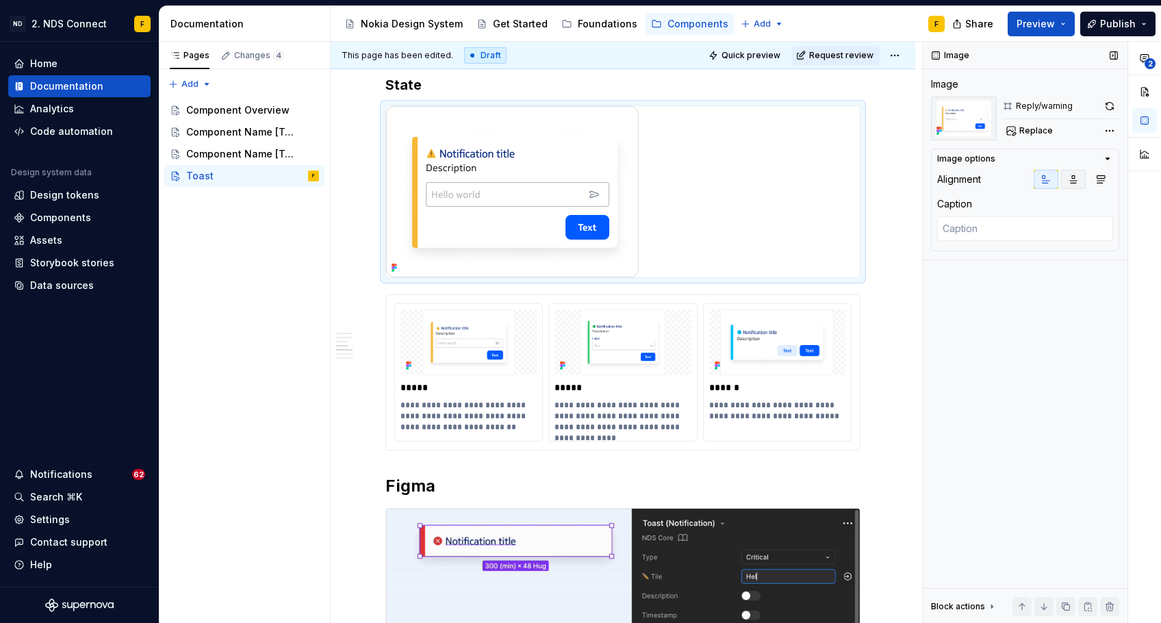
click at [1071, 185] on button "button" at bounding box center [1073, 179] width 25 height 19
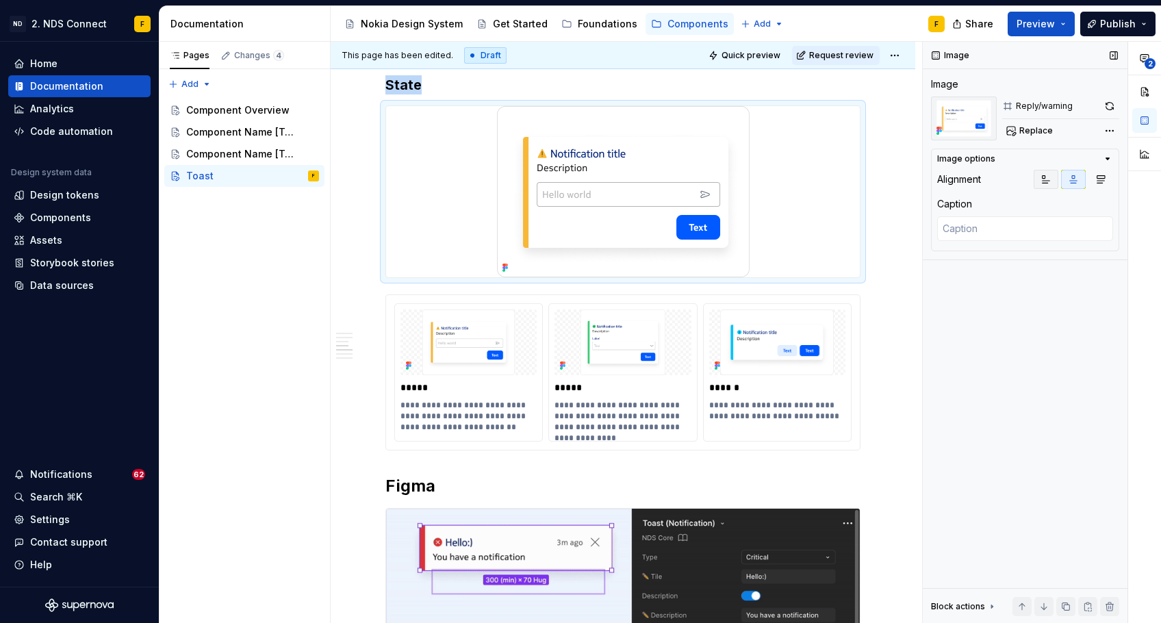
click at [1044, 181] on icon "button" at bounding box center [1047, 180] width 8 height 8
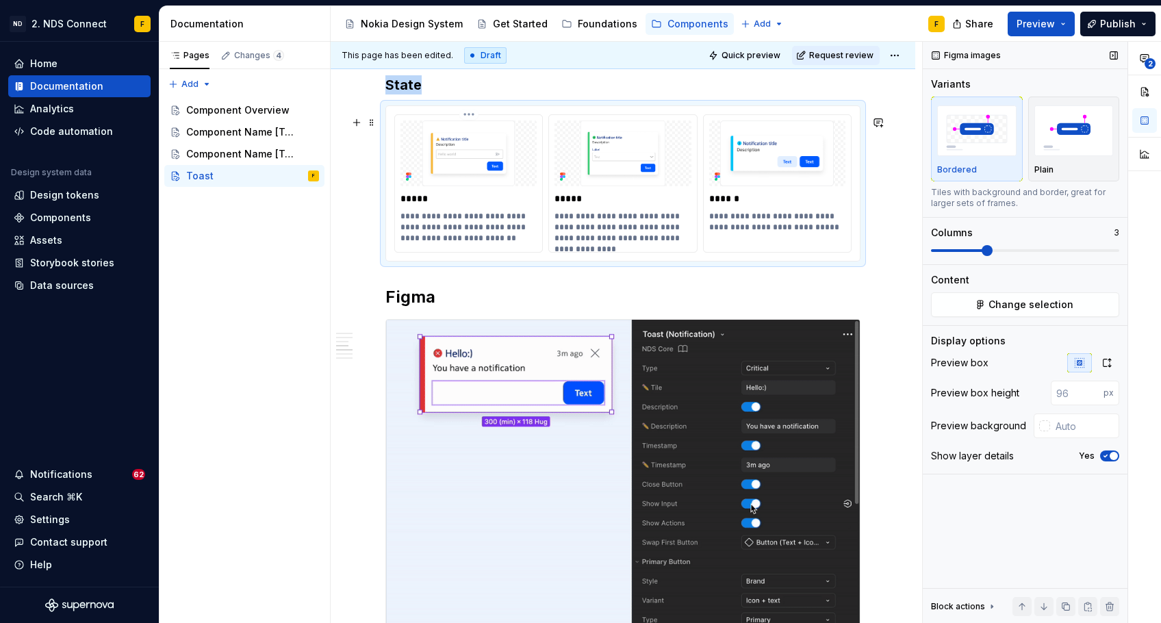
click at [495, 161] on img at bounding box center [468, 153] width 136 height 66
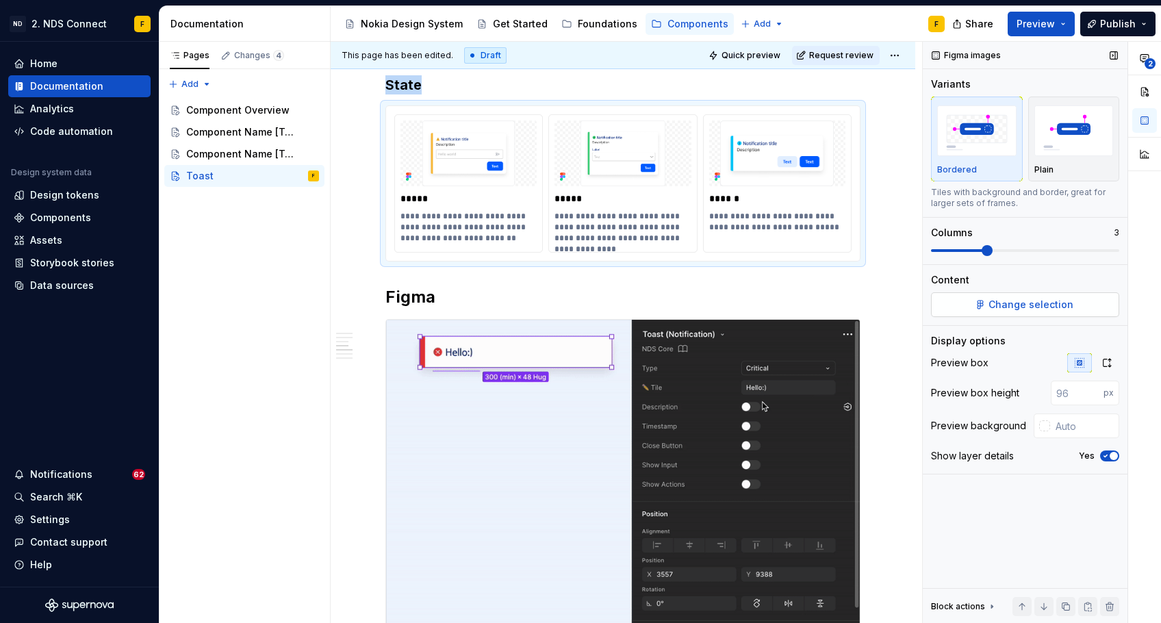
click at [1004, 301] on span "Change selection" at bounding box center [1030, 305] width 85 height 14
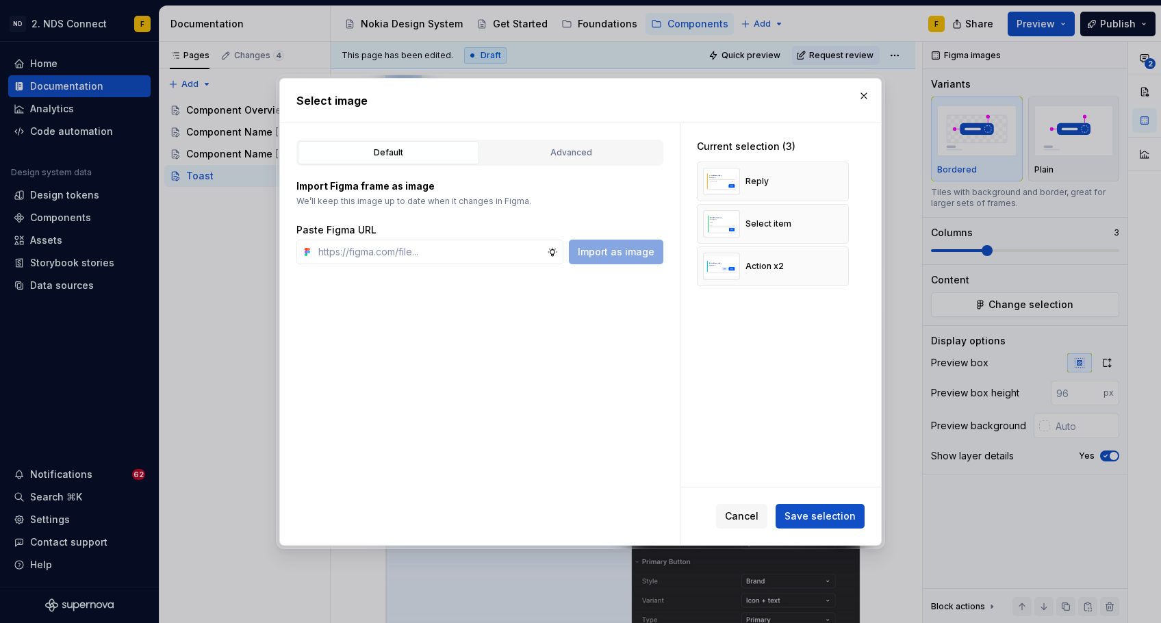
type textarea "*"
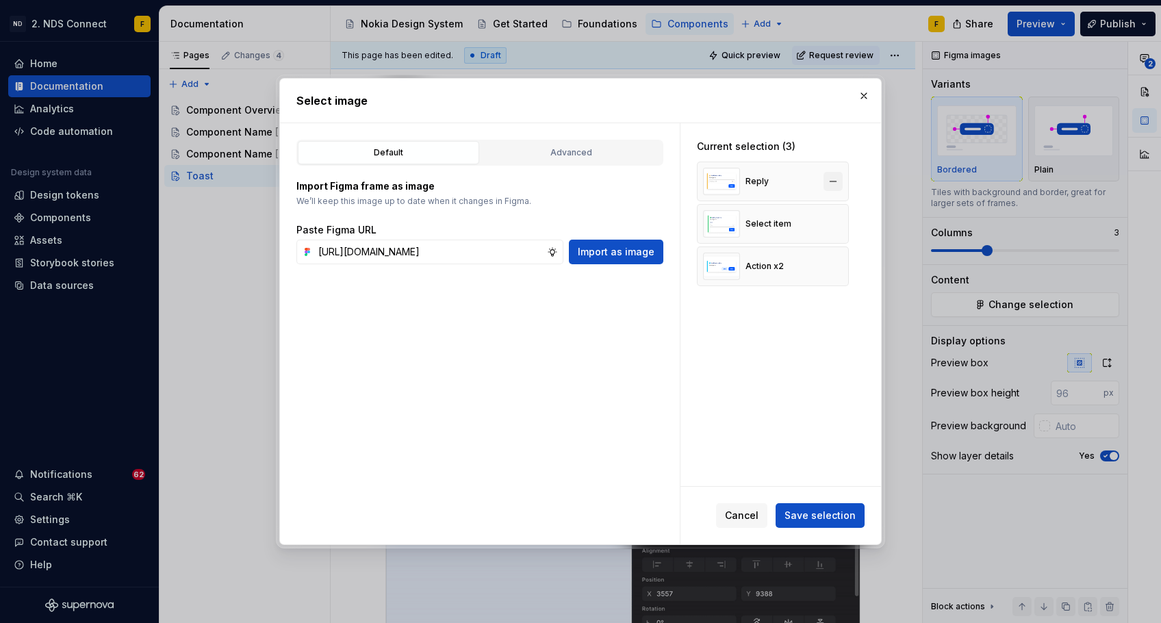
type input "[URL][DOMAIN_NAME]"
click at [834, 175] on button "button" at bounding box center [832, 181] width 19 height 19
click at [833, 179] on button "button" at bounding box center [832, 181] width 19 height 19
click at [832, 183] on button "button" at bounding box center [832, 181] width 19 height 19
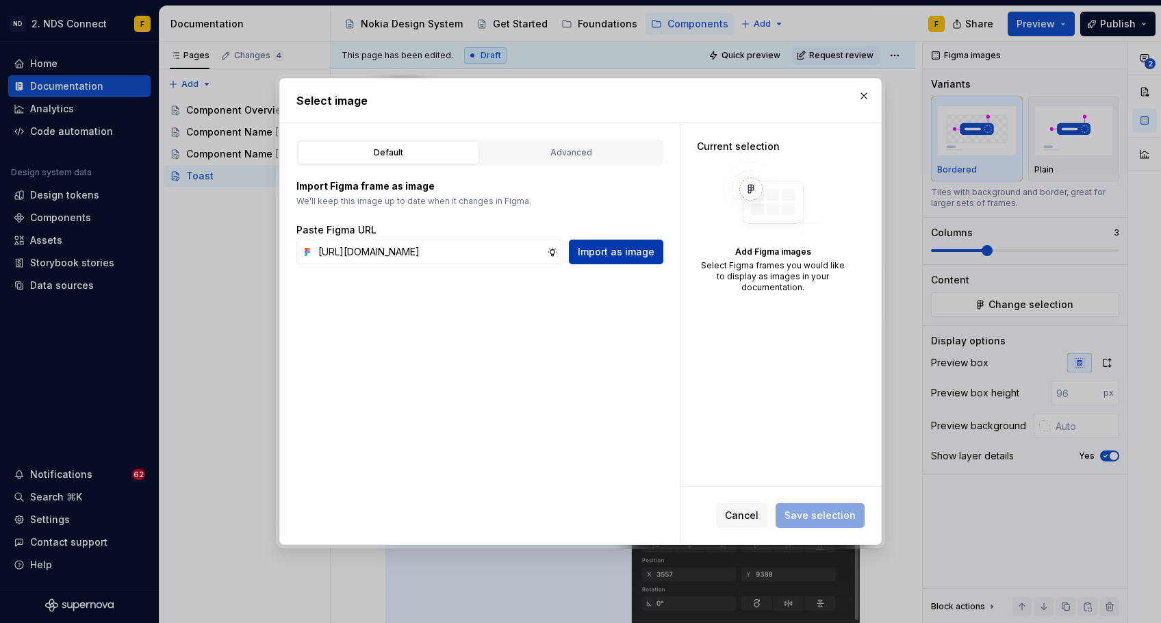
click at [612, 257] on span "Import as image" at bounding box center [616, 252] width 77 height 14
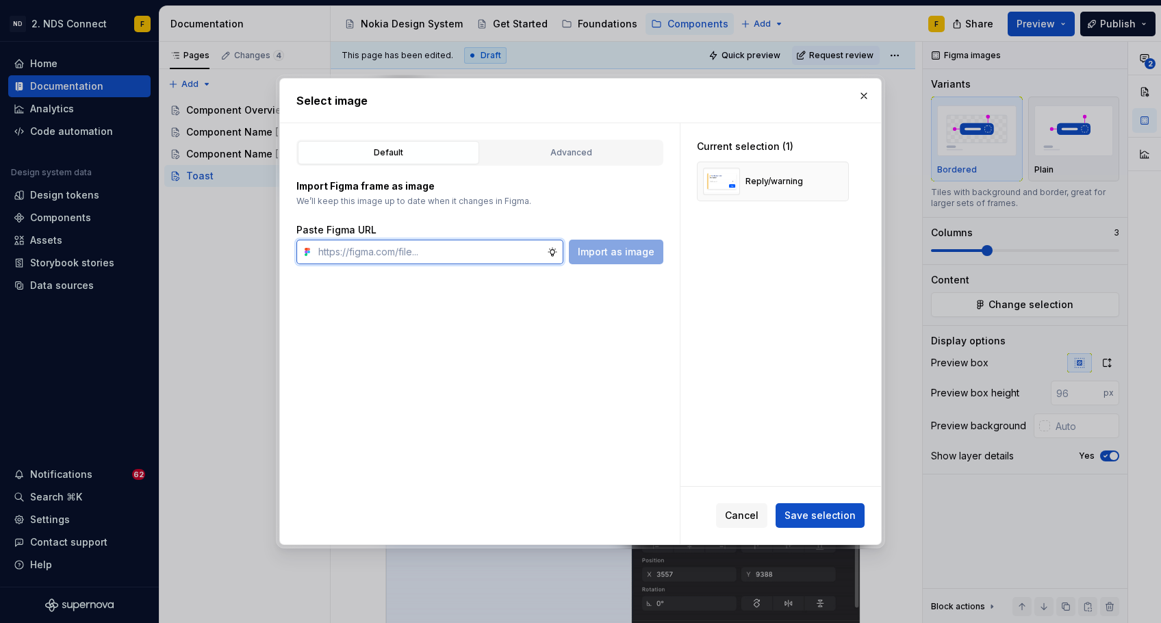
click at [485, 258] on input "text" at bounding box center [430, 252] width 234 height 25
paste input "[URL][DOMAIN_NAME]"
type input "[URL][DOMAIN_NAME]"
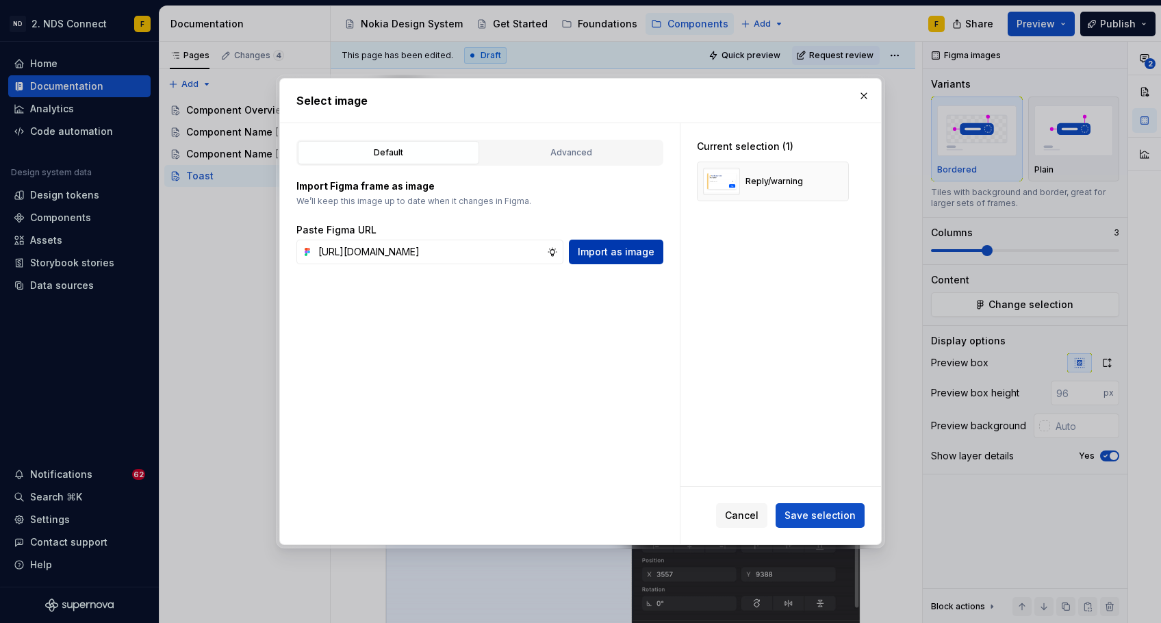
click at [594, 250] on span "Import as image" at bounding box center [616, 252] width 77 height 14
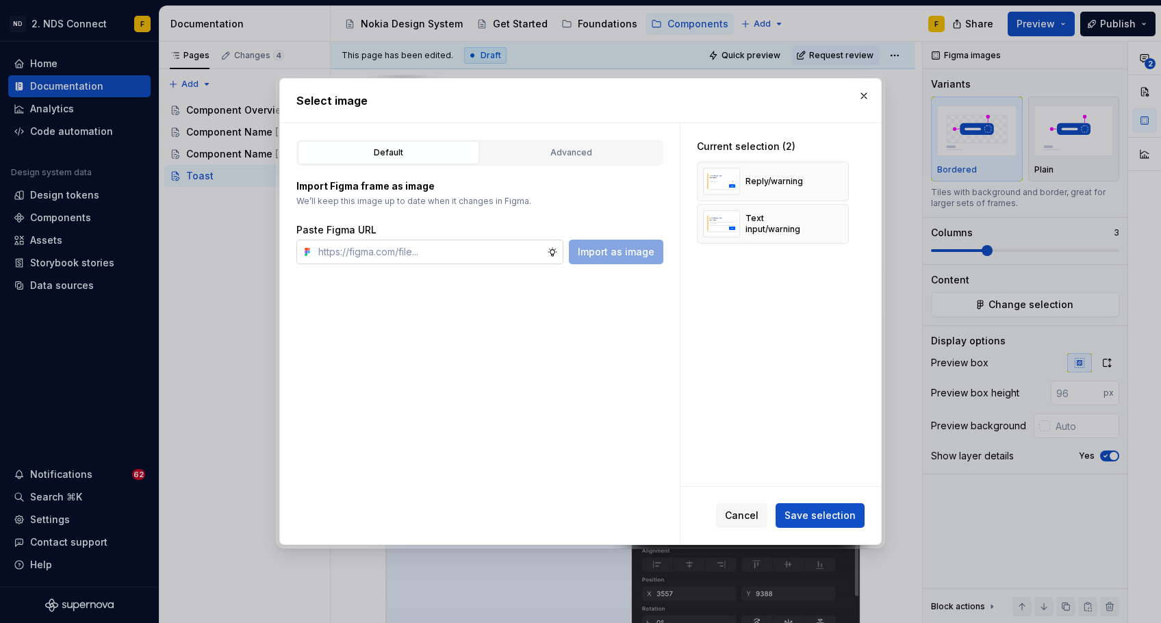
click at [434, 248] on input "text" at bounding box center [430, 252] width 234 height 25
paste input "[URL][DOMAIN_NAME]"
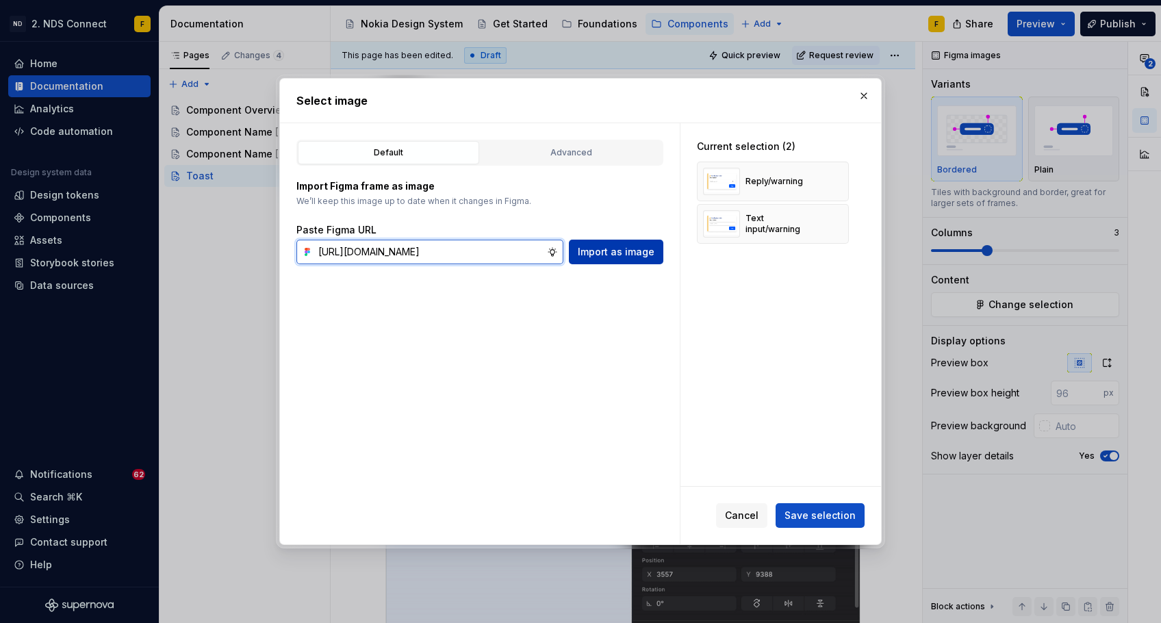
type input "[URL][DOMAIN_NAME]"
click at [614, 248] on span "Import as image" at bounding box center [616, 252] width 77 height 14
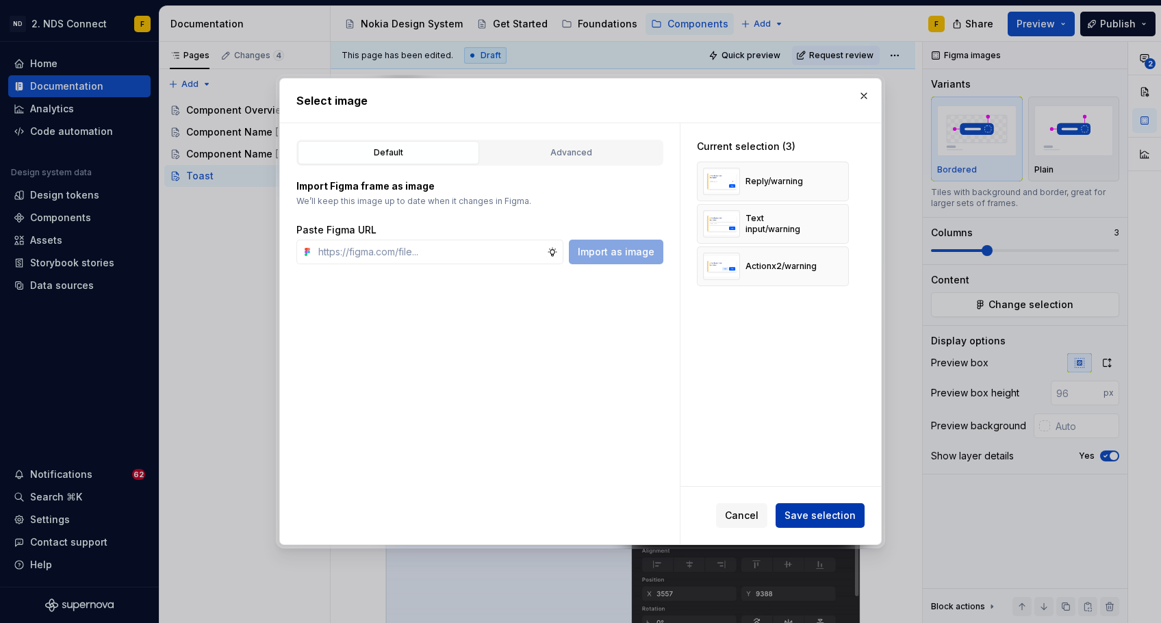
click at [828, 511] on span "Save selection" at bounding box center [819, 516] width 71 height 14
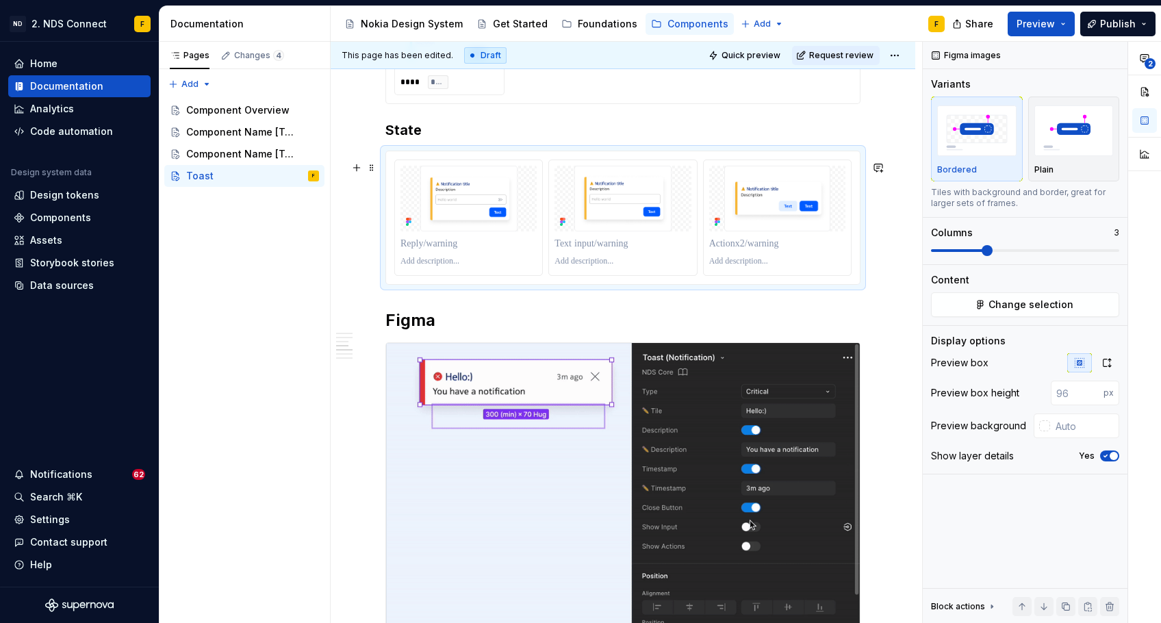
scroll to position [1676, 0]
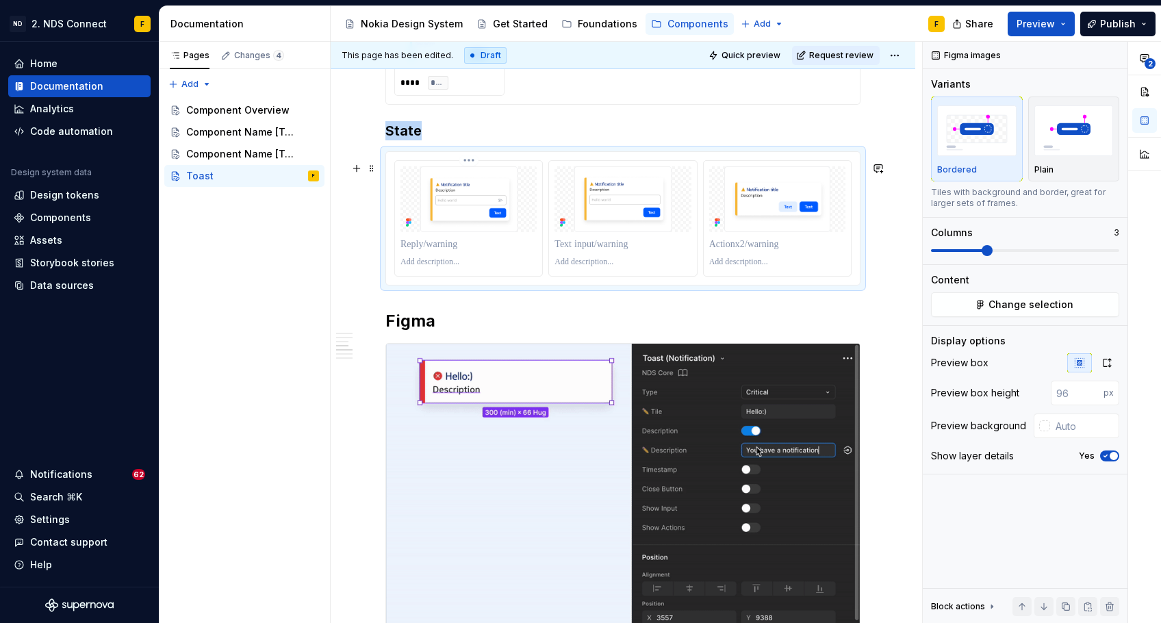
click at [489, 230] on img at bounding box center [468, 199] width 136 height 66
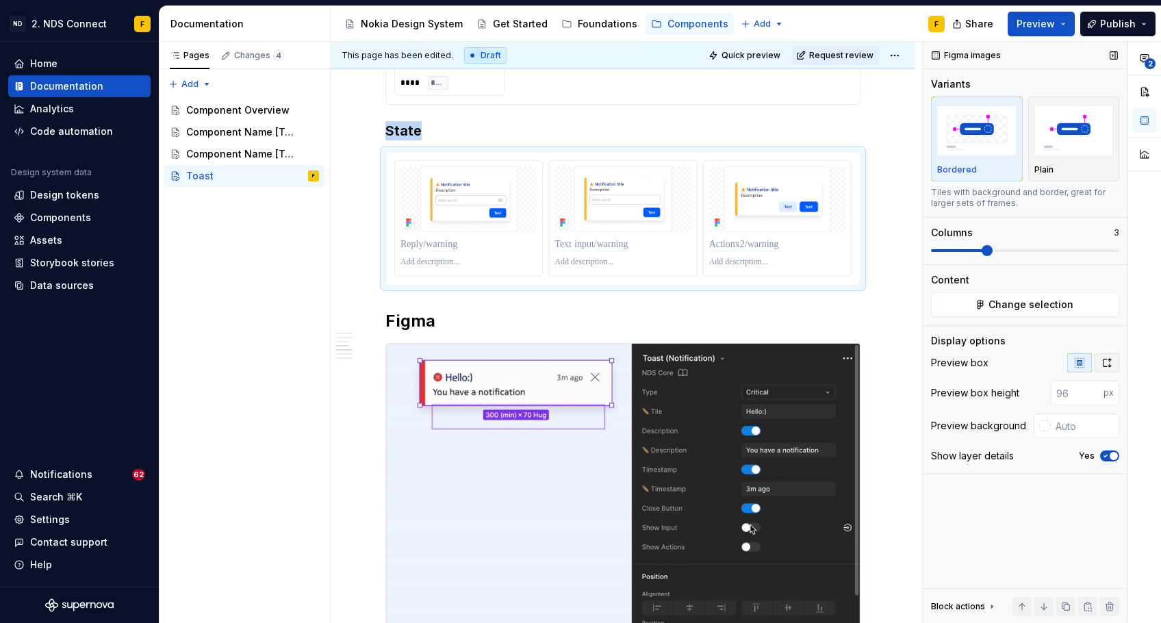
click at [1109, 357] on icon "button" at bounding box center [1106, 362] width 11 height 11
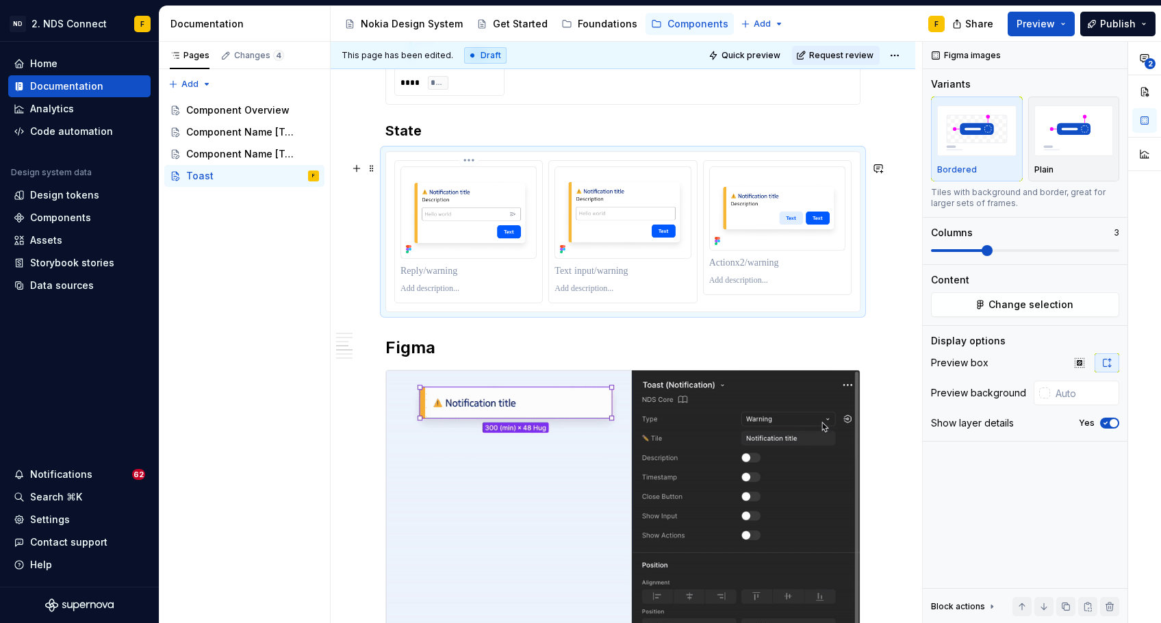
click at [438, 278] on p at bounding box center [468, 271] width 136 height 14
type textarea "*"
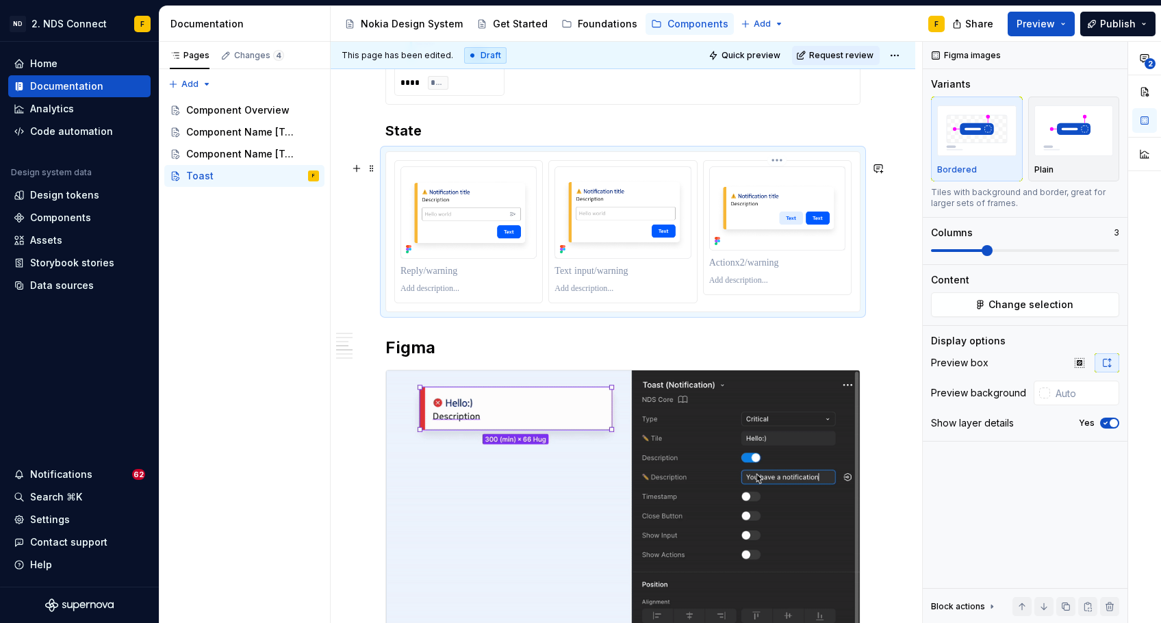
click at [729, 270] on p at bounding box center [777, 263] width 136 height 14
click at [406, 140] on h3 "State" at bounding box center [622, 130] width 475 height 19
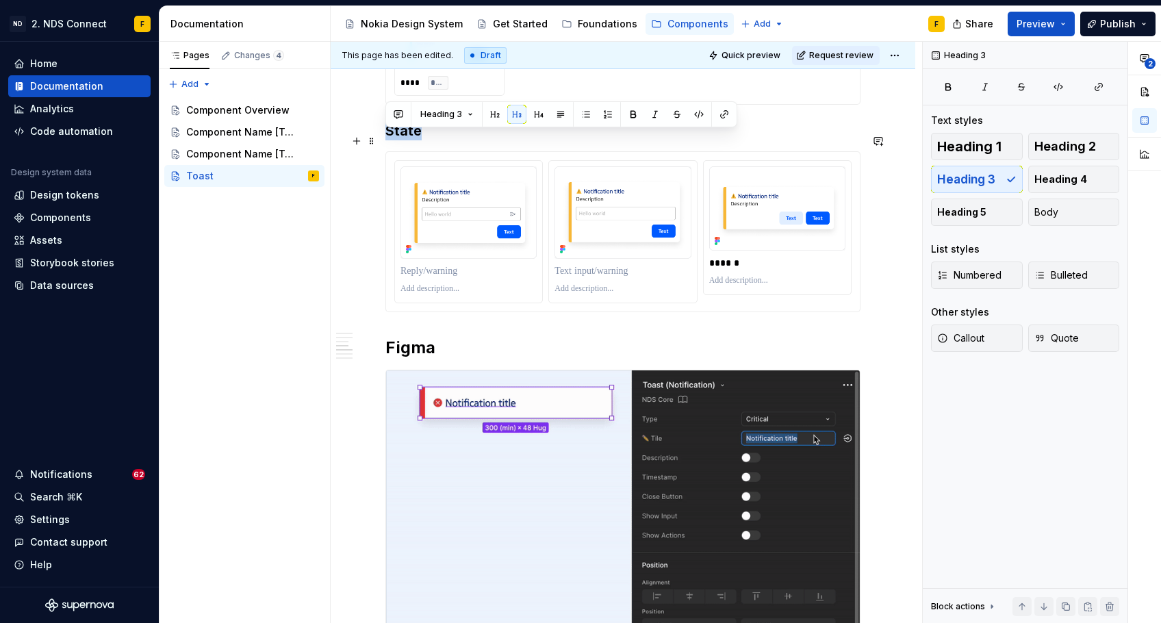
click at [406, 140] on h3 "State" at bounding box center [622, 130] width 475 height 19
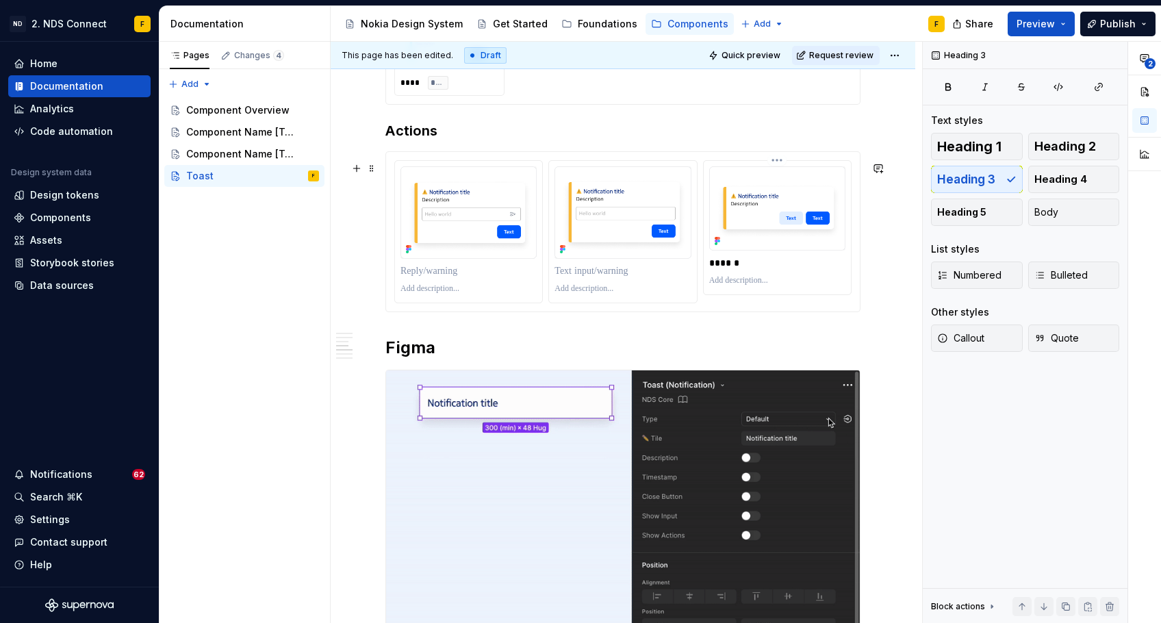
click at [723, 286] on p at bounding box center [777, 280] width 136 height 11
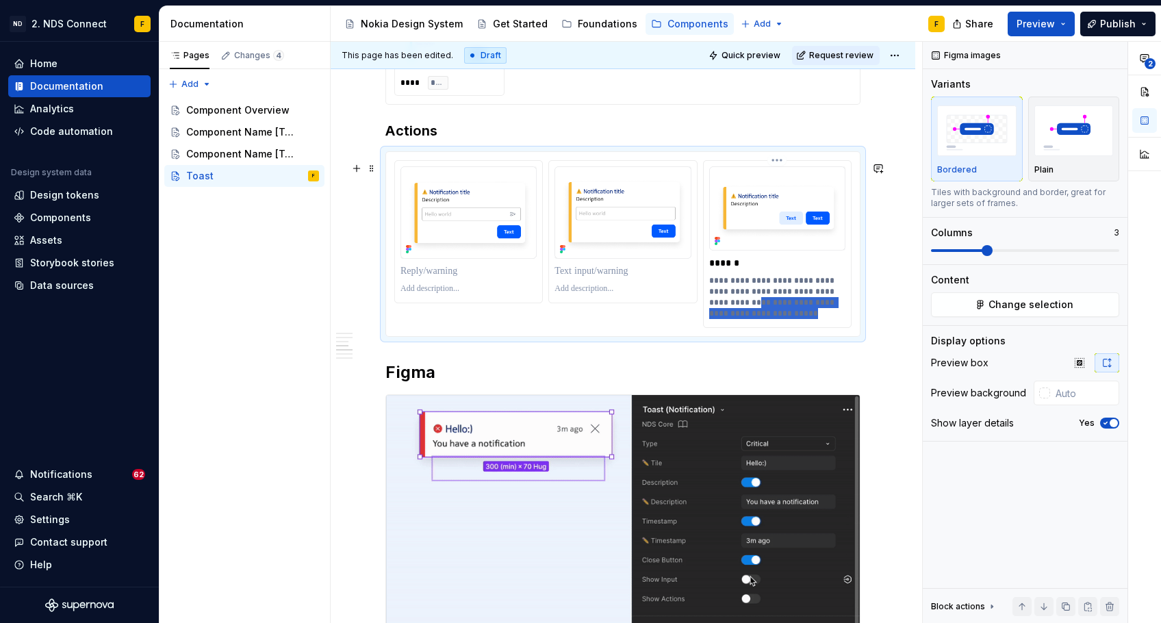
drag, startPoint x: 813, startPoint y: 324, endPoint x: 753, endPoint y: 315, distance: 60.3
click at [753, 315] on p "**********" at bounding box center [777, 297] width 136 height 44
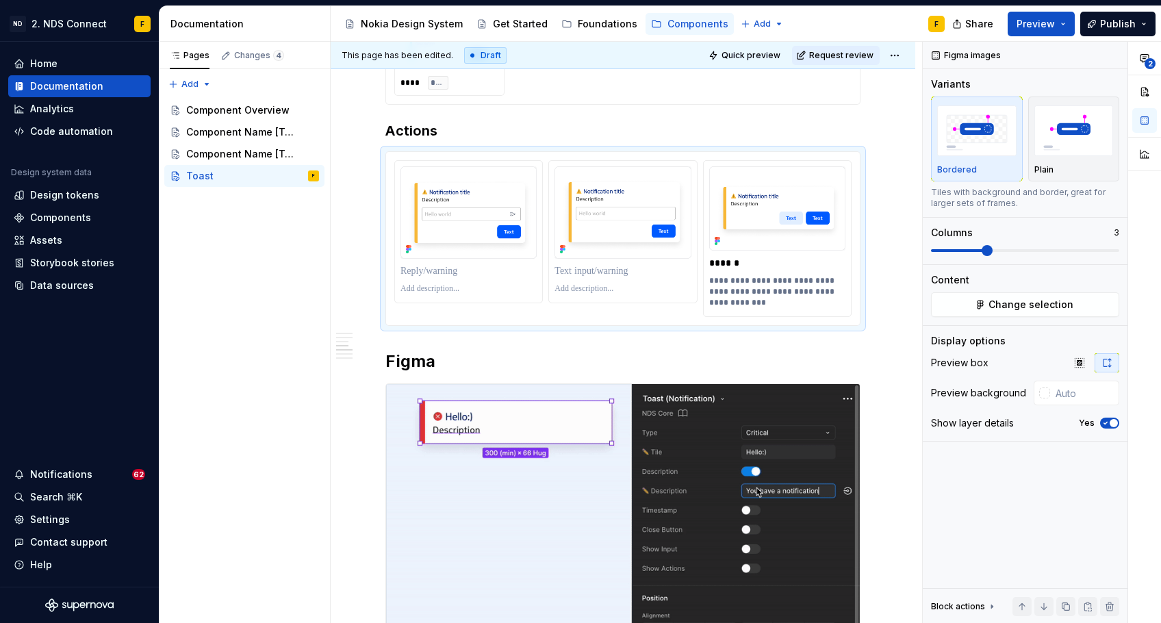
type textarea "*"
click at [455, 278] on p at bounding box center [468, 271] width 136 height 14
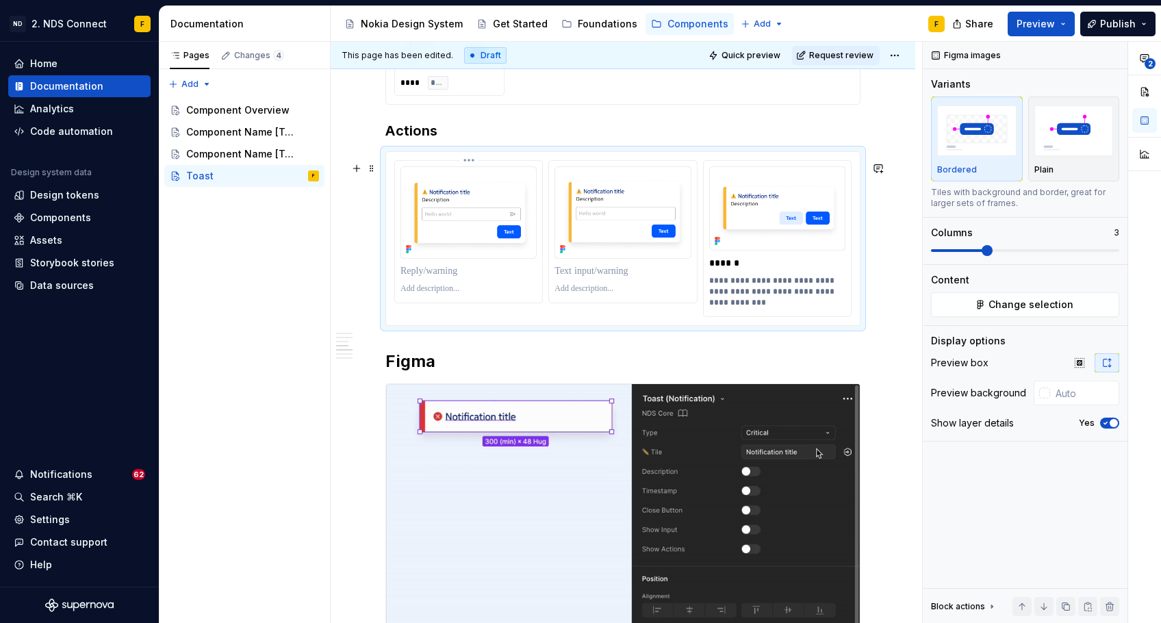
click at [450, 294] on p at bounding box center [468, 288] width 136 height 11
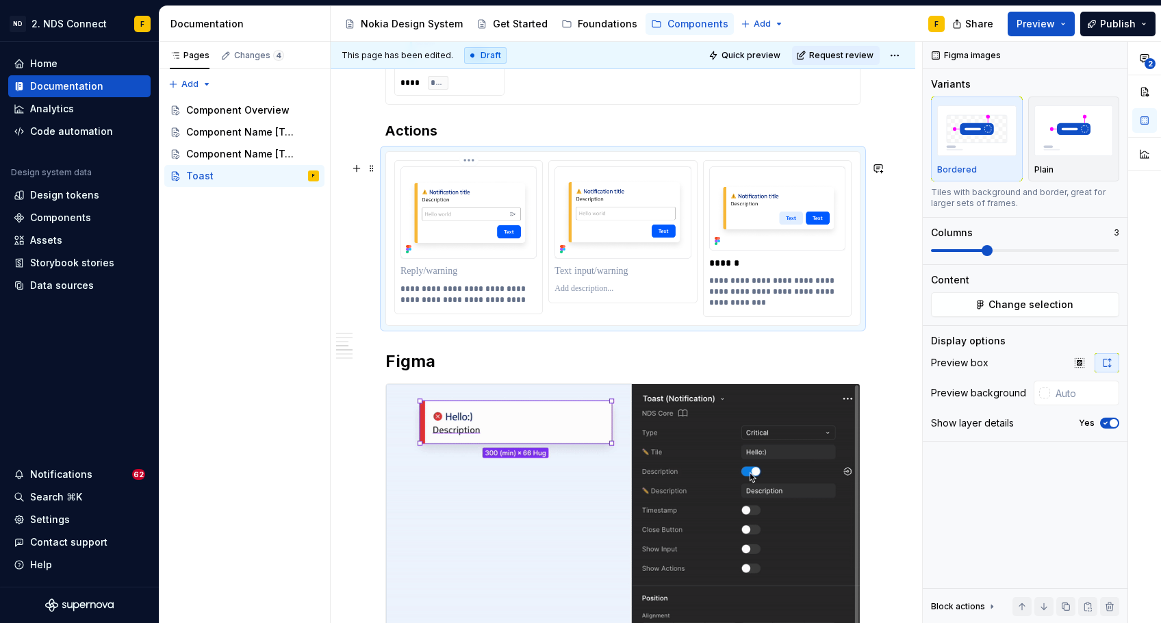
click at [443, 278] on p at bounding box center [468, 271] width 136 height 14
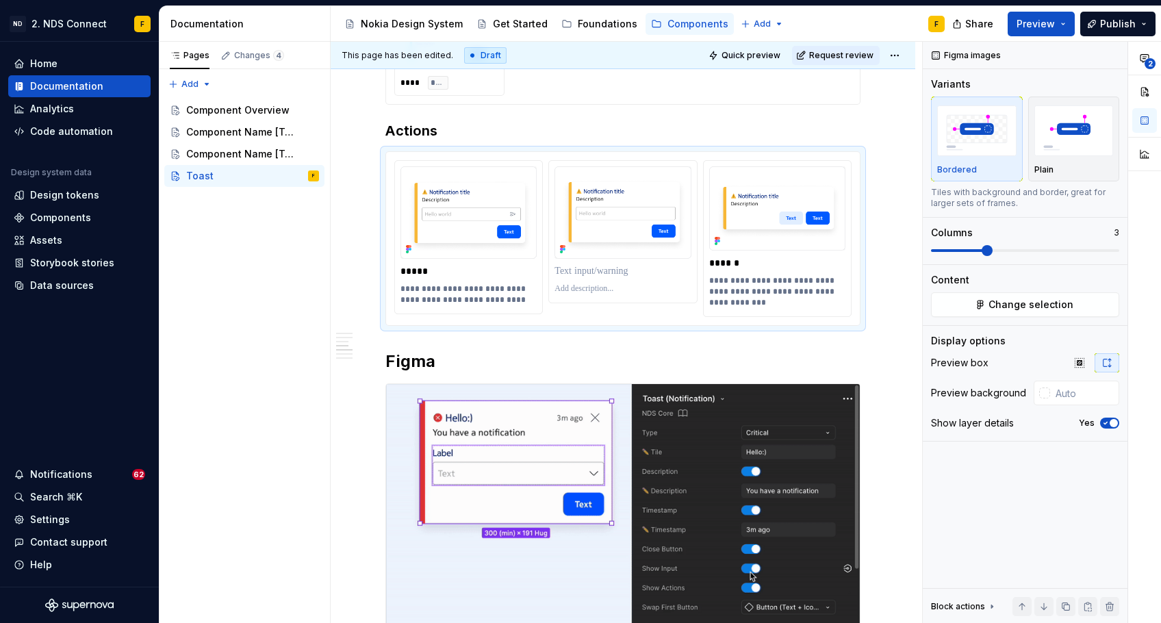
type textarea "*"
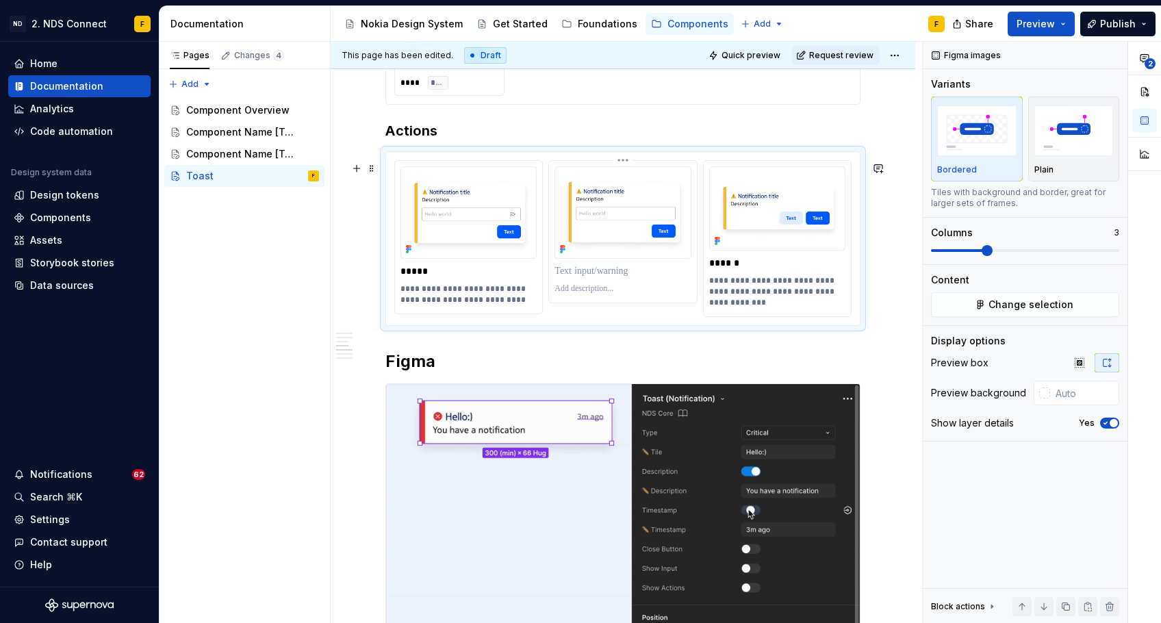
click at [618, 294] on p at bounding box center [622, 288] width 136 height 11
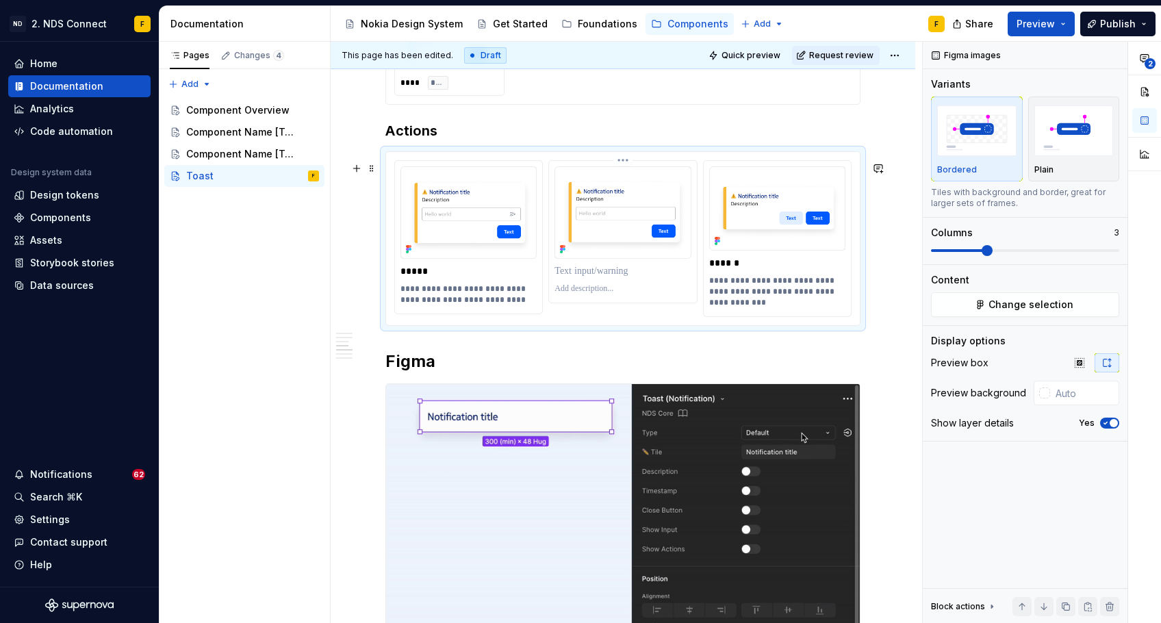
click at [618, 294] on p at bounding box center [622, 288] width 136 height 11
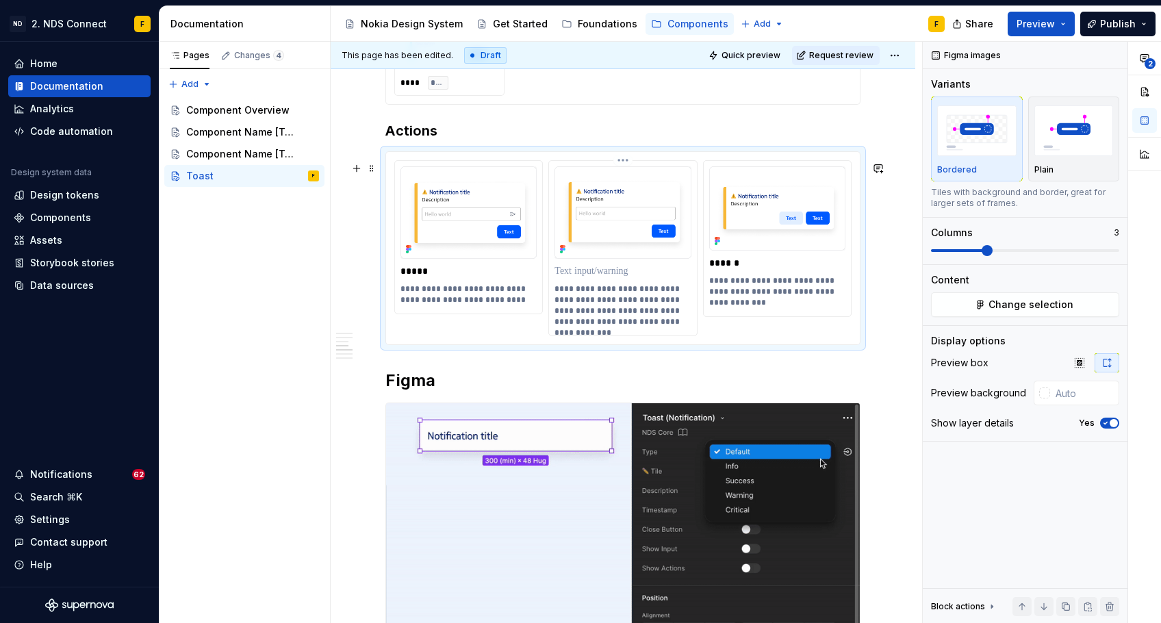
click at [594, 278] on p at bounding box center [622, 271] width 136 height 14
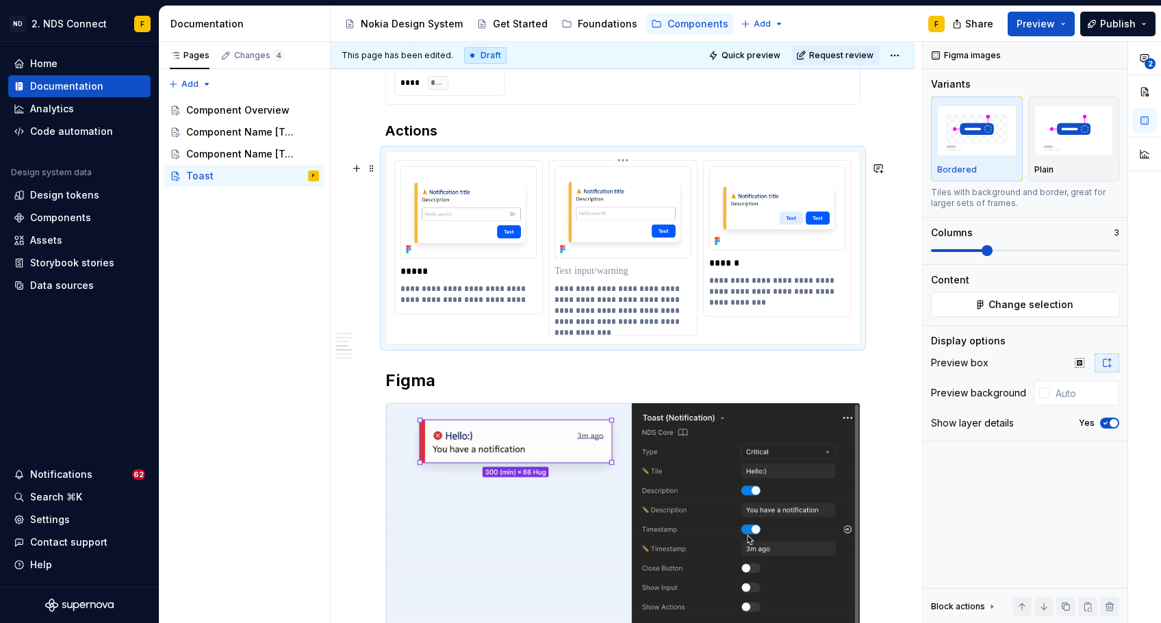
click at [594, 278] on p at bounding box center [622, 271] width 136 height 14
click at [667, 311] on p "**********" at bounding box center [622, 305] width 136 height 44
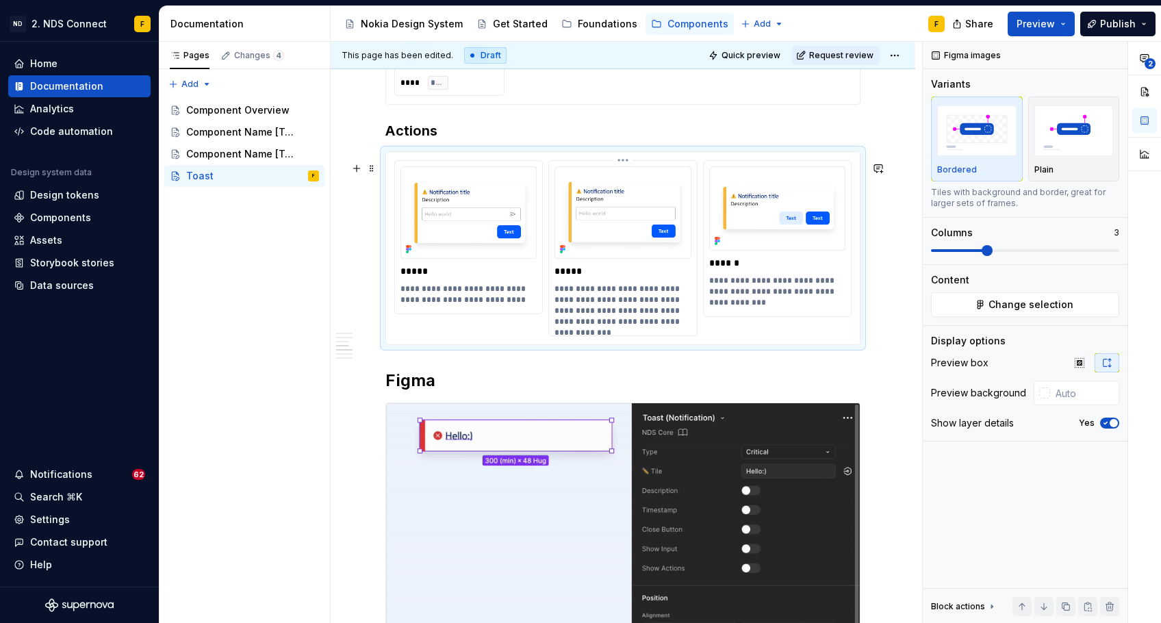
click at [676, 327] on p "**********" at bounding box center [622, 305] width 136 height 44
click at [568, 381] on h2 "Figma" at bounding box center [622, 381] width 475 height 22
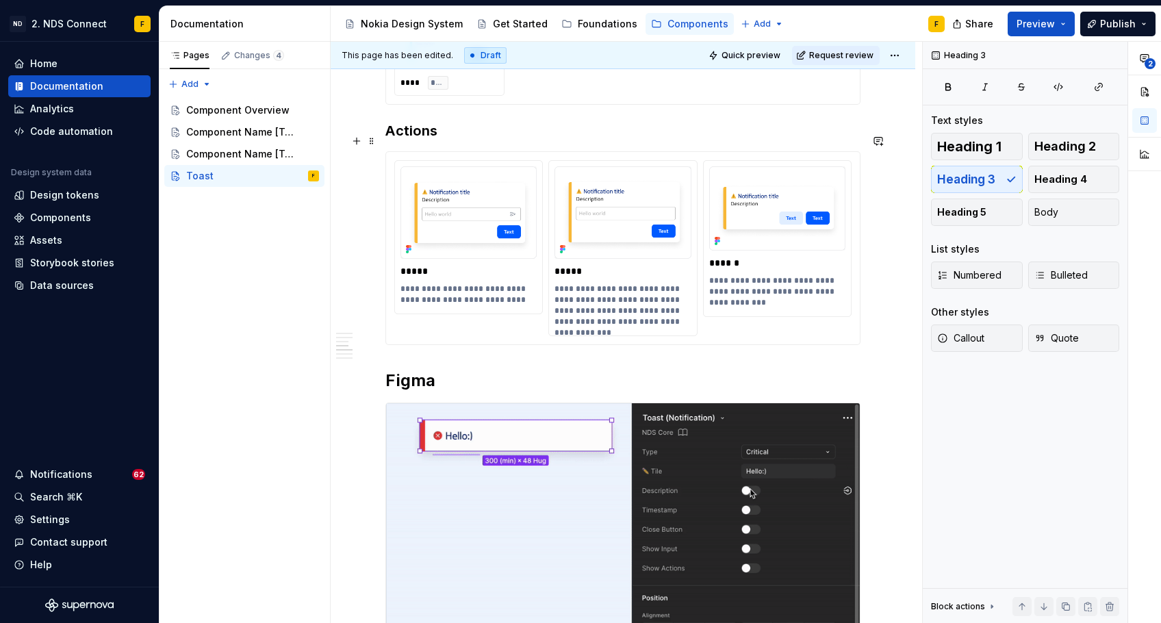
click at [510, 140] on h3 "Actions" at bounding box center [622, 130] width 475 height 19
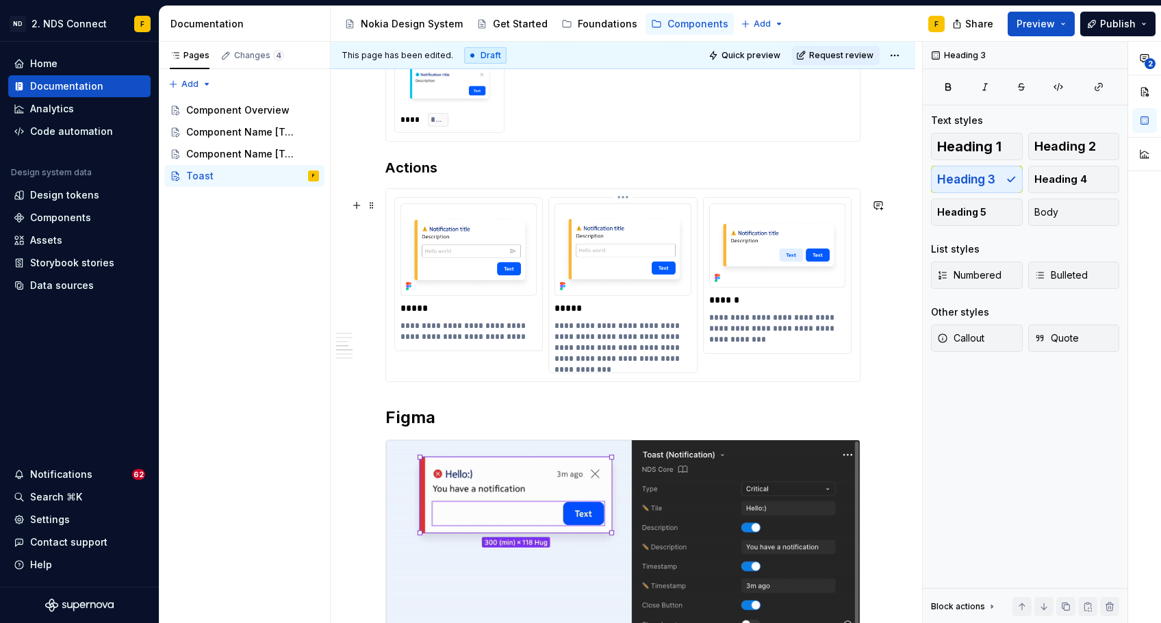
scroll to position [1700, 0]
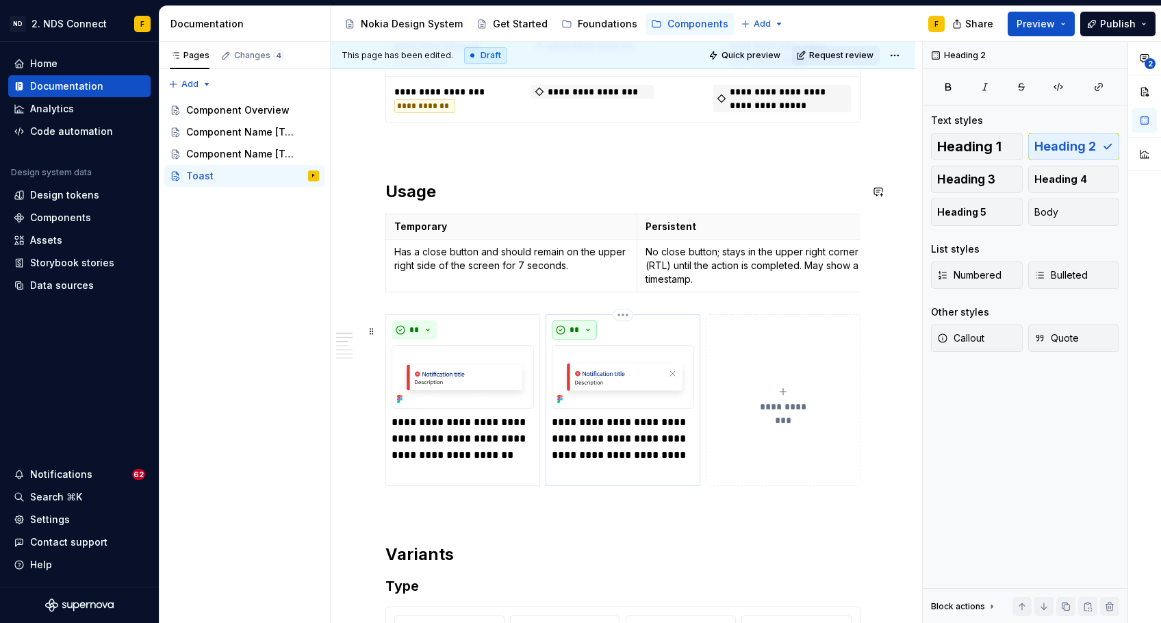
scroll to position [1096, 0]
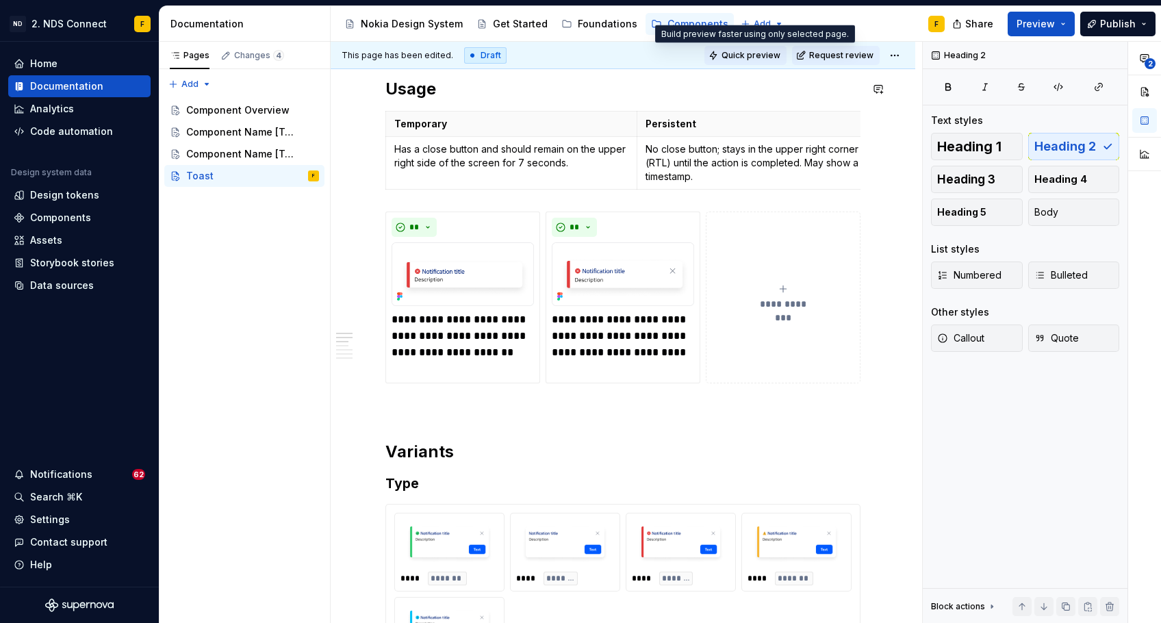
click at [732, 52] on span "Quick preview" at bounding box center [750, 55] width 59 height 11
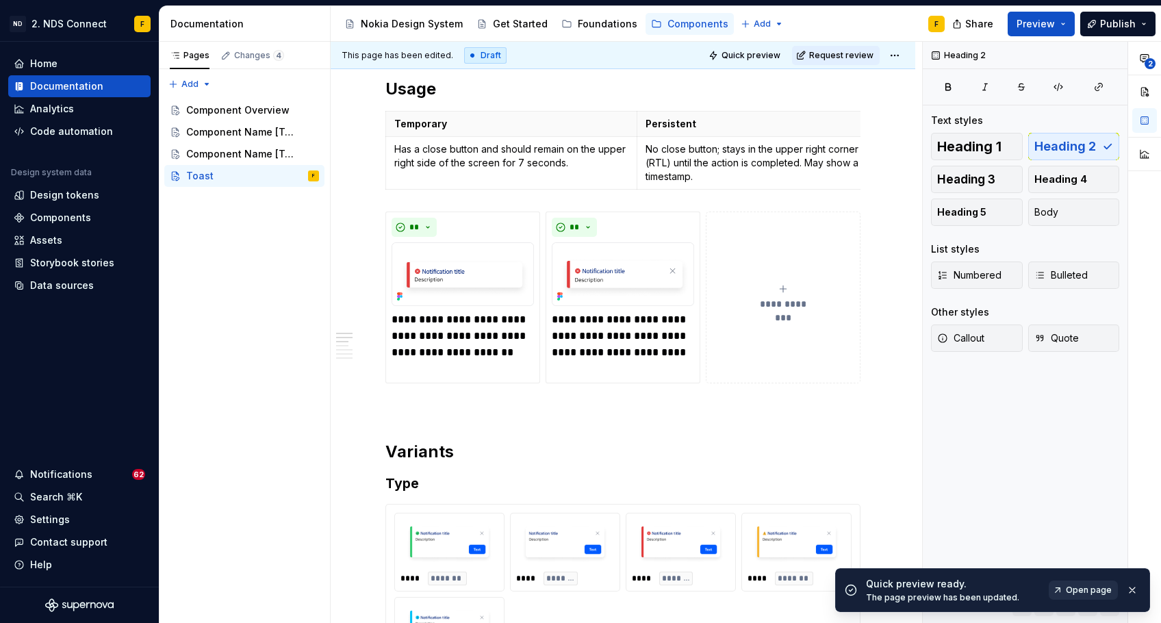
click at [1063, 589] on link "Open page" at bounding box center [1083, 589] width 69 height 19
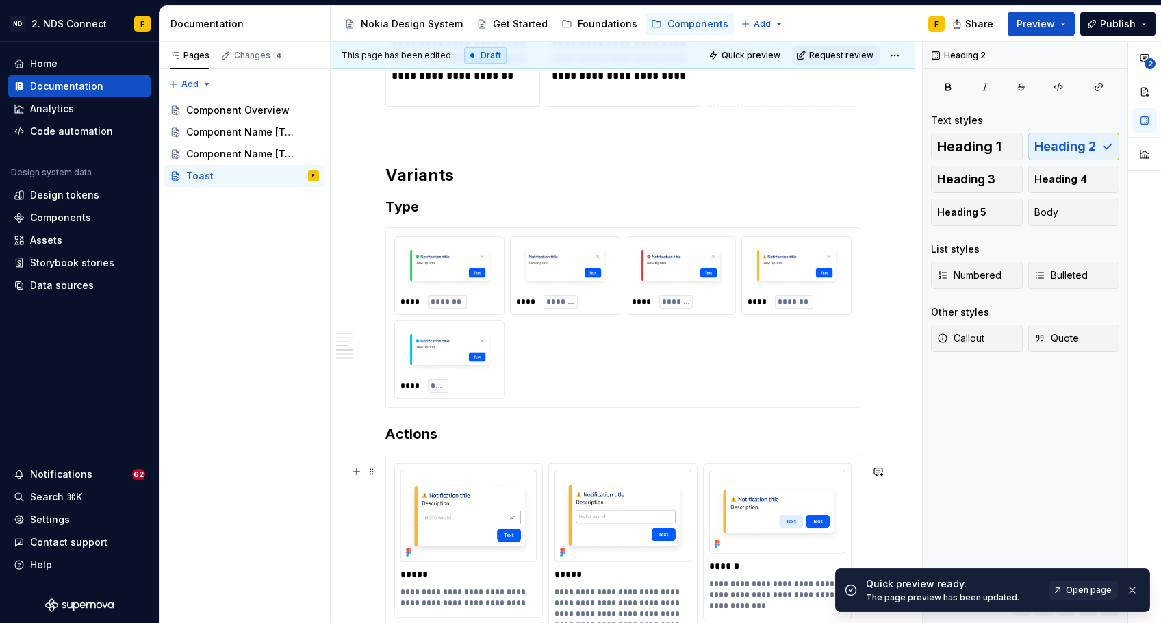
scroll to position [1646, 0]
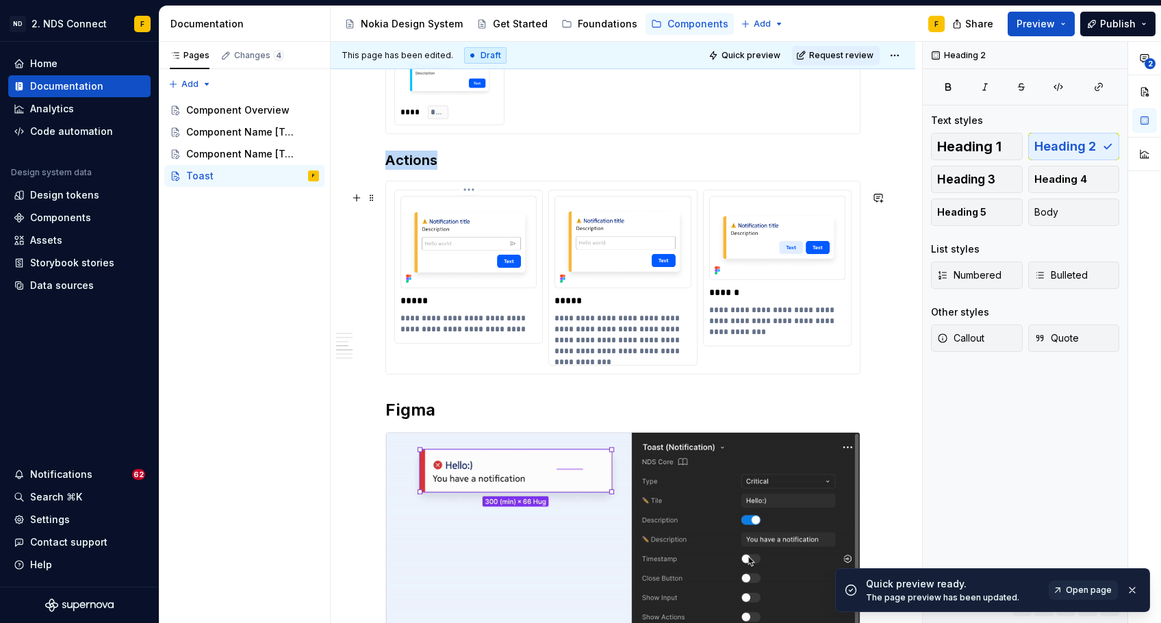
click at [517, 257] on img at bounding box center [468, 242] width 136 height 92
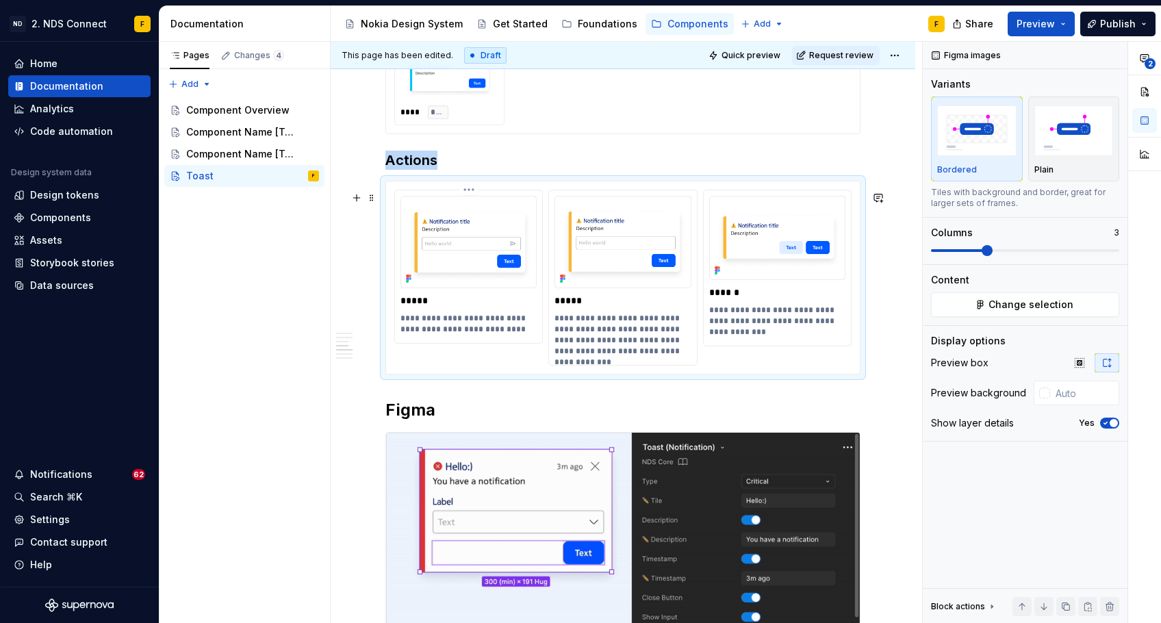
click at [511, 245] on img at bounding box center [468, 242] width 136 height 92
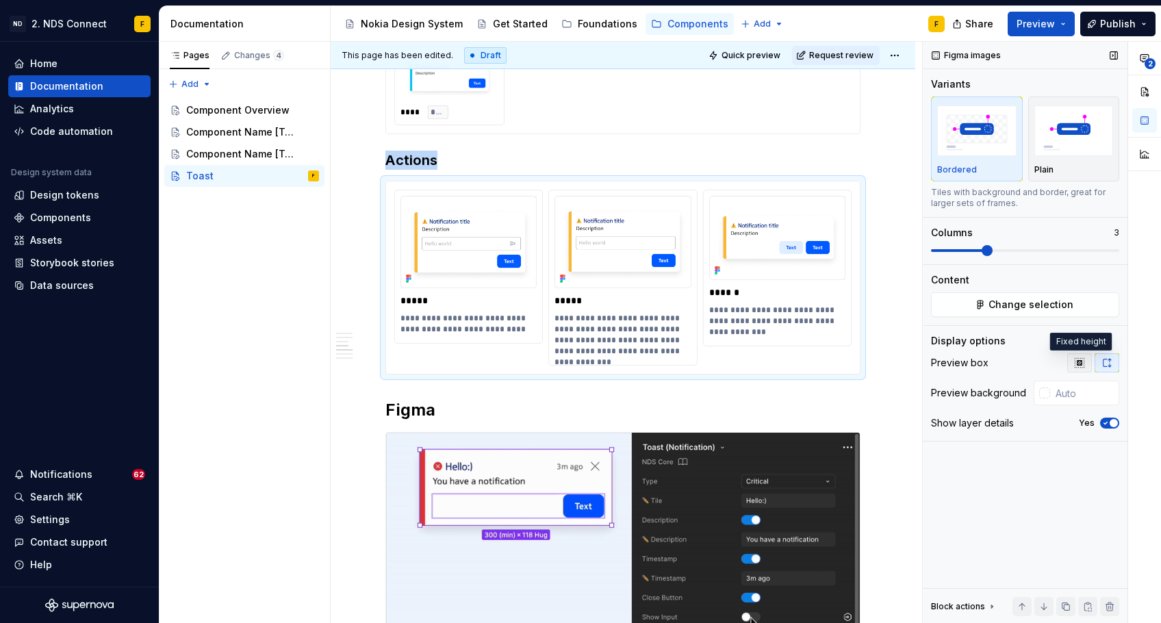
click at [1071, 366] on button "button" at bounding box center [1079, 362] width 25 height 19
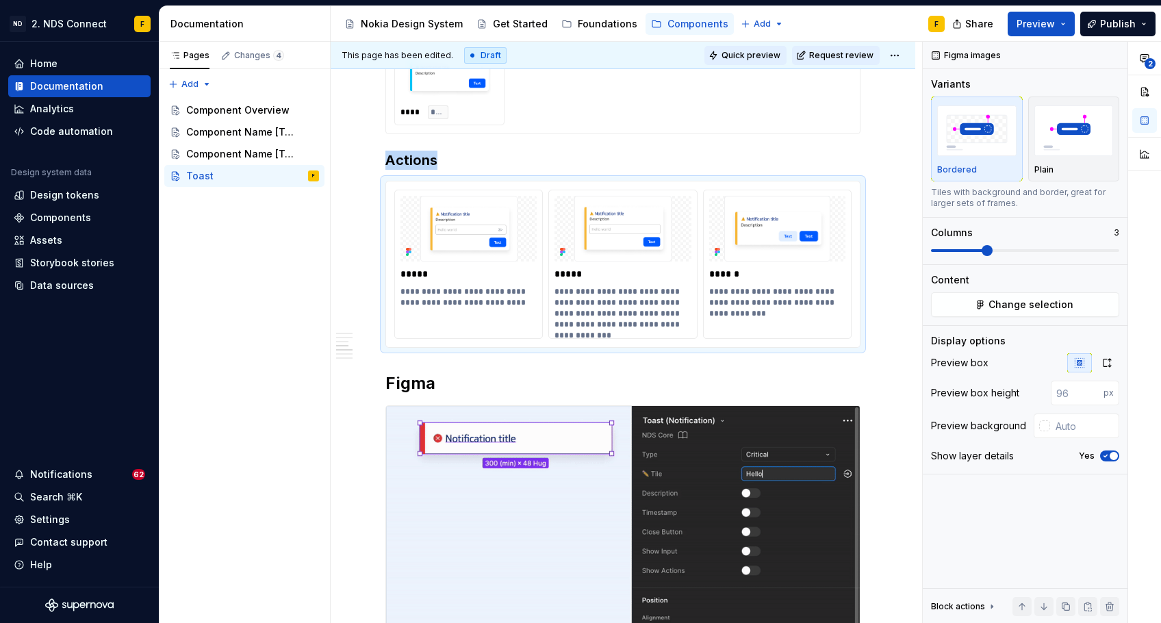
click at [775, 50] on span "Quick preview" at bounding box center [750, 55] width 59 height 11
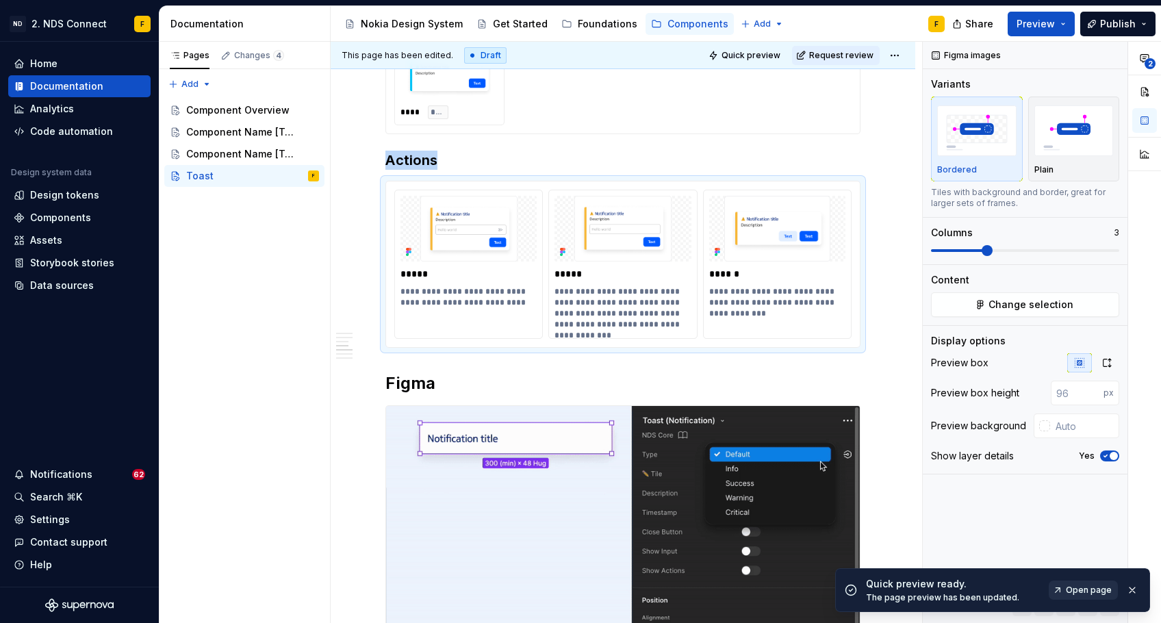
click at [1093, 591] on span "Open page" at bounding box center [1089, 590] width 46 height 11
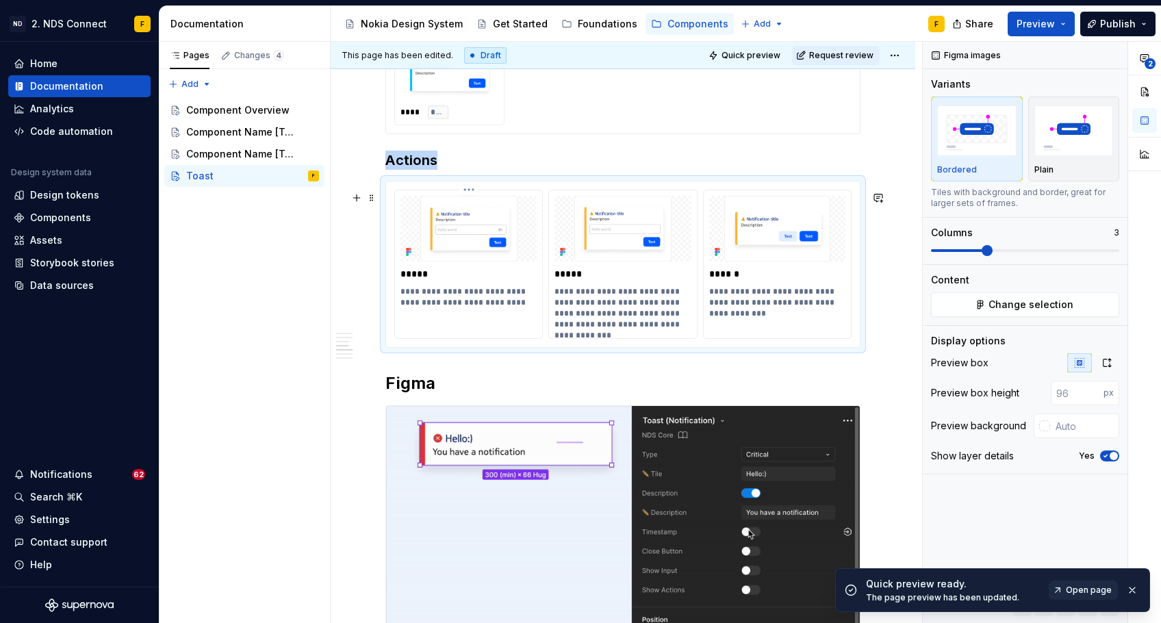
click at [515, 261] on img at bounding box center [468, 229] width 136 height 66
click at [1110, 358] on icon "button" at bounding box center [1106, 362] width 11 height 11
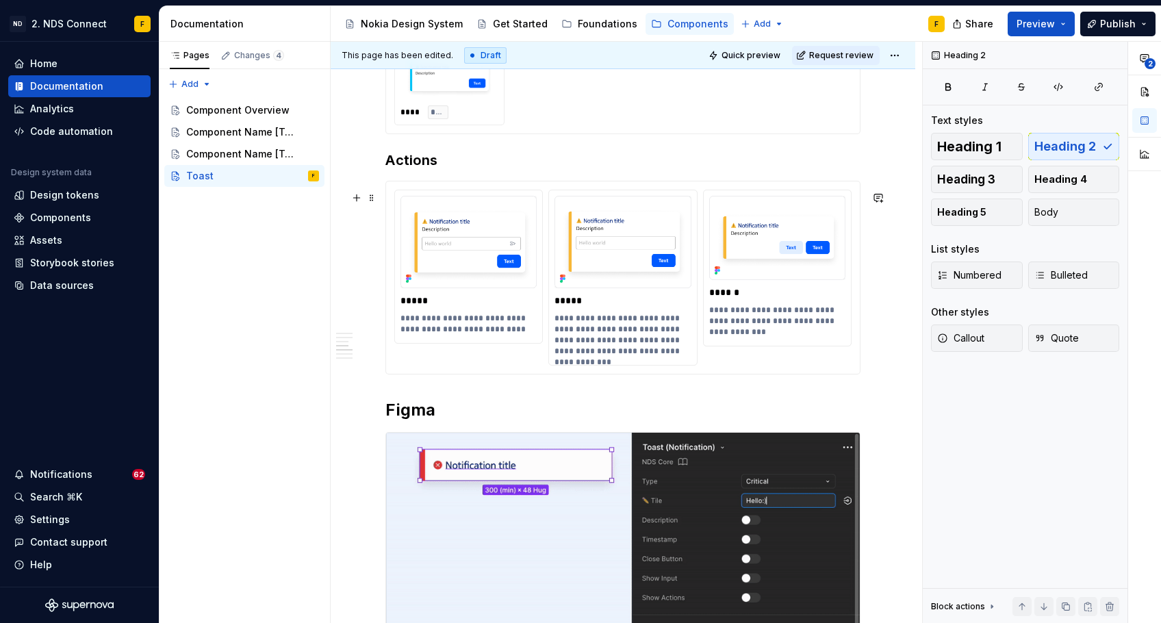
scroll to position [1943, 0]
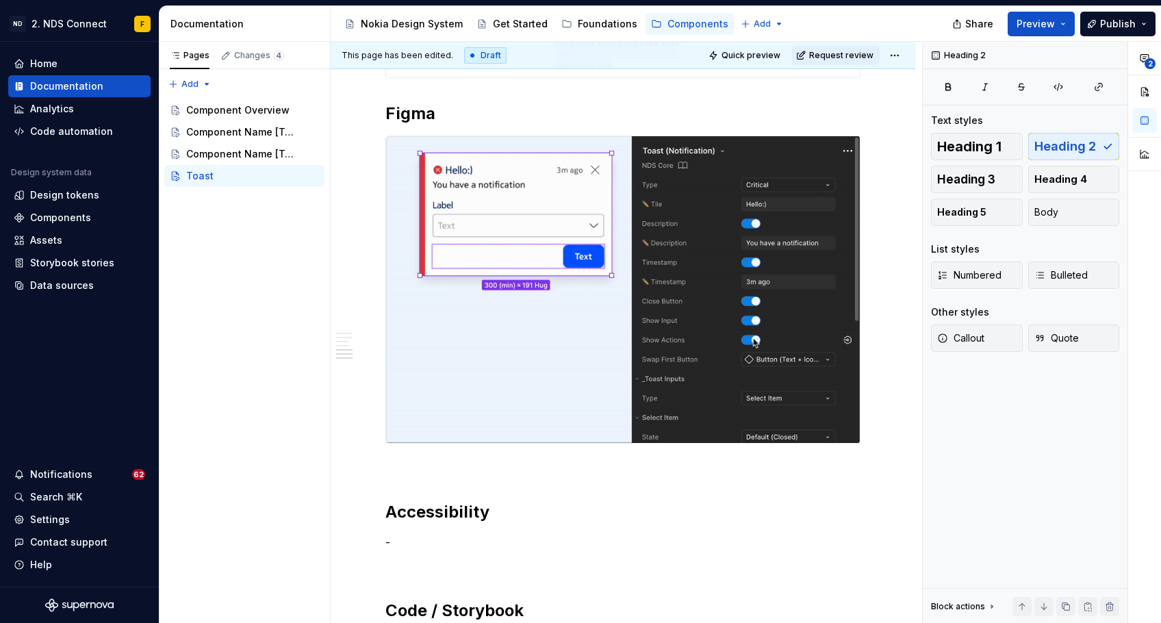
type textarea "*"
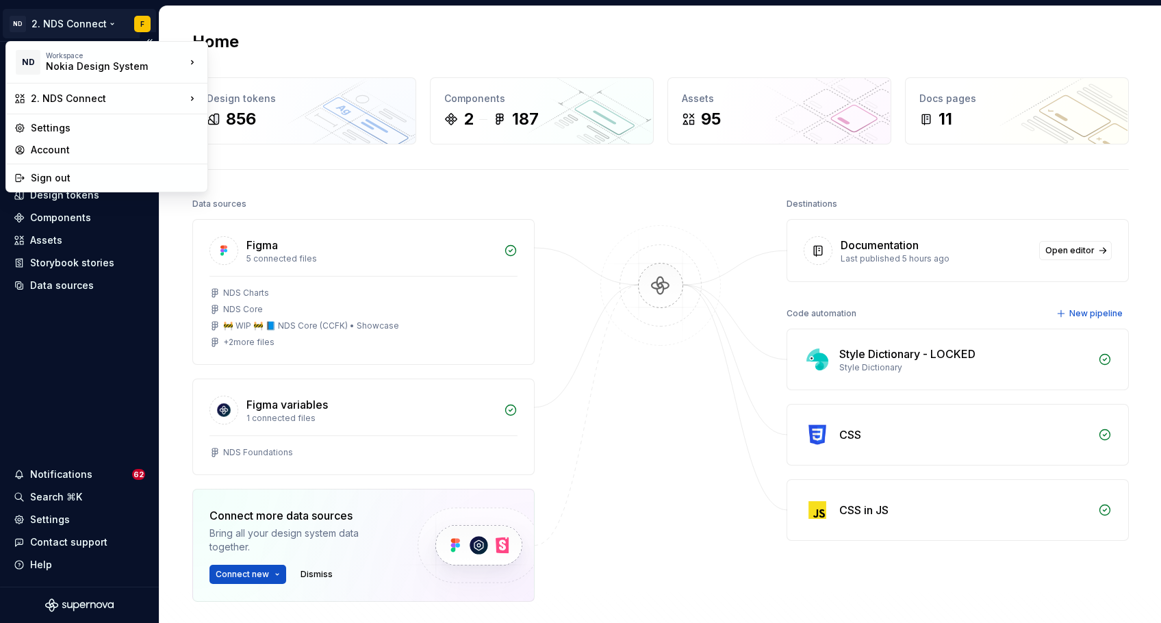
click at [86, 22] on html "ND 2. NDS Connect F Home Documentation Analytics Code automation Design system …" at bounding box center [580, 311] width 1161 height 623
click at [227, 108] on div "1. NDS FreeForm" at bounding box center [267, 101] width 119 height 22
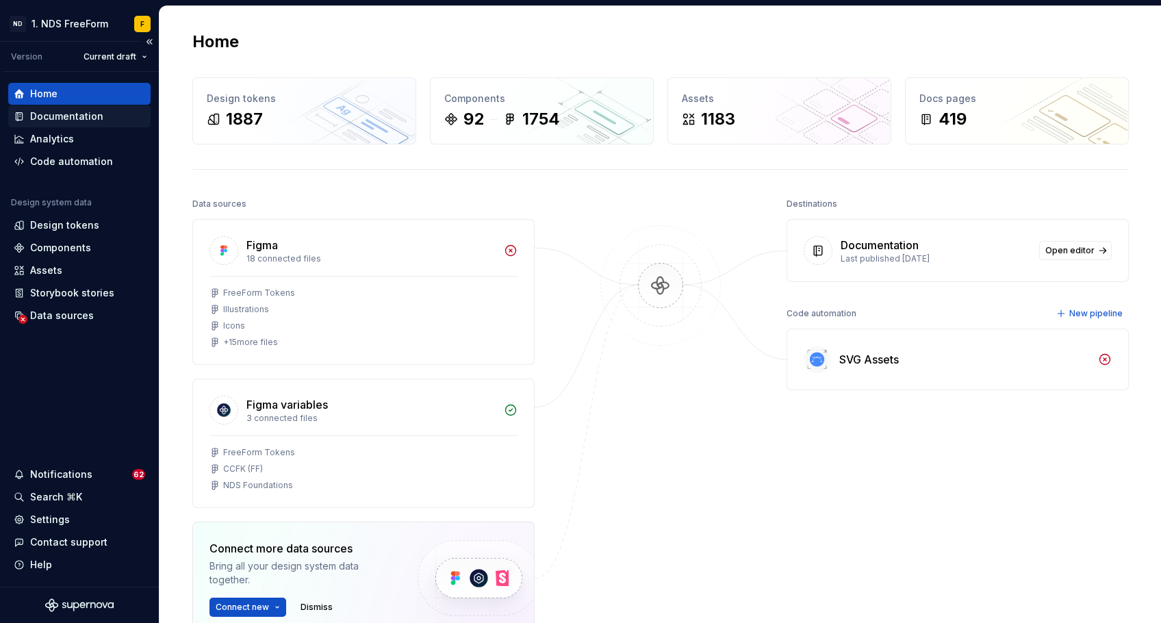
click at [82, 123] on div "Documentation" at bounding box center [66, 117] width 73 height 14
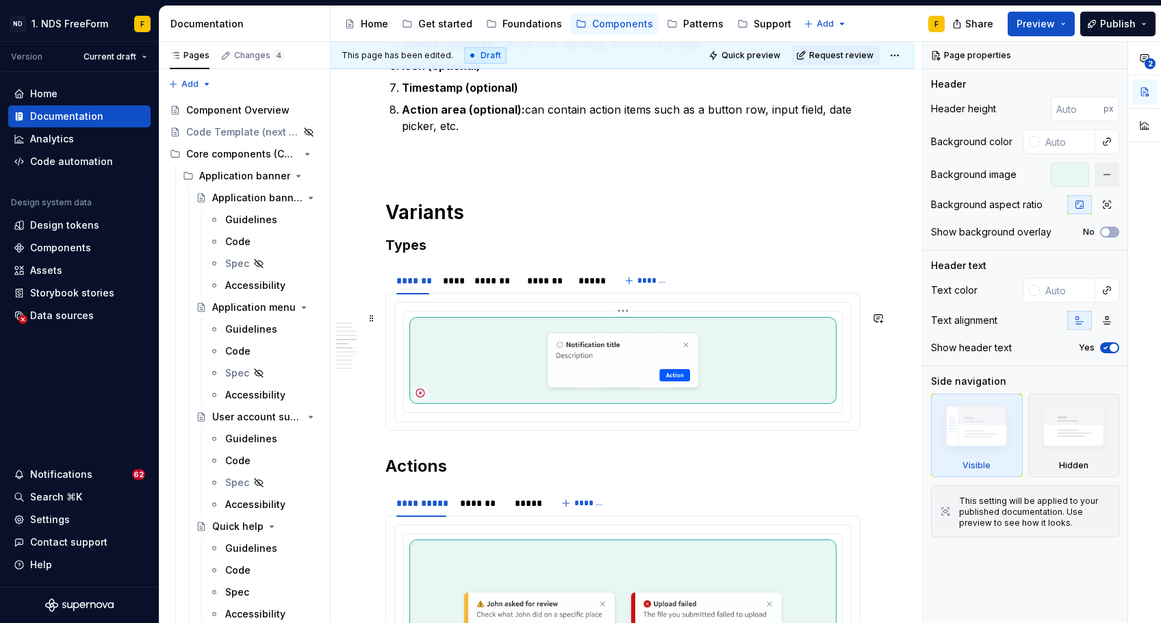
scroll to position [2398, 0]
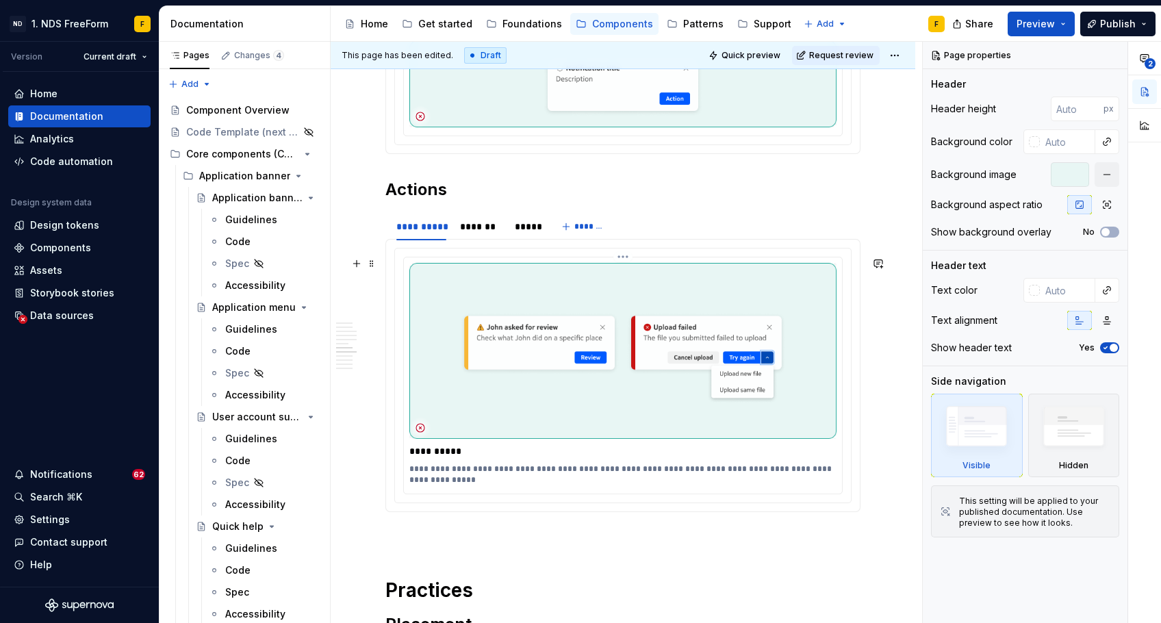
click at [465, 485] on p "**********" at bounding box center [622, 474] width 426 height 22
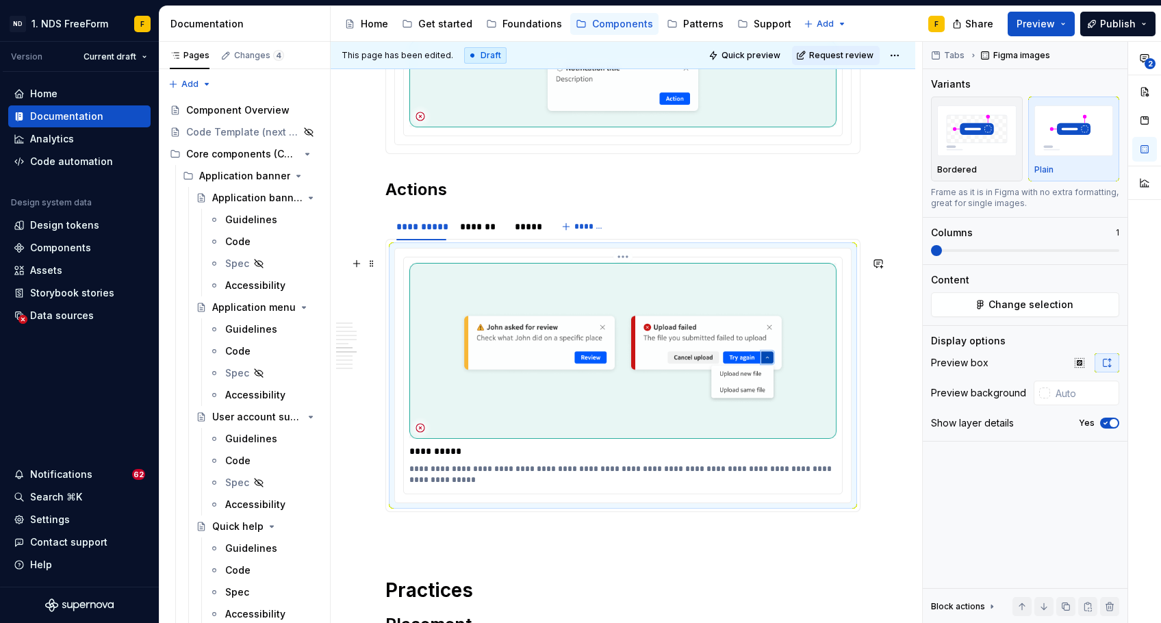
click at [465, 485] on p "**********" at bounding box center [622, 474] width 426 height 22
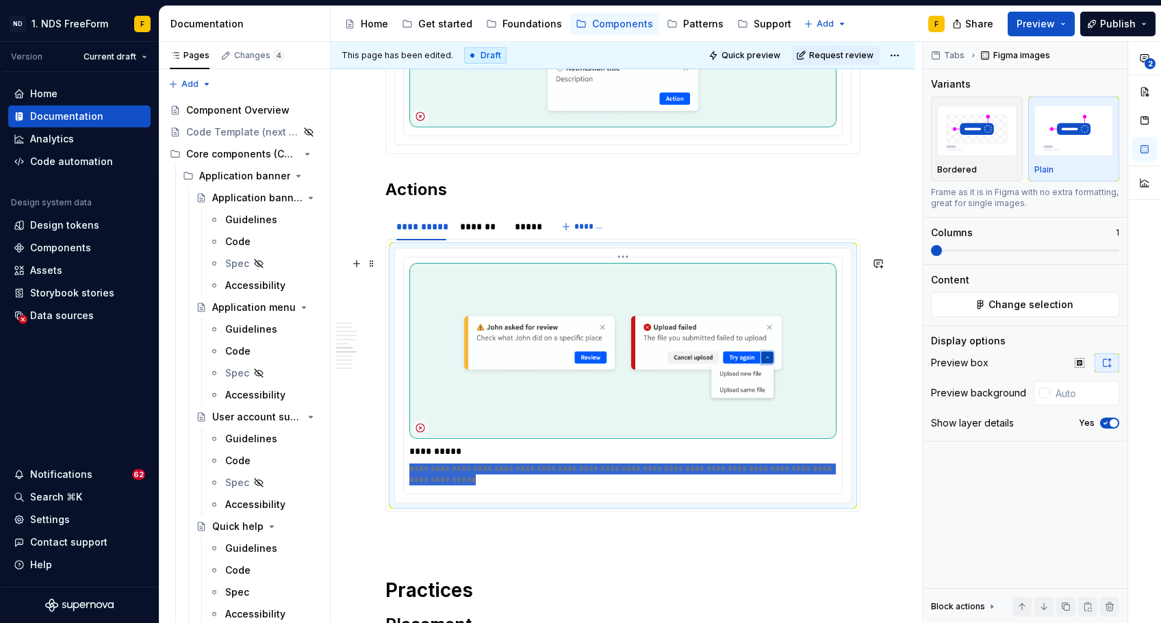
click at [465, 485] on p "**********" at bounding box center [622, 474] width 426 height 22
click at [482, 233] on div "*******" at bounding box center [481, 227] width 42 height 14
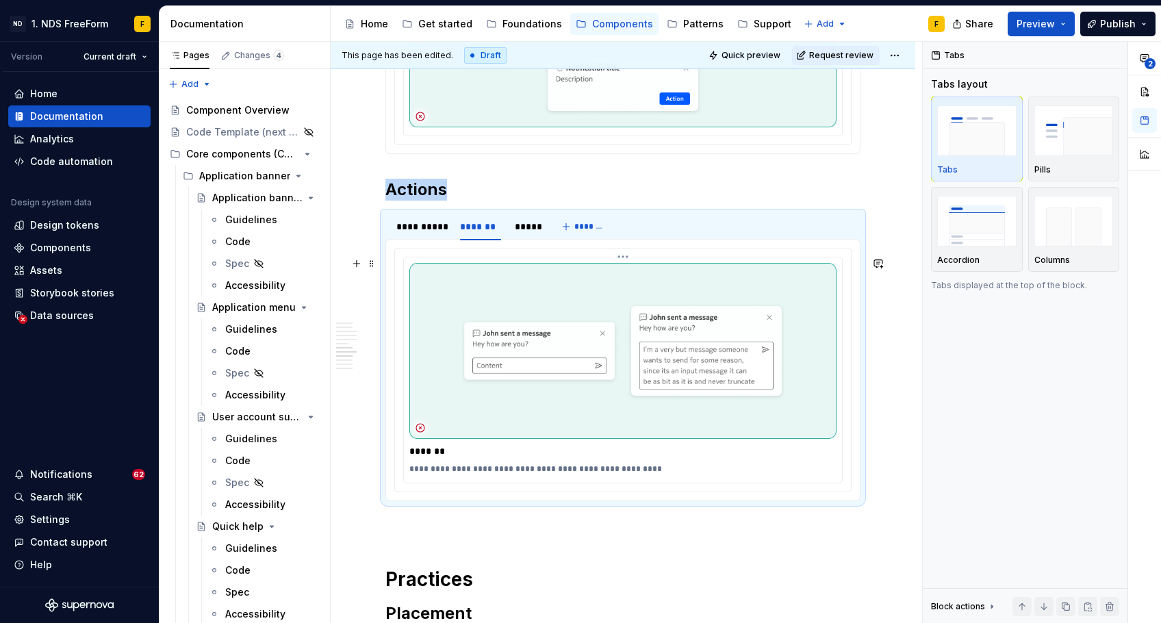
click at [487, 474] on p "**********" at bounding box center [622, 468] width 426 height 11
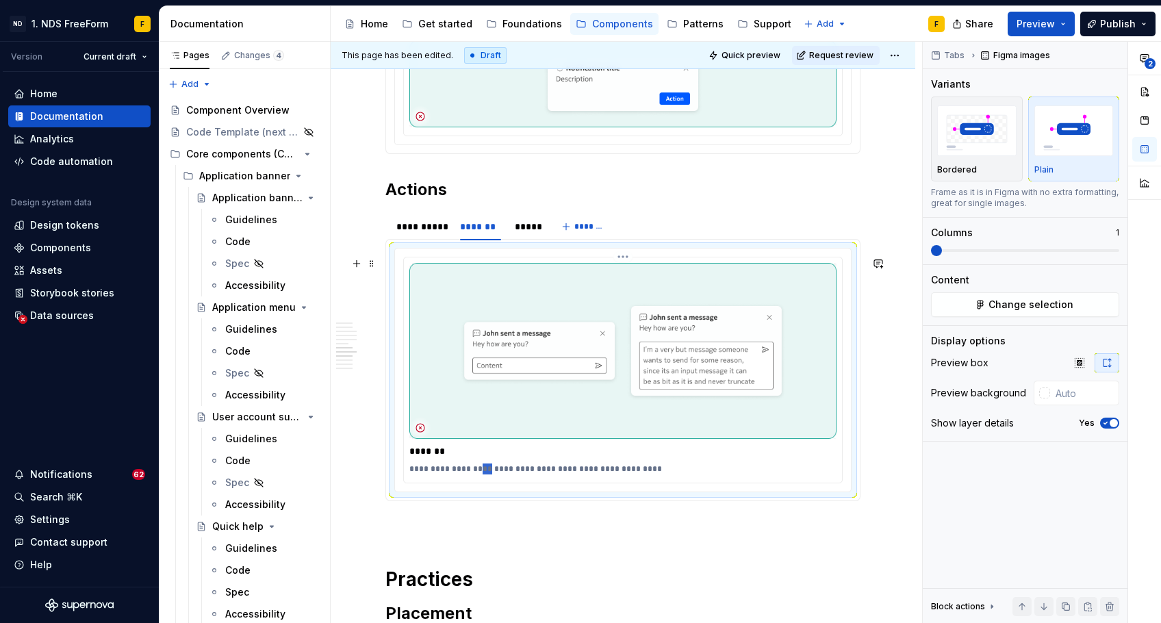
click at [487, 474] on p "**********" at bounding box center [622, 468] width 426 height 11
click at [516, 233] on div "*****" at bounding box center [526, 227] width 23 height 14
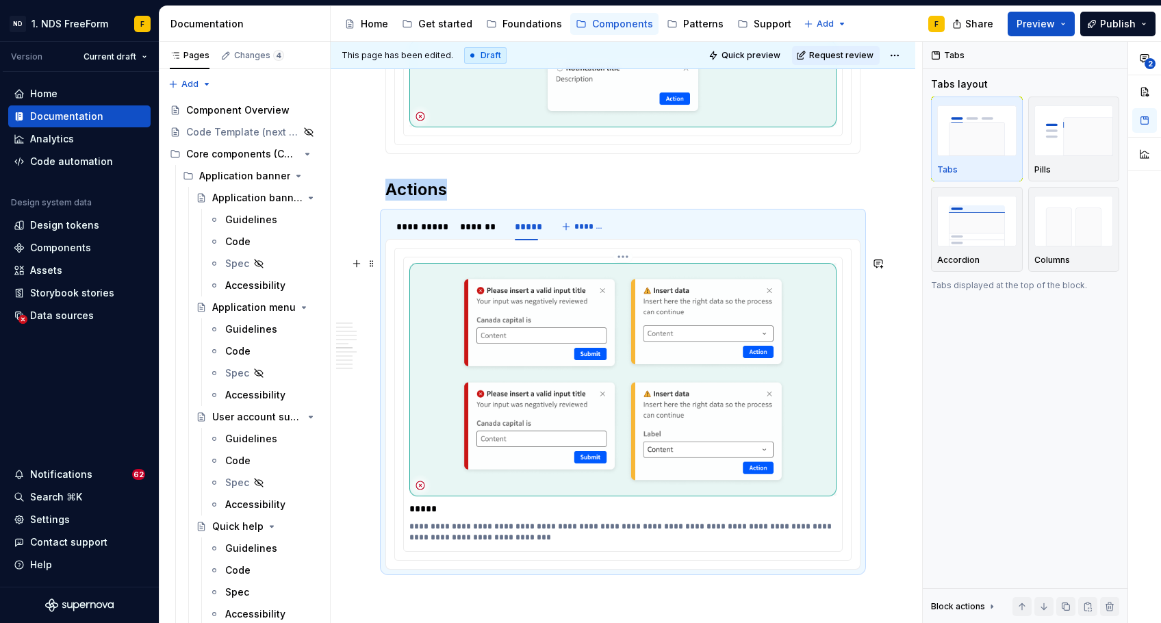
click at [507, 538] on p "**********" at bounding box center [622, 532] width 426 height 22
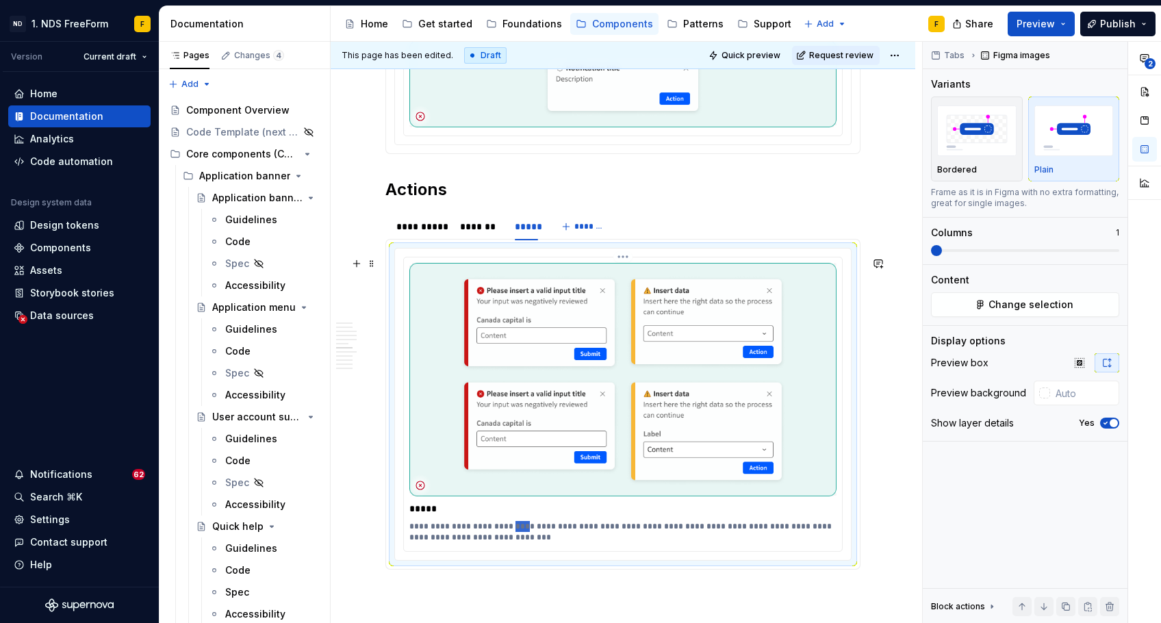
click at [507, 538] on p "**********" at bounding box center [622, 532] width 426 height 22
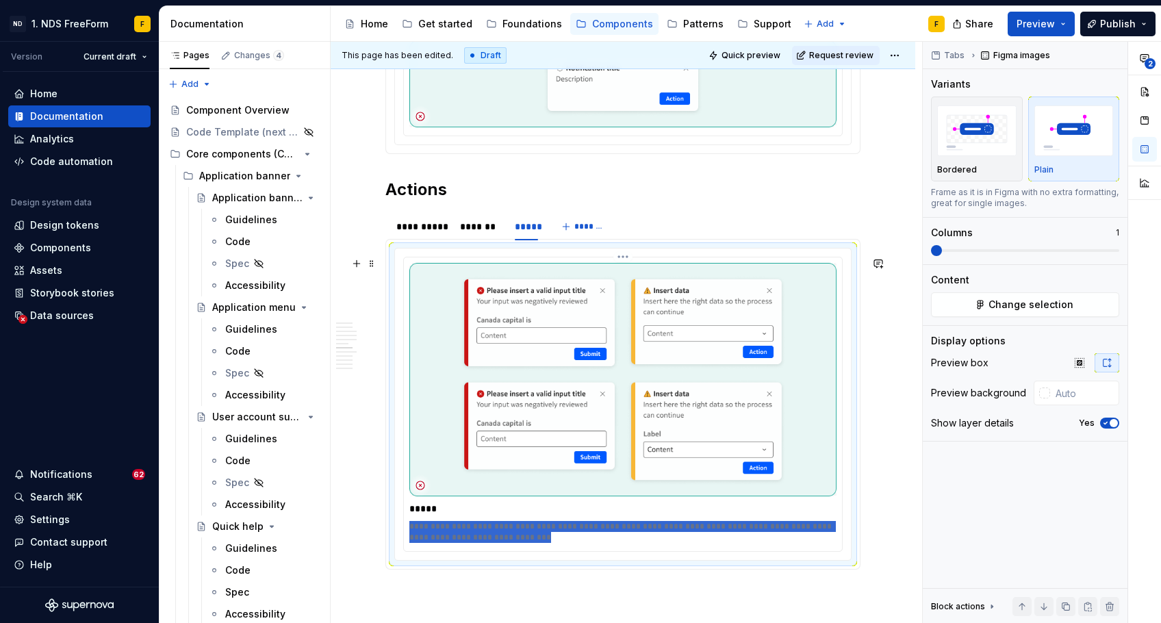
click at [507, 538] on p "**********" at bounding box center [622, 532] width 426 height 22
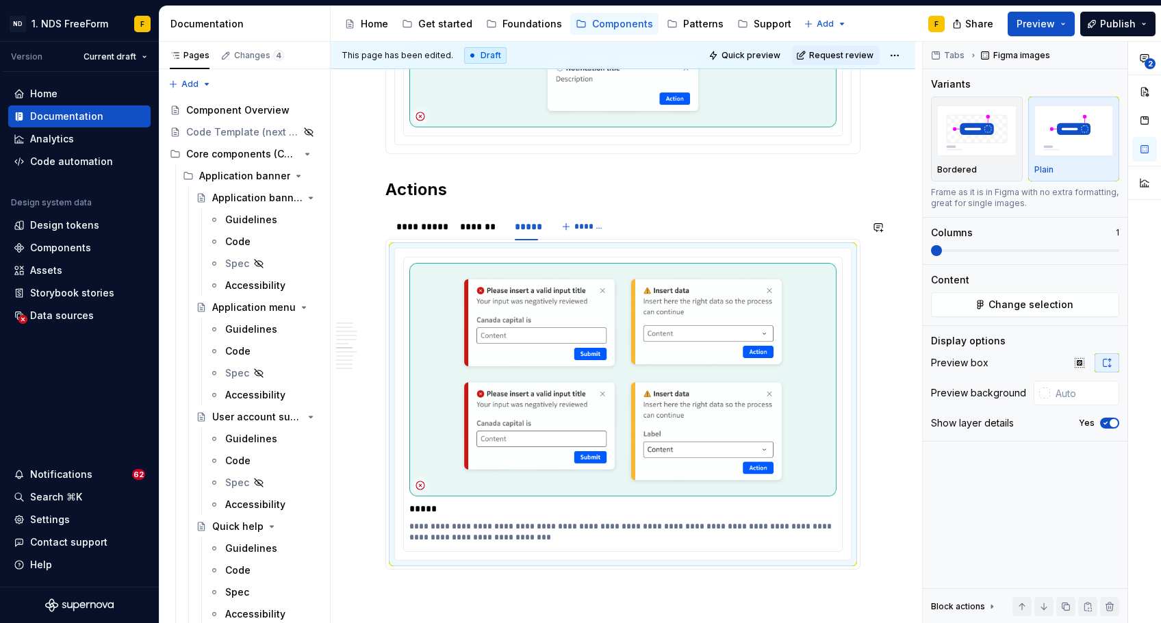
type textarea "*"
